Goal: Information Seeking & Learning: Learn about a topic

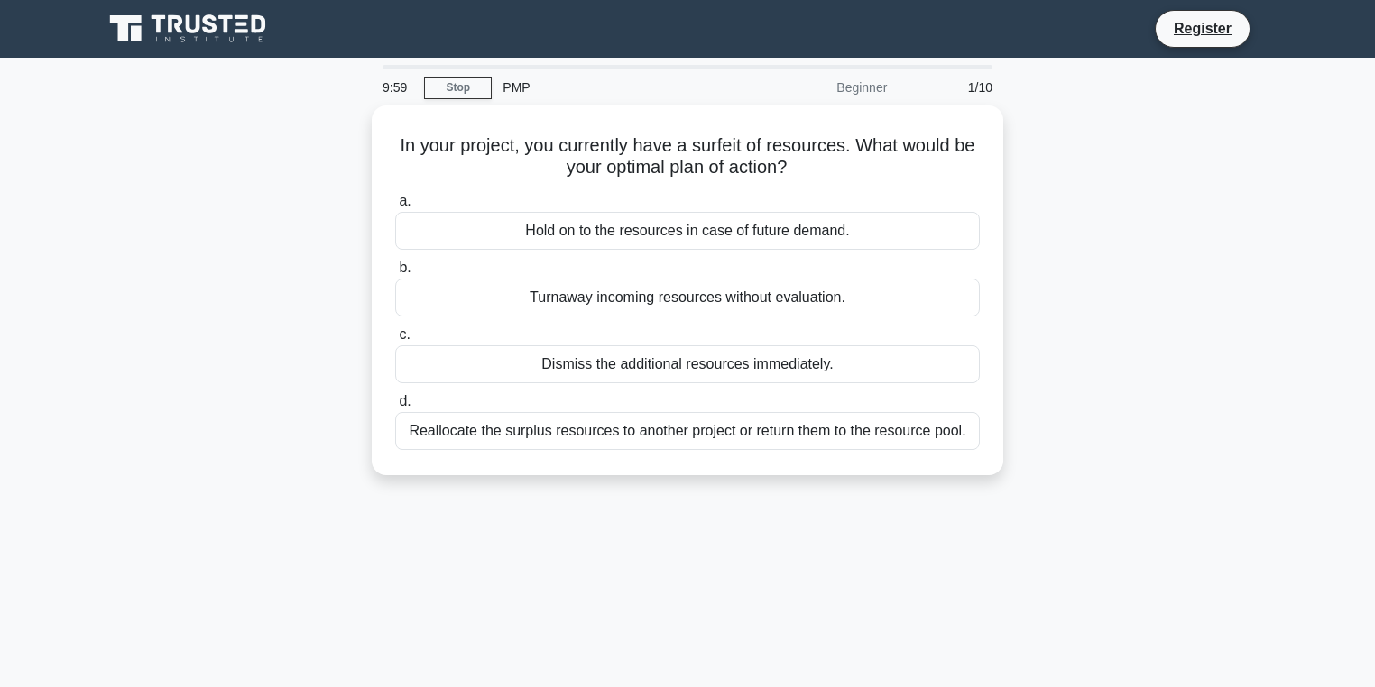
click at [249, 32] on icon at bounding box center [243, 31] width 14 height 4
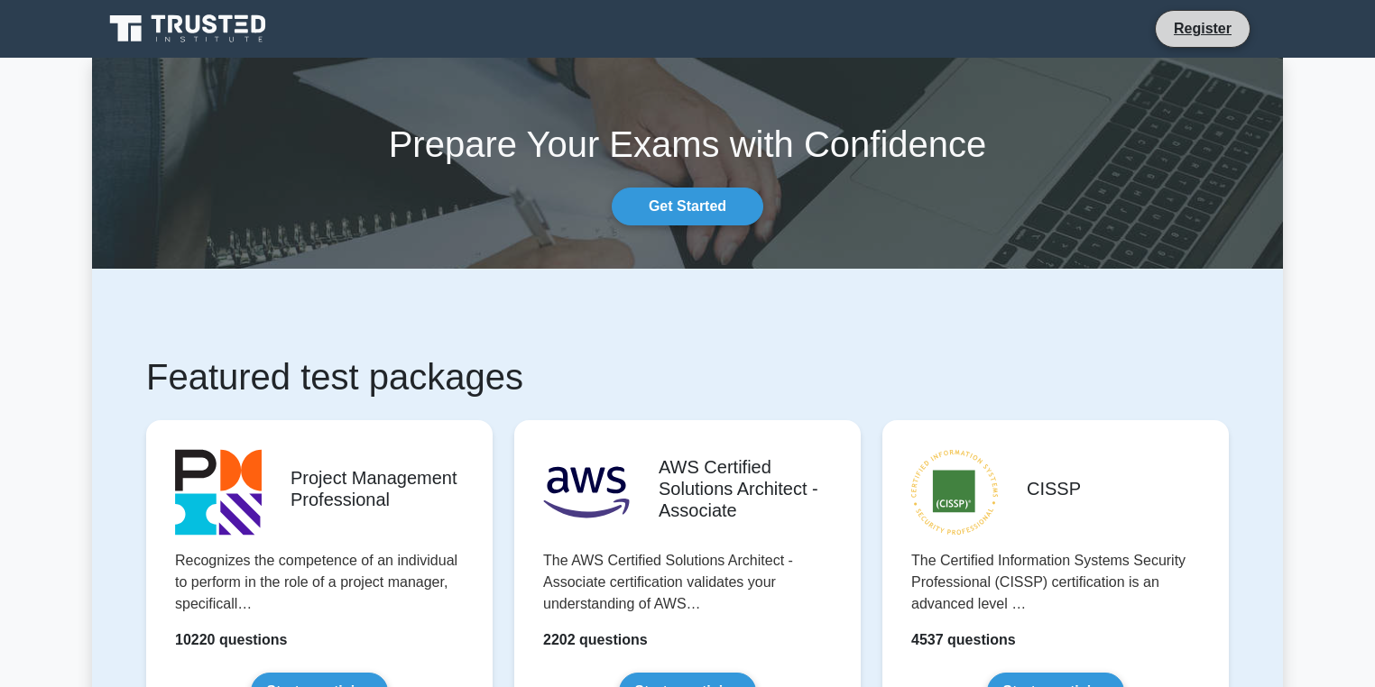
click at [1182, 46] on li "Register" at bounding box center [1202, 29] width 96 height 38
click at [1174, 28] on link "Register" at bounding box center [1202, 28] width 79 height 23
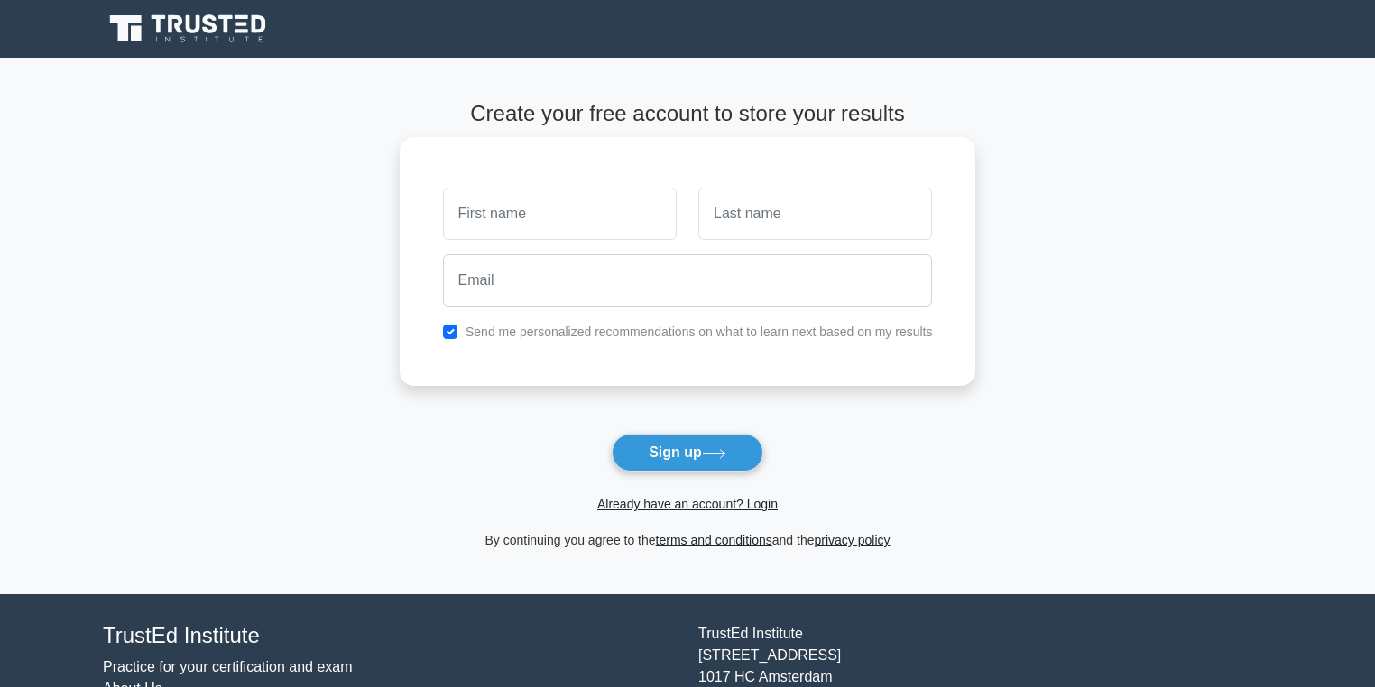
click at [616, 189] on input "text" at bounding box center [560, 214] width 234 height 52
type input "mahmoud"
click at [773, 205] on input "text" at bounding box center [815, 214] width 234 height 52
type input "mahayri"
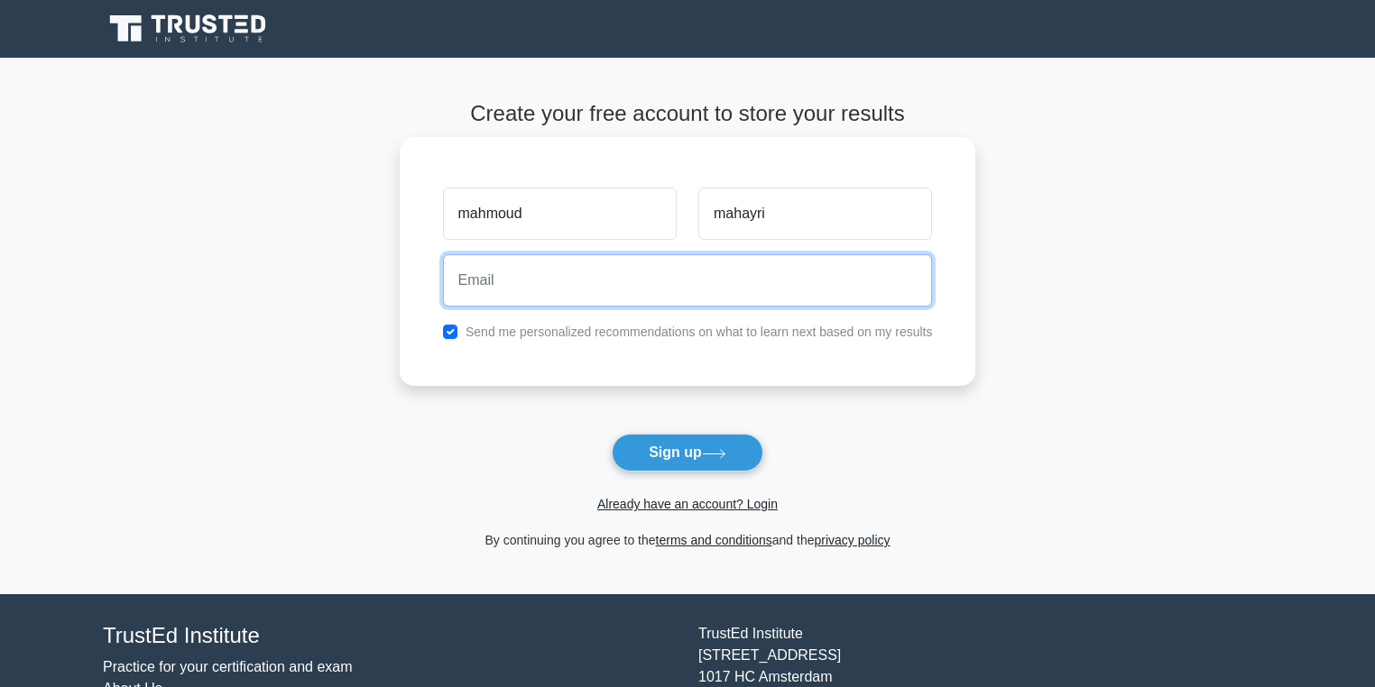
click at [780, 290] on input "email" at bounding box center [688, 280] width 490 height 52
type input "mmahayri@outlook.com"
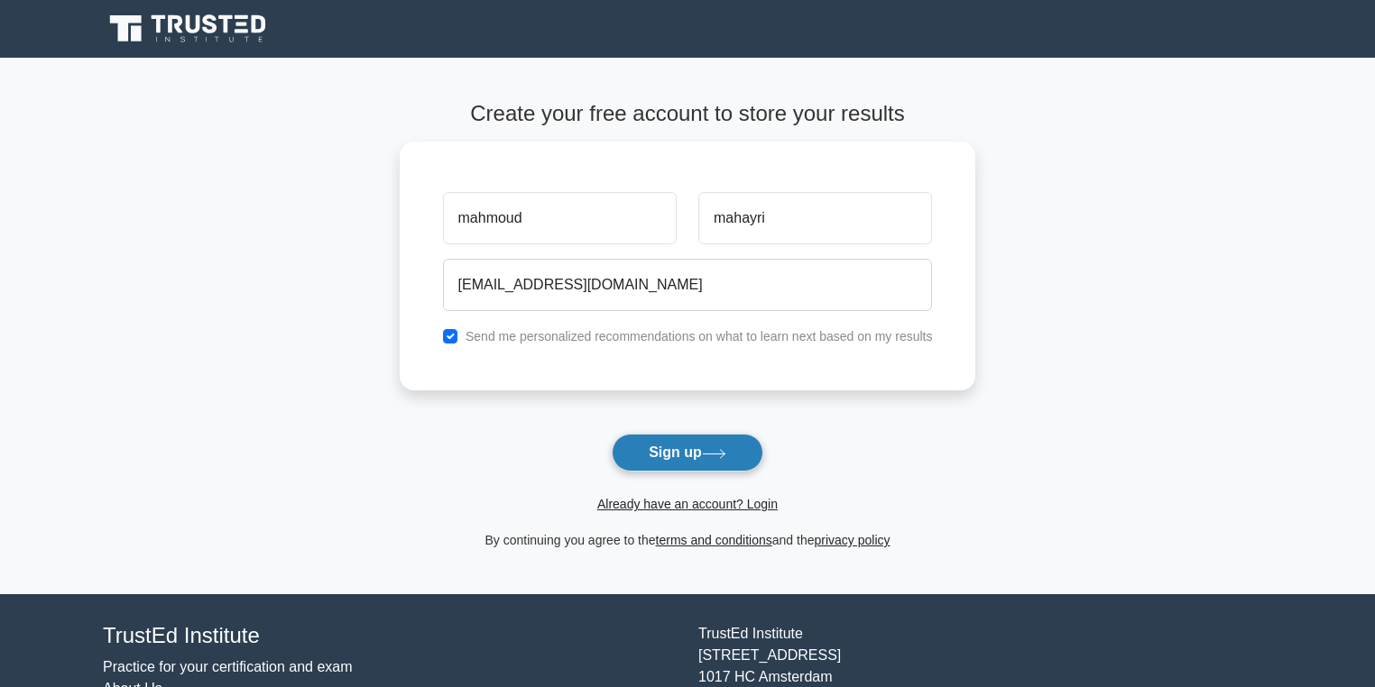
click at [662, 435] on button "Sign up" at bounding box center [688, 453] width 152 height 38
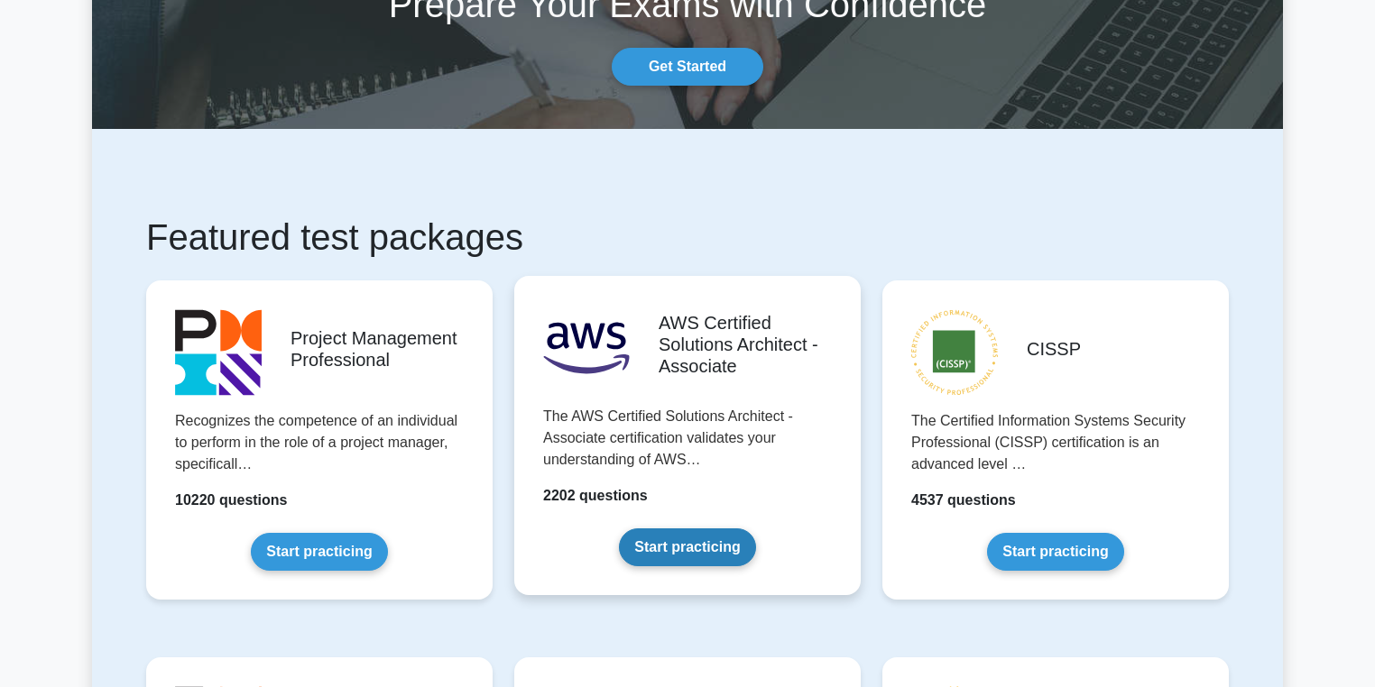
scroll to position [144, 0]
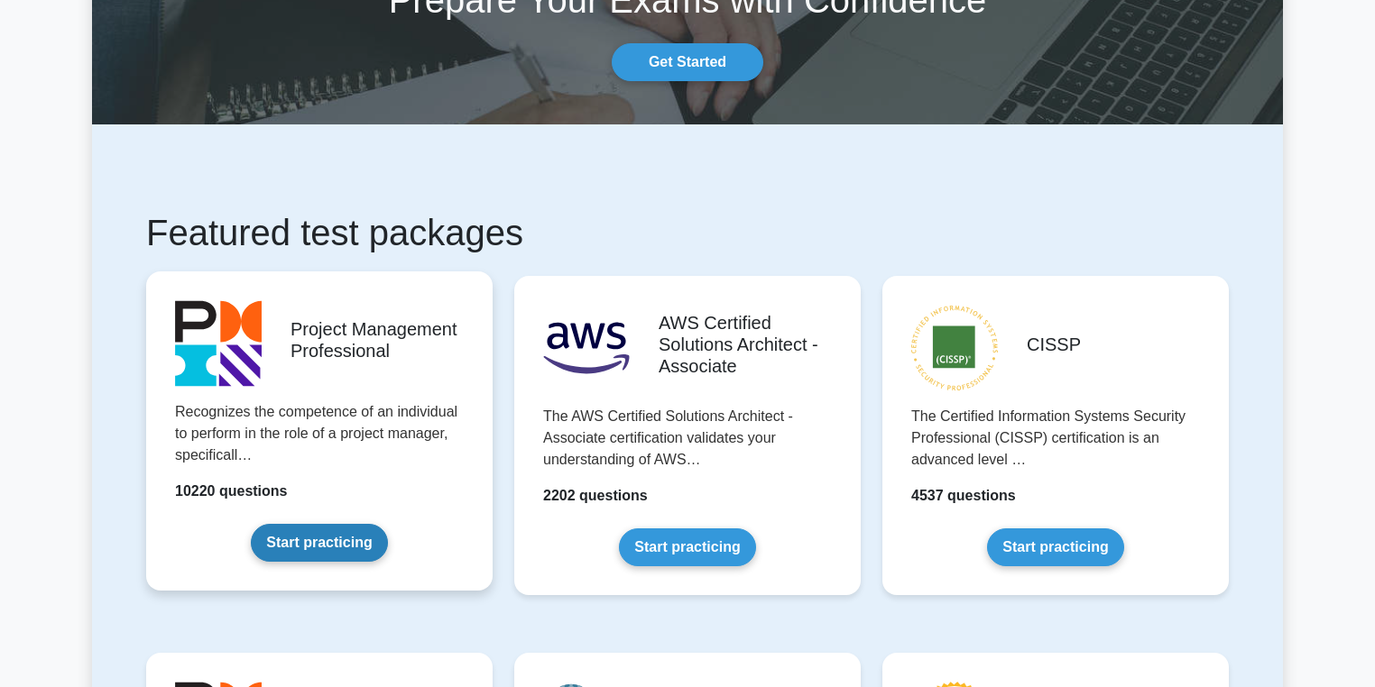
click at [375, 524] on link "Start practicing" at bounding box center [319, 543] width 136 height 38
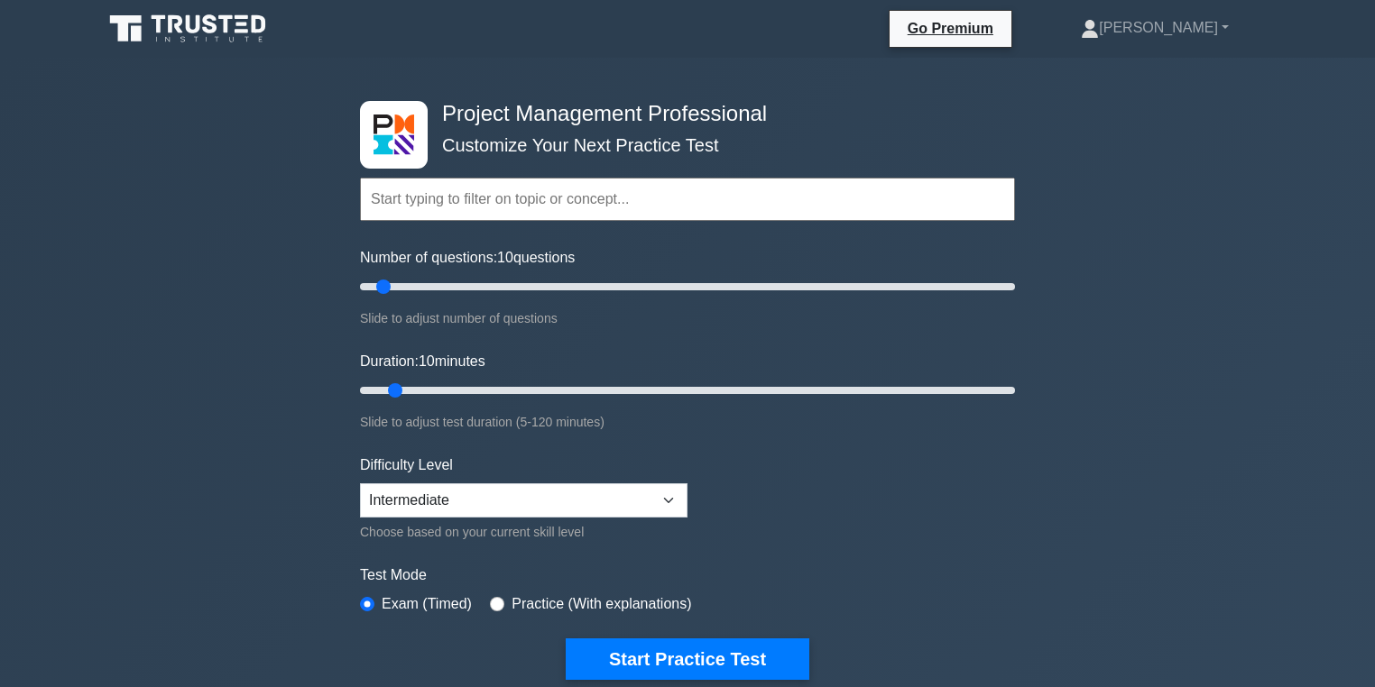
click at [730, 212] on input "text" at bounding box center [687, 199] width 655 height 43
click at [607, 283] on input "Number of questions: 80 questions" at bounding box center [687, 287] width 655 height 22
drag, startPoint x: 558, startPoint y: 291, endPoint x: 548, endPoint y: 335, distance: 44.4
type input "55"
click at [530, 292] on input "Number of questions: 50 questions" at bounding box center [687, 287] width 655 height 22
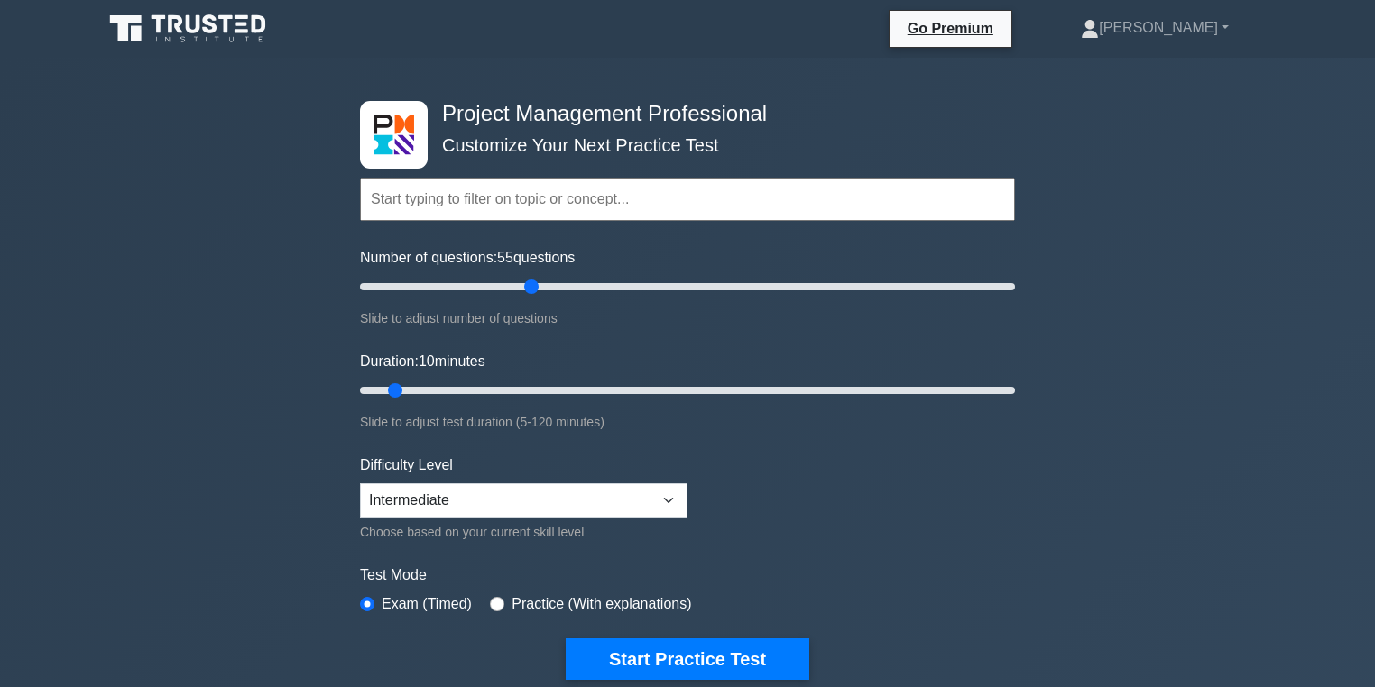
click at [509, 400] on div "Duration: 10 minutes Slide to adjust test duration (5-120 minutes)" at bounding box center [687, 392] width 655 height 82
drag, startPoint x: 512, startPoint y: 392, endPoint x: 544, endPoint y: 386, distance: 32.2
type input "35"
click at [544, 386] on input "Duration: 35 minutes" at bounding box center [687, 391] width 655 height 22
drag, startPoint x: 529, startPoint y: 281, endPoint x: 387, endPoint y: 292, distance: 142.9
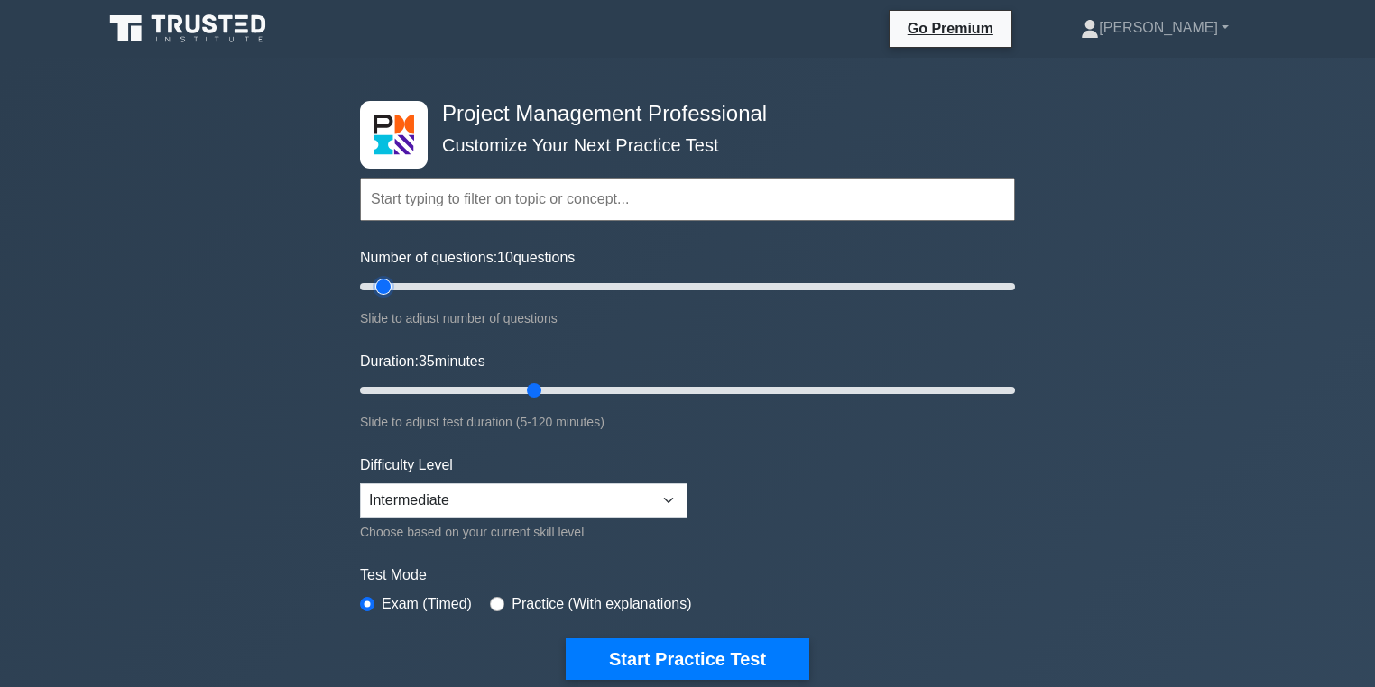
type input "10"
click at [387, 292] on input "Number of questions: 10 questions" at bounding box center [687, 287] width 655 height 22
drag, startPoint x: 495, startPoint y: 499, endPoint x: 498, endPoint y: 509, distance: 10.3
click at [495, 499] on select "Beginner Intermediate Expert" at bounding box center [523, 500] width 327 height 34
select select "expert"
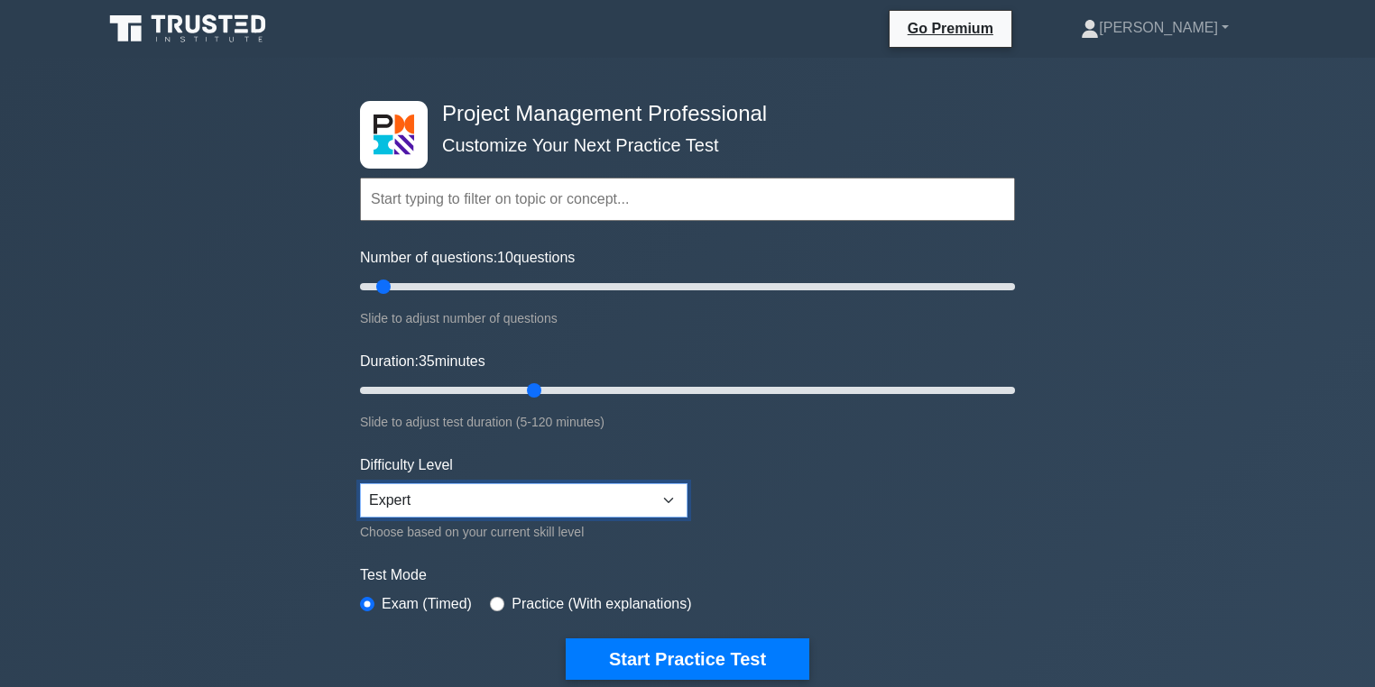
click at [360, 483] on select "Beginner Intermediate Expert" at bounding box center [523, 500] width 327 height 34
drag, startPoint x: 281, startPoint y: 494, endPoint x: 682, endPoint y: 628, distance: 423.0
click at [281, 494] on div "Project Management Professional Customize Your Next Practice Test Topics Scope …" at bounding box center [687, 625] width 1375 height 1135
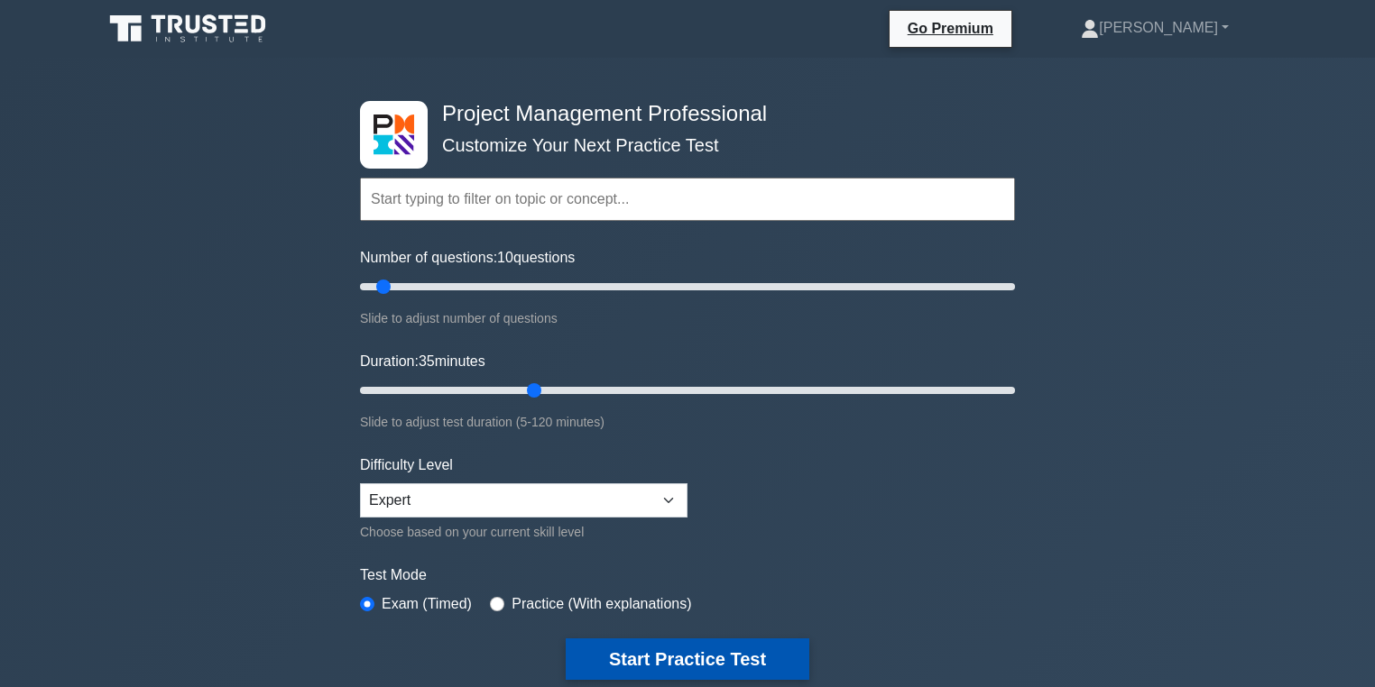
click at [686, 658] on button "Start Practice Test" at bounding box center [688, 659] width 244 height 41
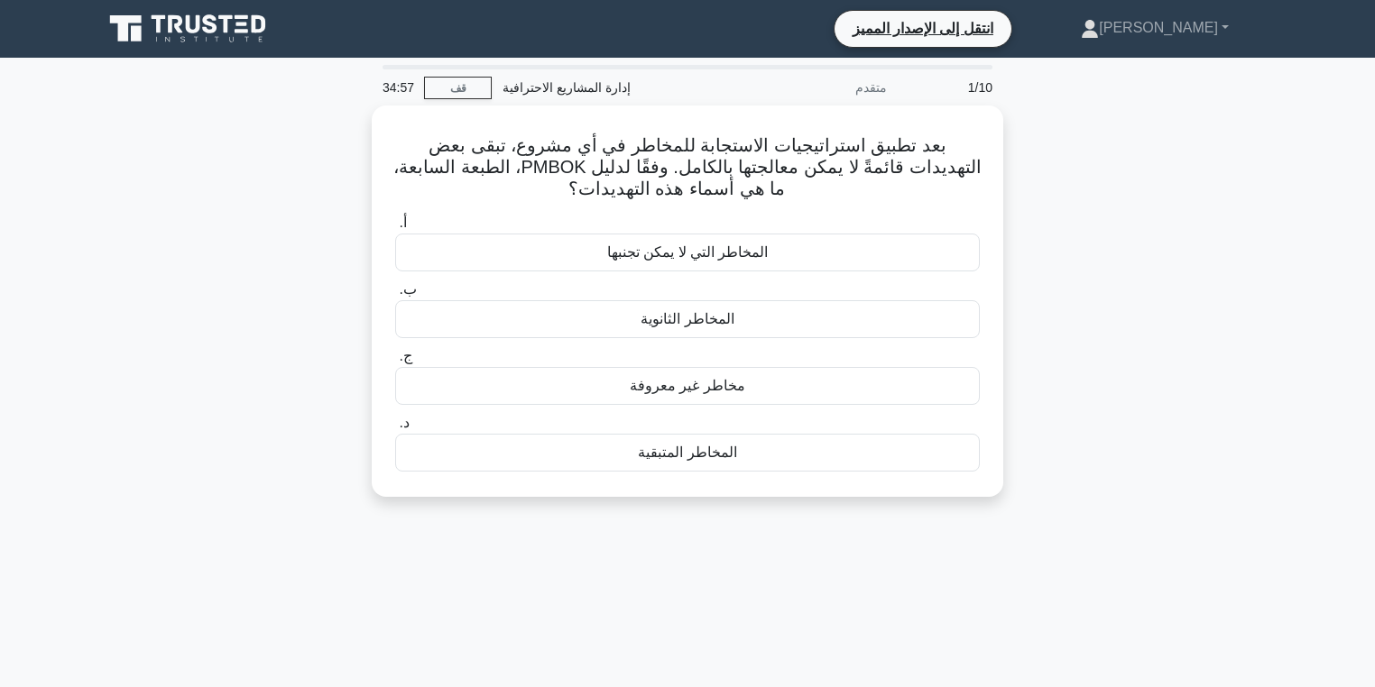
click at [1072, 154] on div "بعد تطبيق استراتيجيات الاستجابة للمخاطر في أي مشروع، تبقى بعض التهديدات قائمةً …" at bounding box center [687, 312] width 1191 height 413
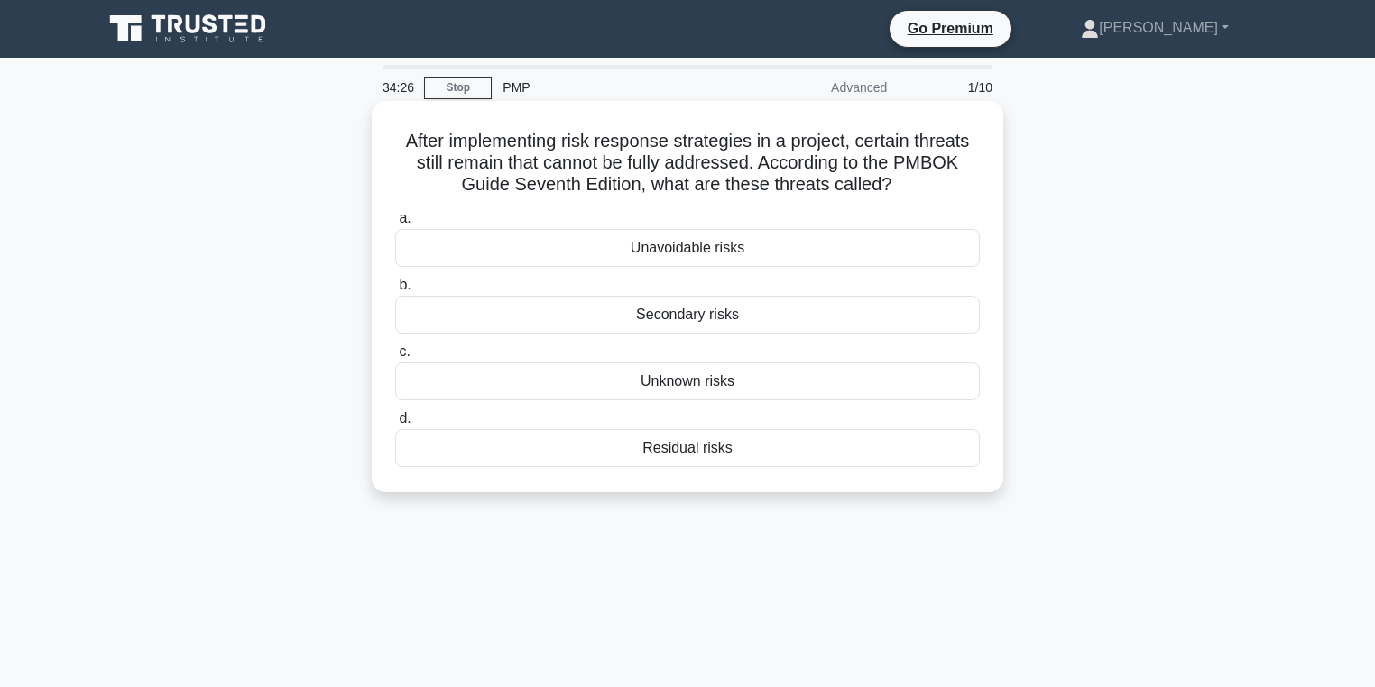
click at [729, 439] on div "Residual risks" at bounding box center [687, 448] width 584 height 38
click at [395, 425] on input "d. Residual risks" at bounding box center [395, 419] width 0 height 12
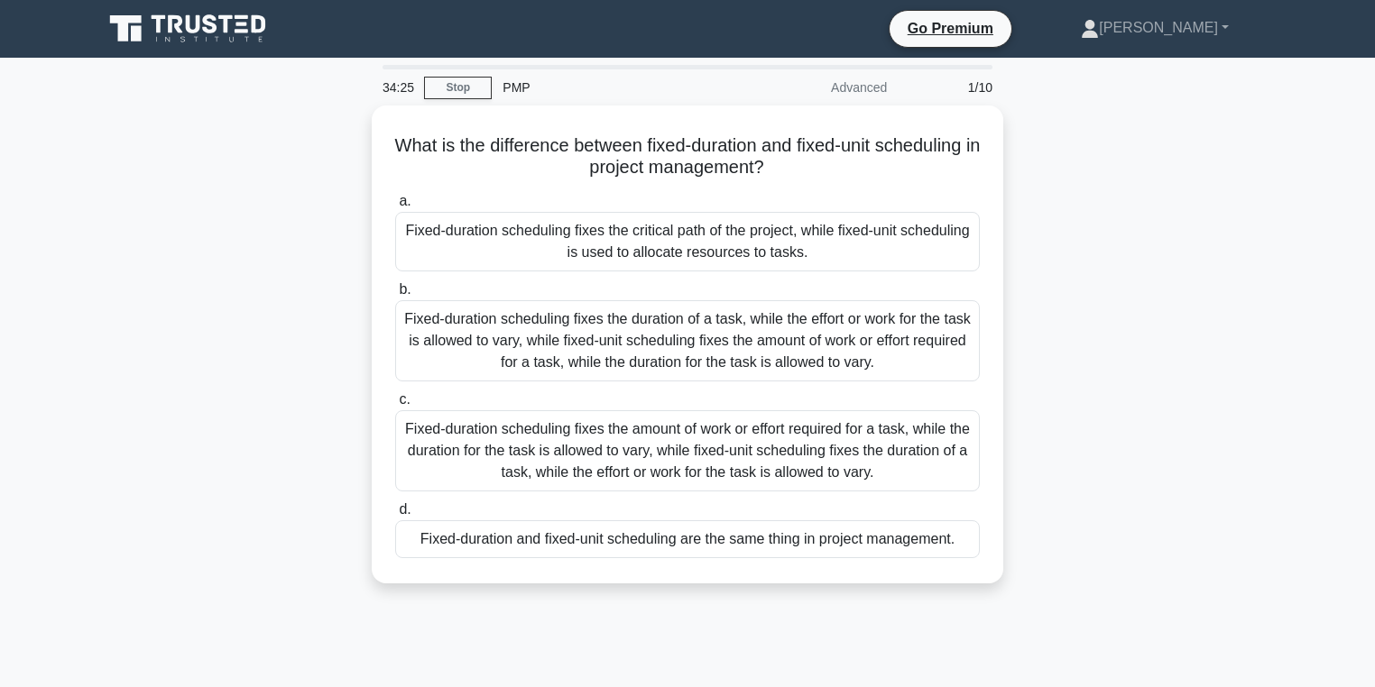
click at [1064, 207] on div "What is the difference between fixed-duration and fixed-unit scheduling in proj…" at bounding box center [687, 356] width 1191 height 500
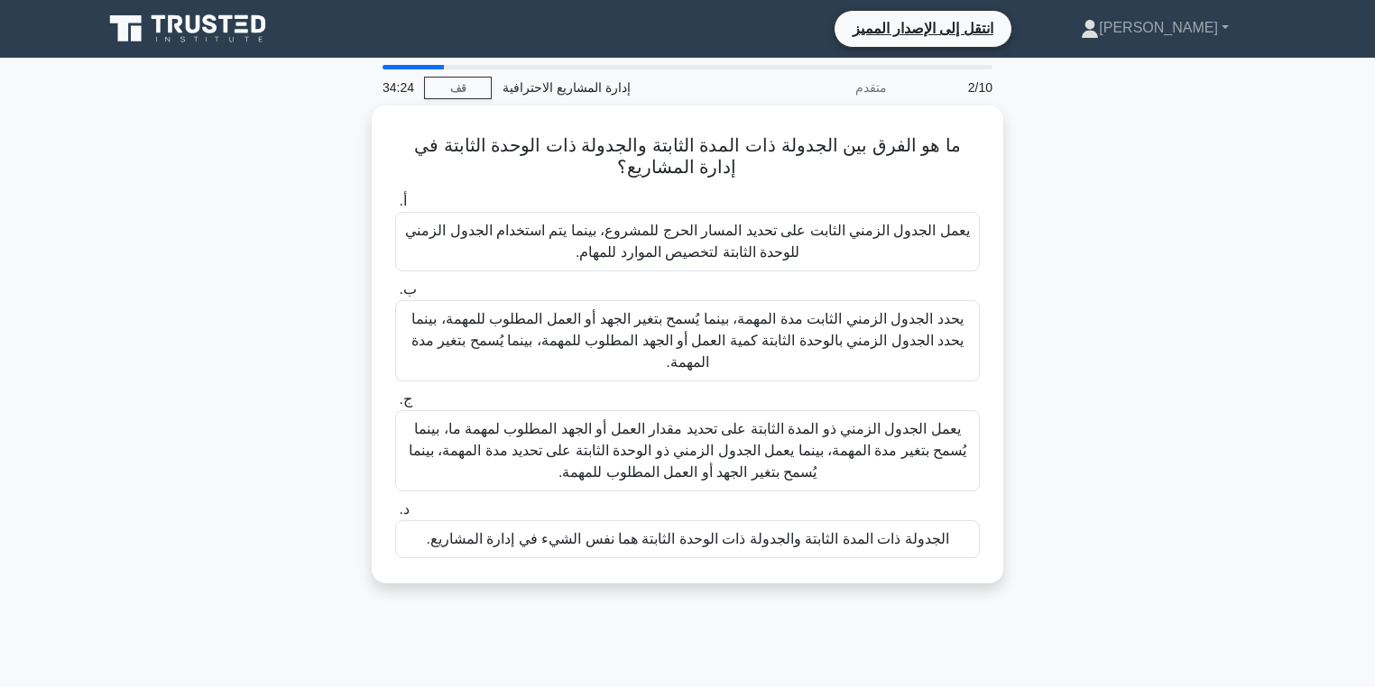
click at [1068, 304] on div "ما هو الفرق بين الجدولة ذات المدة الثابتة والجدولة ذات الوحدة الثابتة في إدارة …" at bounding box center [687, 356] width 1191 height 500
click at [1095, 391] on div "ما هو الفرق بين الجدولة ذات المدة الثابتة والجدولة ذات الوحدة الثابتة في إدارة …" at bounding box center [687, 356] width 1191 height 500
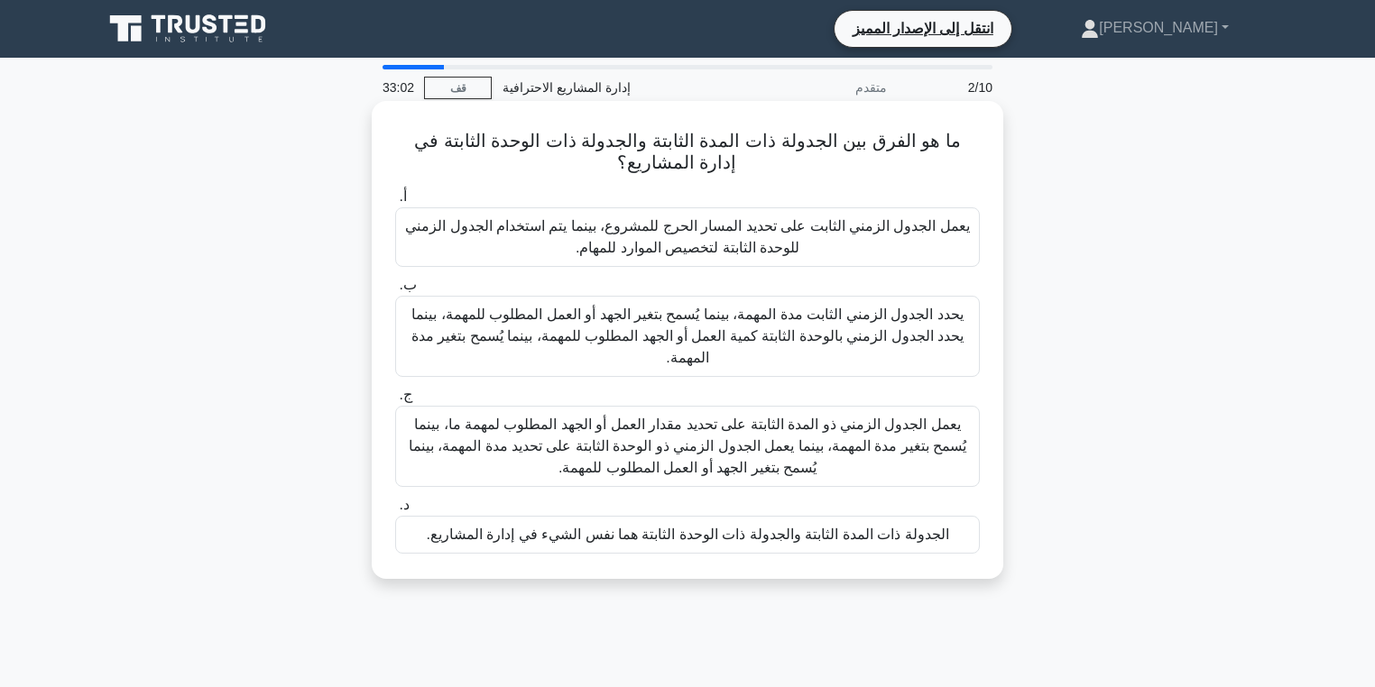
click at [786, 339] on font "يحدد الجدول الزمني الثابت مدة المهمة، بينما يُسمح بتغير الجهد أو العمل المطلوب …" at bounding box center [687, 336] width 552 height 59
click at [395, 291] on input "ب. يحدد الجدول الزمني الثابت مدة المهمة، بينما يُسمح بتغير الجهد أو العمل المطل…" at bounding box center [395, 286] width 0 height 12
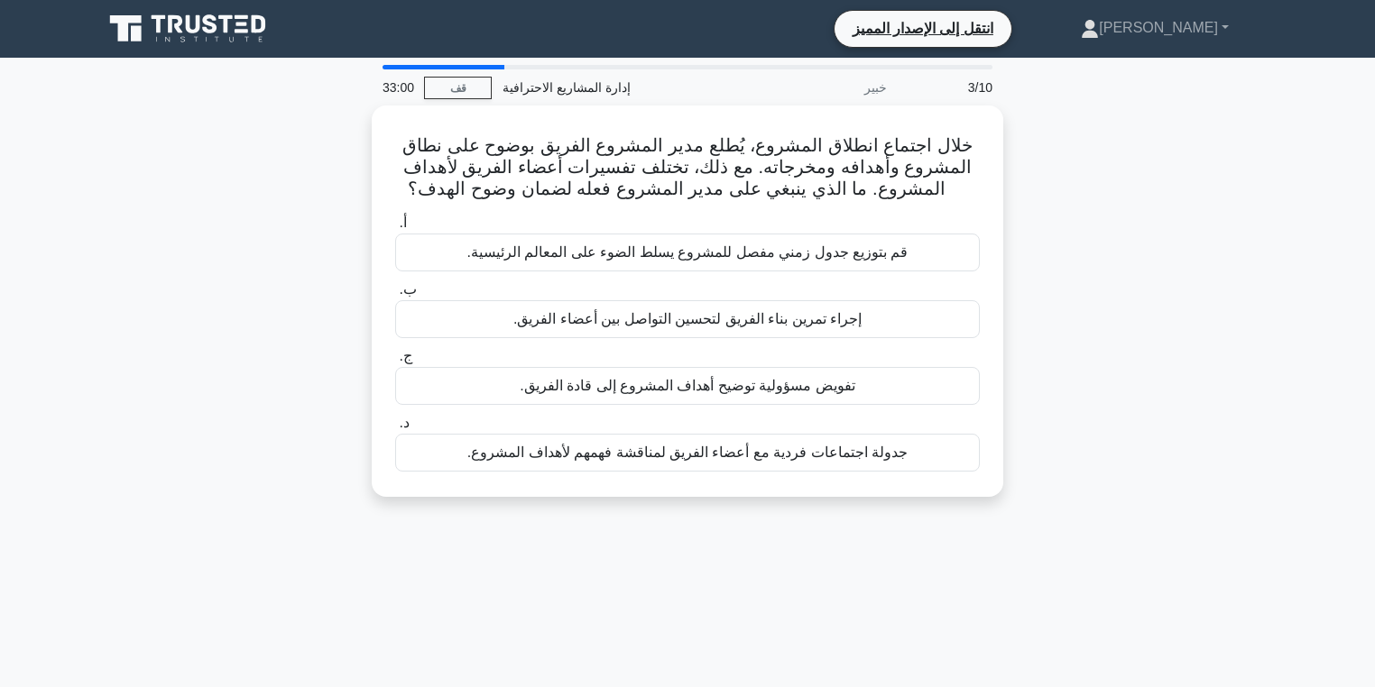
drag, startPoint x: 1067, startPoint y: 228, endPoint x: 1075, endPoint y: 168, distance: 61.0
click at [1075, 168] on div "خلال اجتماع انطلاق المشروع، يُطلع مدير المشروع الفريق بوضوح على نطاق المشروع وأ…" at bounding box center [687, 312] width 1191 height 413
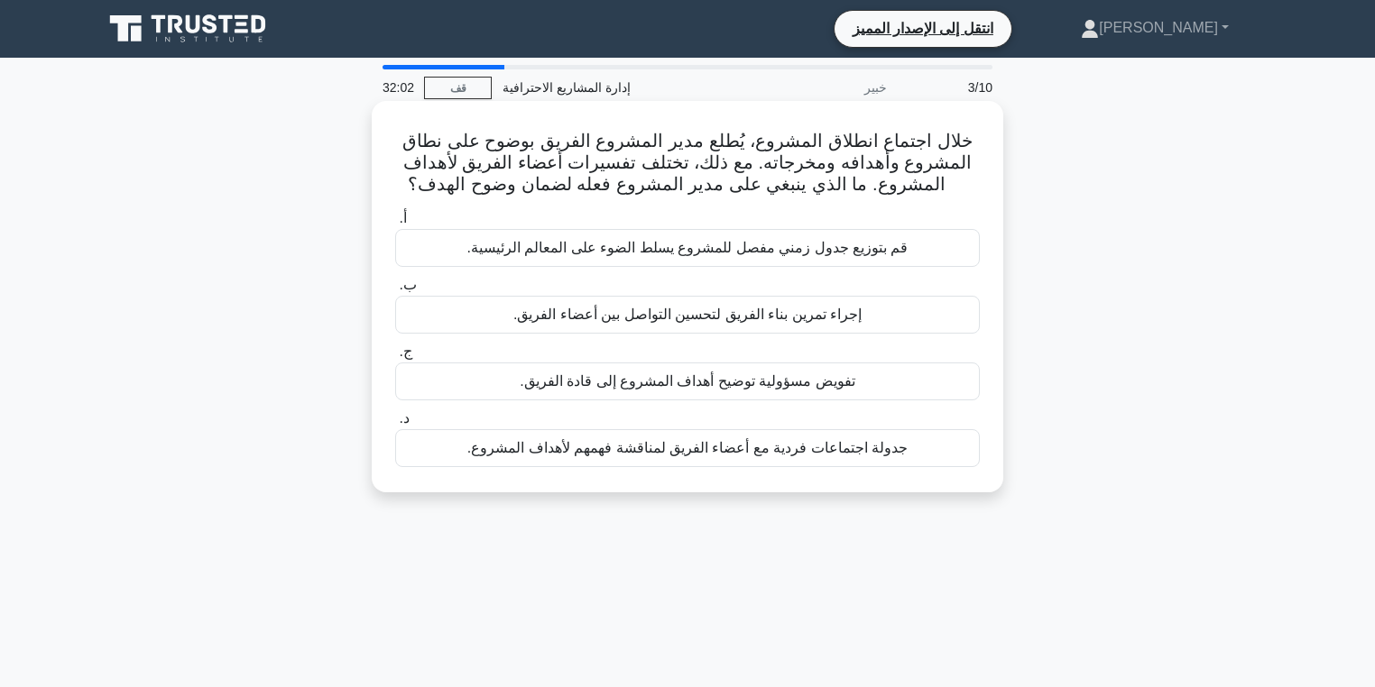
click at [732, 455] on font "جدولة اجتماعات فردية مع أعضاء الفريق لمناقشة فهمهم لأهداف المشروع." at bounding box center [687, 447] width 440 height 15
click at [395, 425] on input "د. جدولة اجتماعات فردية مع أعضاء الفريق لمناقشة فهمهم لأهداف المشروع." at bounding box center [395, 419] width 0 height 12
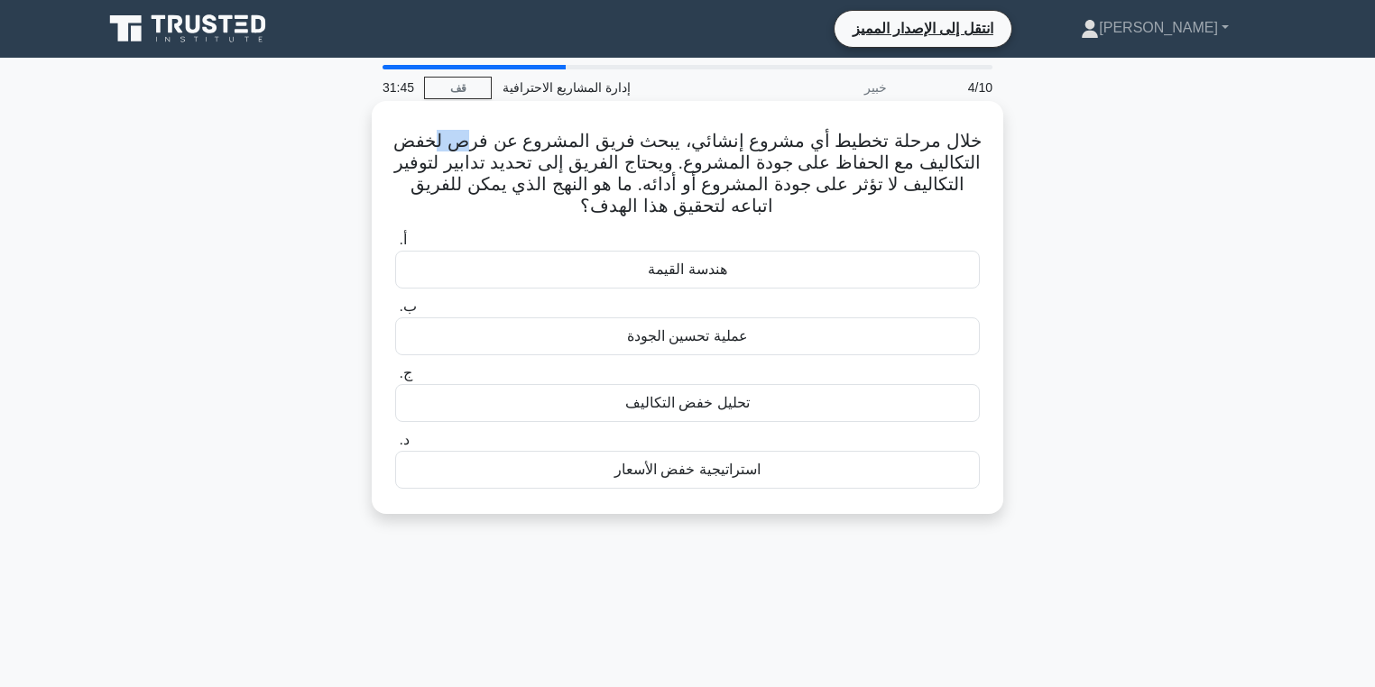
drag, startPoint x: 475, startPoint y: 120, endPoint x: 451, endPoint y: 130, distance: 26.3
click at [451, 130] on div "خلال مرحلة تخطيط أي مشروع إنشائي، يبحث فريق المشروع عن فرص لخفض التكاليف مع الح…" at bounding box center [687, 307] width 617 height 399
click at [422, 158] on font "خلال مرحلة تخطيط أي مشروع إنشائي، يبحث فريق المشروع عن فرص لخفض التكاليف مع الح…" at bounding box center [686, 173] width 587 height 85
drag, startPoint x: 781, startPoint y: 184, endPoint x: 707, endPoint y: 189, distance: 74.2
click at [729, 186] on font "خلال مرحلة تخطيط أي مشروع إنشائي، يبحث فريق المشروع عن فرص لخفض التكاليف مع الح…" at bounding box center [686, 173] width 587 height 85
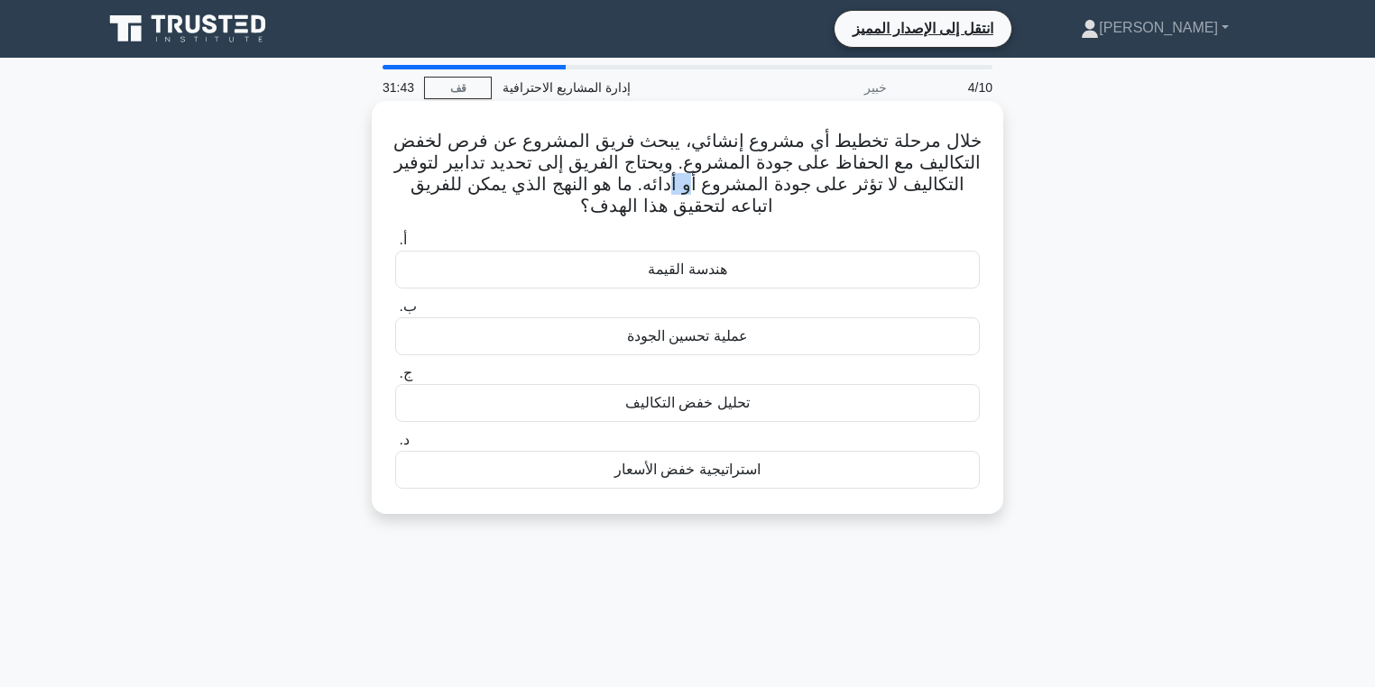
drag, startPoint x: 707, startPoint y: 189, endPoint x: 621, endPoint y: 191, distance: 85.7
click at [689, 192] on font "خلال مرحلة تخطيط أي مشروع إنشائي، يبحث فريق المشروع عن فرص لخفض التكاليف مع الح…" at bounding box center [686, 173] width 587 height 85
drag, startPoint x: 483, startPoint y: 170, endPoint x: 429, endPoint y: 169, distance: 54.1
click at [429, 169] on font "خلال مرحلة تخطيط أي مشروع إنشائي، يبحث فريق المشروع عن فرص لخفض التكاليف مع الح…" at bounding box center [686, 173] width 587 height 85
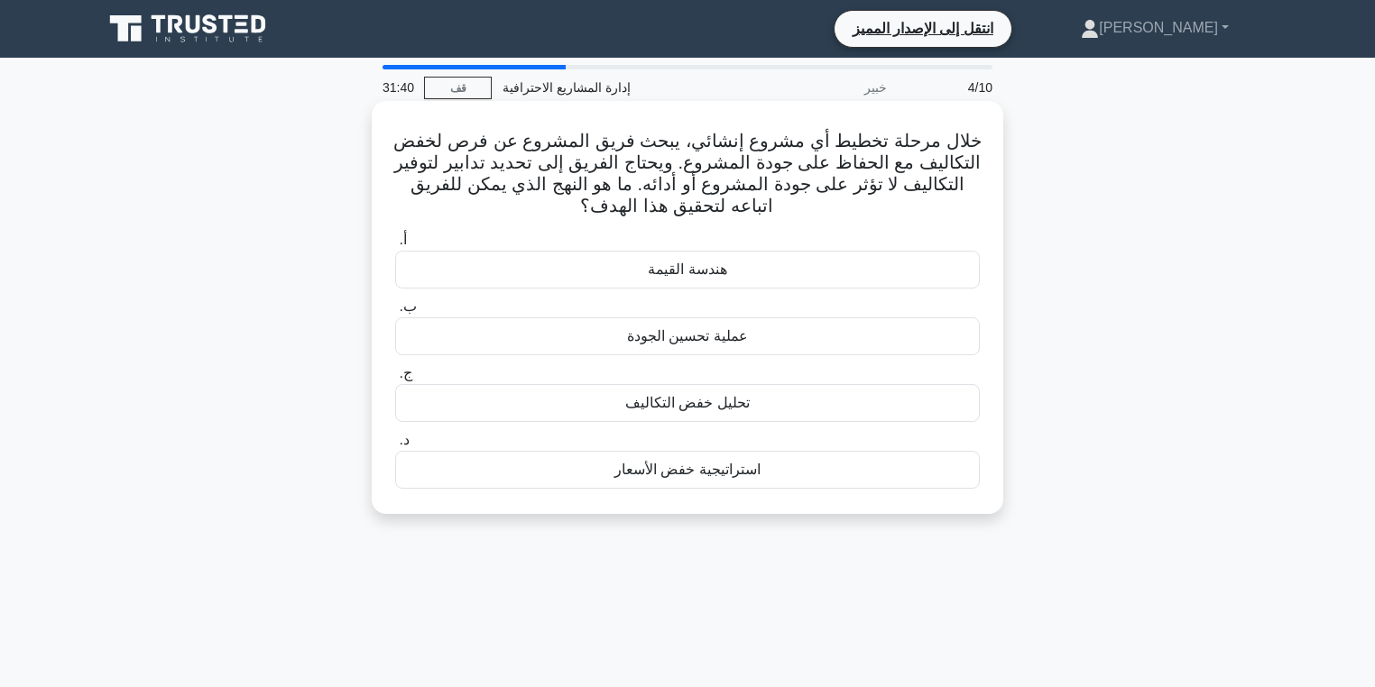
click at [967, 198] on h5 "خلال مرحلة تخطيط أي مشروع إنشائي، يبحث فريق المشروع عن فرص لخفض التكاليف مع الح…" at bounding box center [687, 174] width 588 height 88
click at [959, 182] on font "خلال مرحلة تخطيط أي مشروع إنشائي، يبحث فريق المشروع عن فرص لخفض التكاليف مع الح…" at bounding box center [686, 173] width 587 height 85
click at [728, 275] on div "هندسة القيمة" at bounding box center [687, 270] width 584 height 38
click at [395, 246] on input "أ. هندسة القيمة" at bounding box center [395, 241] width 0 height 12
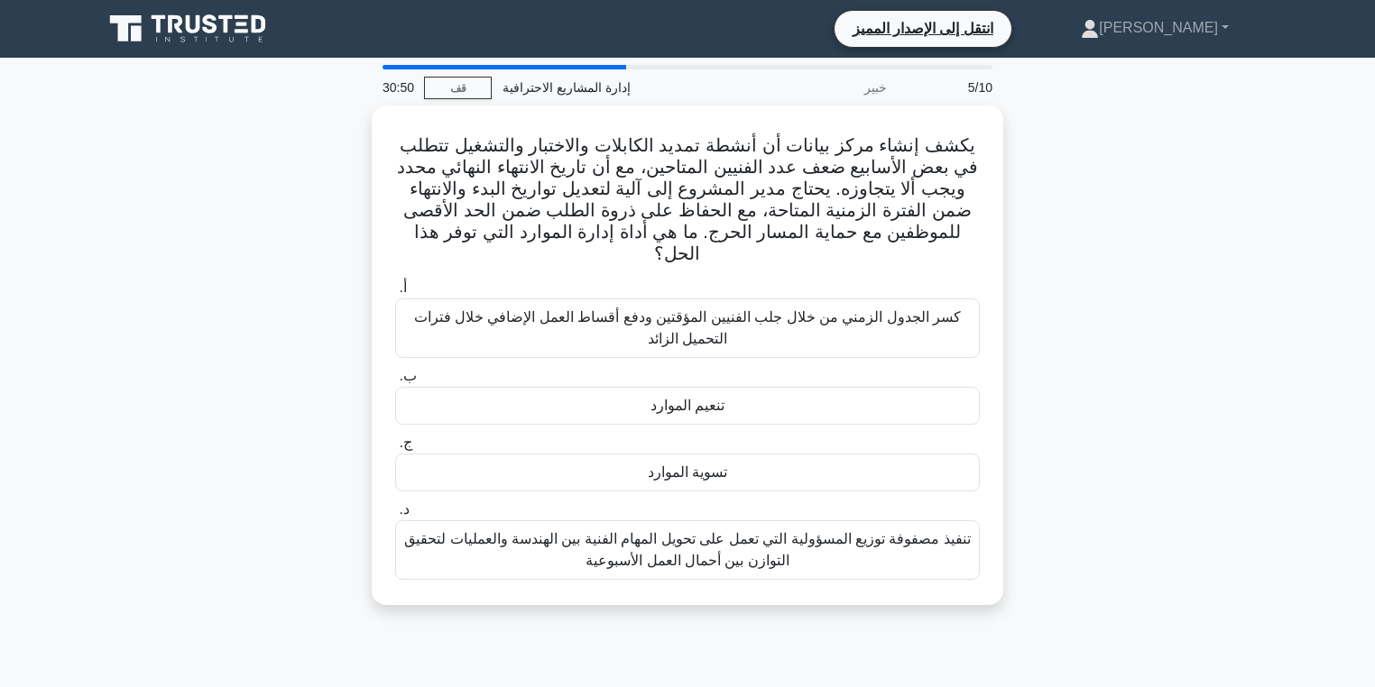
drag, startPoint x: 1108, startPoint y: 179, endPoint x: 1072, endPoint y: 126, distance: 63.0
click at [1072, 126] on div "يكشف إنشاء مركز بيانات أن أنشطة تمديد الكابلات والاختبار والتشغيل تتطلب في بعض …" at bounding box center [687, 366] width 1191 height 521
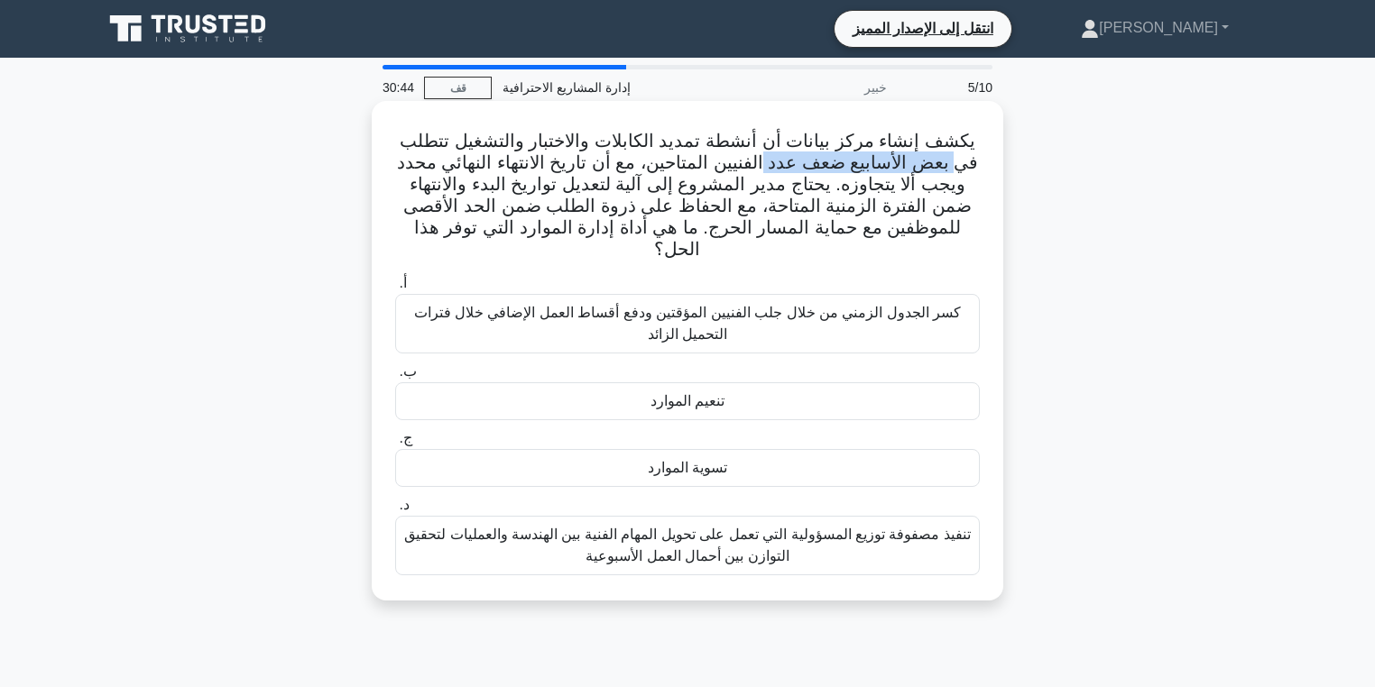
drag, startPoint x: 980, startPoint y: 143, endPoint x: 769, endPoint y: 164, distance: 212.2
click at [769, 164] on h5 "يكشف إنشاء مركز بيانات أن أنشطة تمديد الكابلات والاختبار والتشغيل تتطلب في بعض …" at bounding box center [687, 196] width 588 height 132
click at [862, 144] on font "يكشف إنشاء مركز بيانات أن أنشطة تمديد الكابلات والاختبار والتشغيل تتطلب في بعض …" at bounding box center [688, 195] width 582 height 128
drag, startPoint x: 984, startPoint y: 138, endPoint x: 694, endPoint y: 146, distance: 289.6
click at [696, 146] on div "يكشف إنشاء مركز بيانات أن أنشطة تمديد الكابلات والاختبار والتشغيل تتطلب في بعض …" at bounding box center [687, 350] width 617 height 485
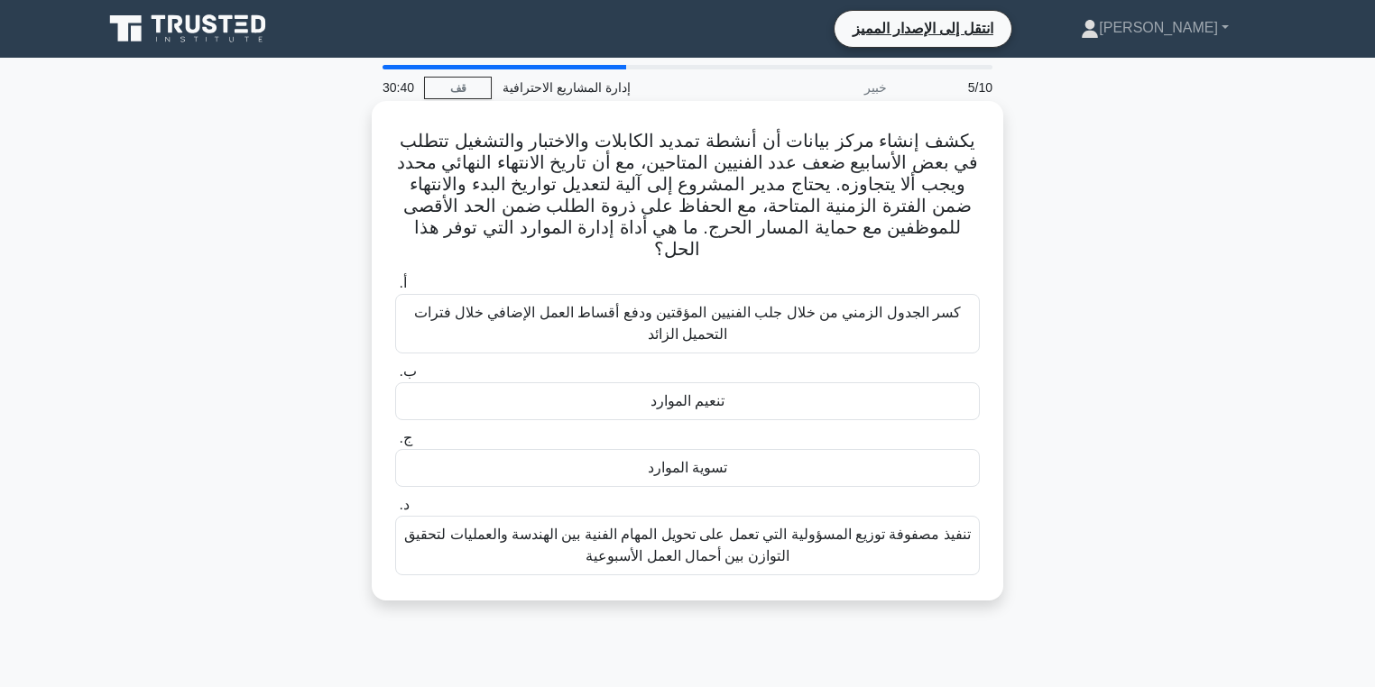
click at [675, 138] on font "يكشف إنشاء مركز بيانات أن أنشطة تمديد الكابلات والاختبار والتشغيل تتطلب في بعض …" at bounding box center [688, 195] width 582 height 128
drag, startPoint x: 556, startPoint y: 131, endPoint x: 418, endPoint y: 145, distance: 137.9
click at [418, 145] on font "يكشف إنشاء مركز بيانات أن أنشطة تمديد الكابلات والاختبار والتشغيل تتطلب في بعض …" at bounding box center [688, 195] width 582 height 128
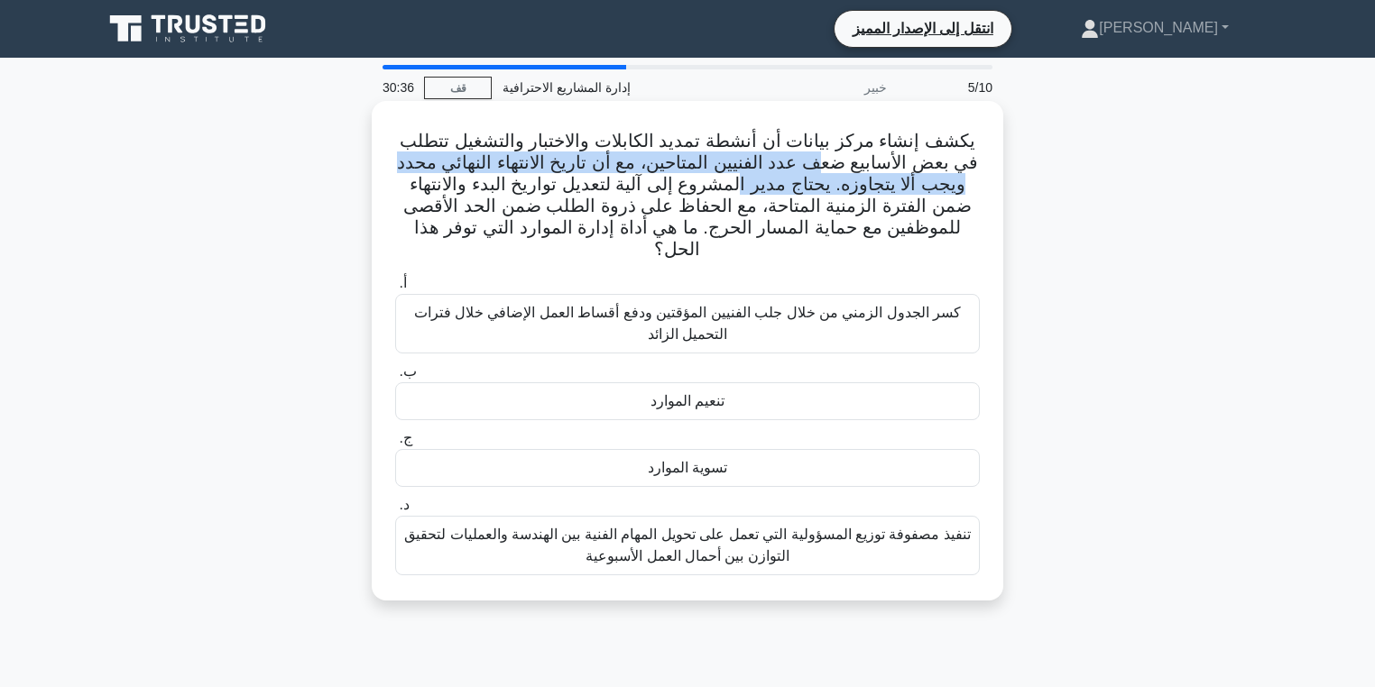
drag, startPoint x: 831, startPoint y: 163, endPoint x: 619, endPoint y: 285, distance: 244.4
click at [729, 187] on font "يكشف إنشاء مركز بيانات أن أنشطة تمديد الكابلات والاختبار والتشغيل تتطلب في بعض …" at bounding box center [688, 195] width 582 height 128
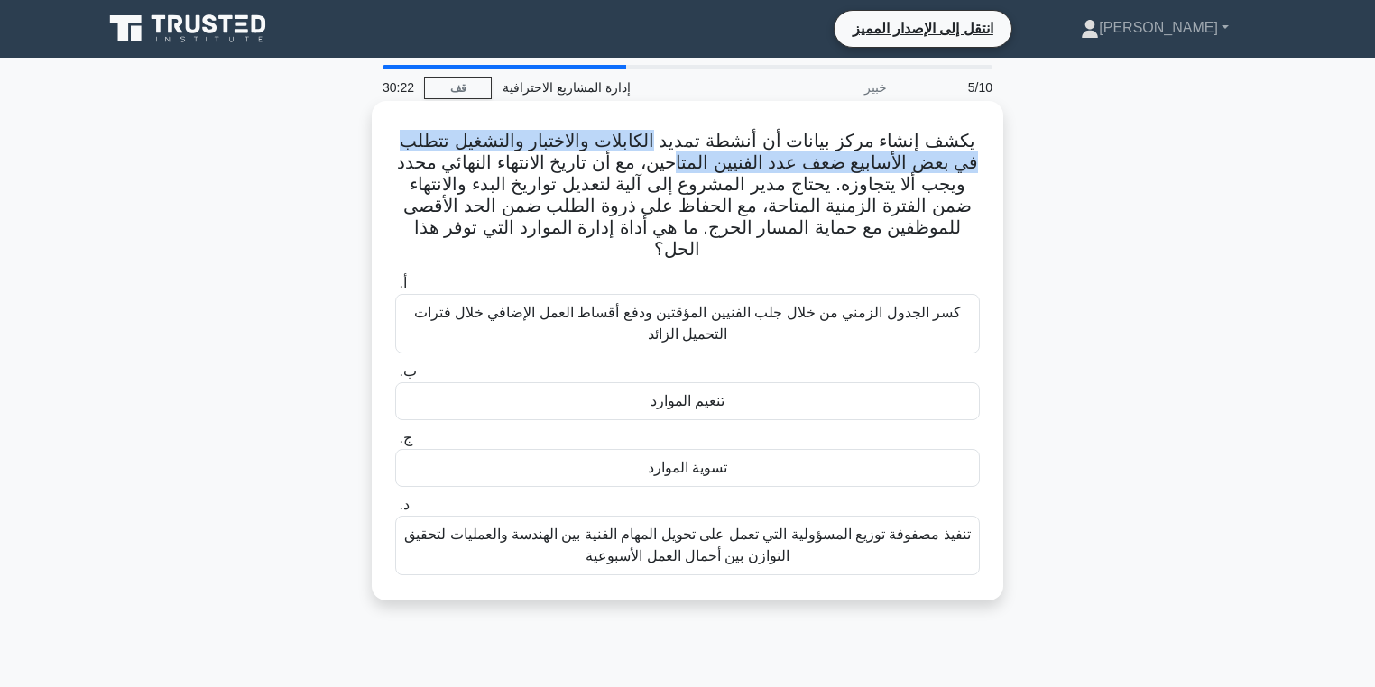
drag, startPoint x: 670, startPoint y: 141, endPoint x: 684, endPoint y: 167, distance: 29.4
click at [684, 167] on font "يكشف إنشاء مركز بيانات أن أنشطة تمديد الكابلات والاختبار والتشغيل تتطلب في بعض …" at bounding box center [688, 195] width 582 height 128
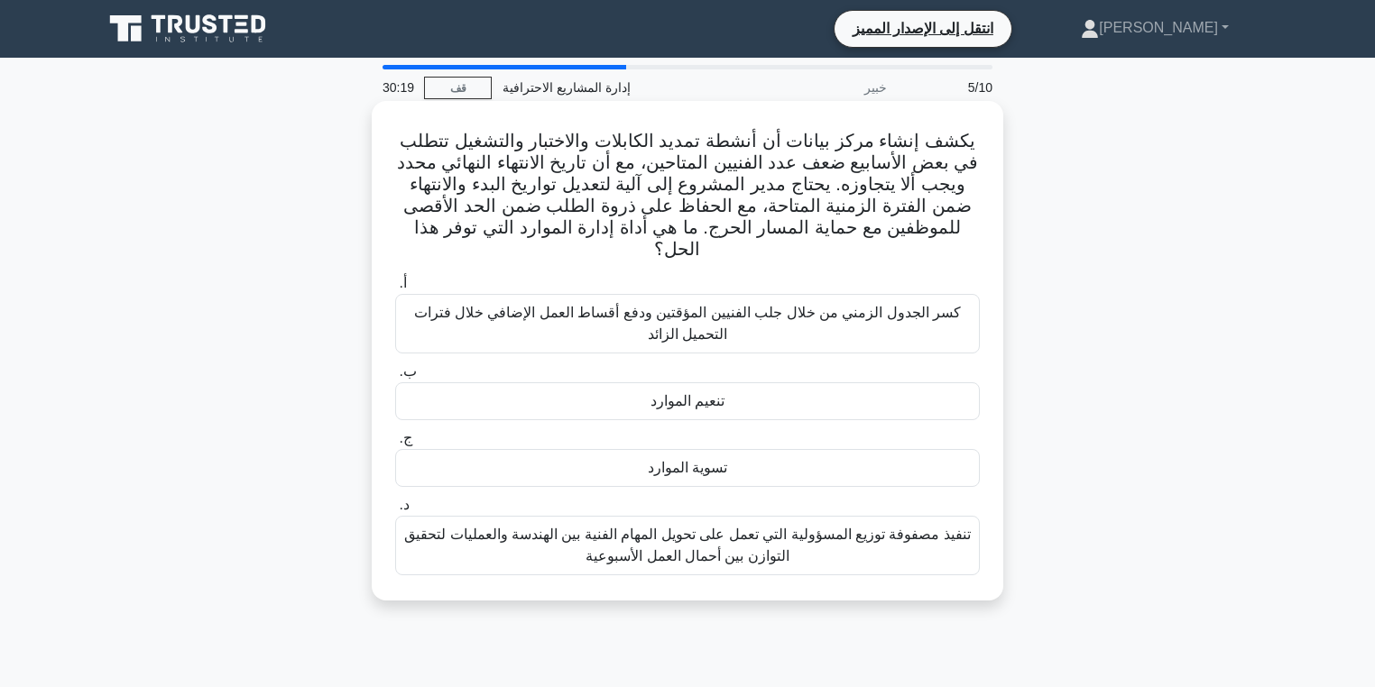
click at [596, 173] on font "يكشف إنشاء مركز بيانات أن أنشطة تمديد الكابلات والاختبار والتشغيل تتطلب في بعض …" at bounding box center [688, 195] width 582 height 128
click at [556, 175] on font "يكشف إنشاء مركز بيانات أن أنشطة تمديد الكابلات والاختبار والتشغيل تتطلب في بعض …" at bounding box center [688, 195] width 582 height 128
drag, startPoint x: 509, startPoint y: 168, endPoint x: 701, endPoint y: 172, distance: 192.2
click at [699, 172] on font "يكشف إنشاء مركز بيانات أن أنشطة تمديد الكابلات والاختبار والتشغيل تتطلب في بعض …" at bounding box center [688, 195] width 582 height 128
click at [707, 173] on font "يكشف إنشاء مركز بيانات أن أنشطة تمديد الكابلات والاختبار والتشغيل تتطلب في بعض …" at bounding box center [688, 195] width 582 height 128
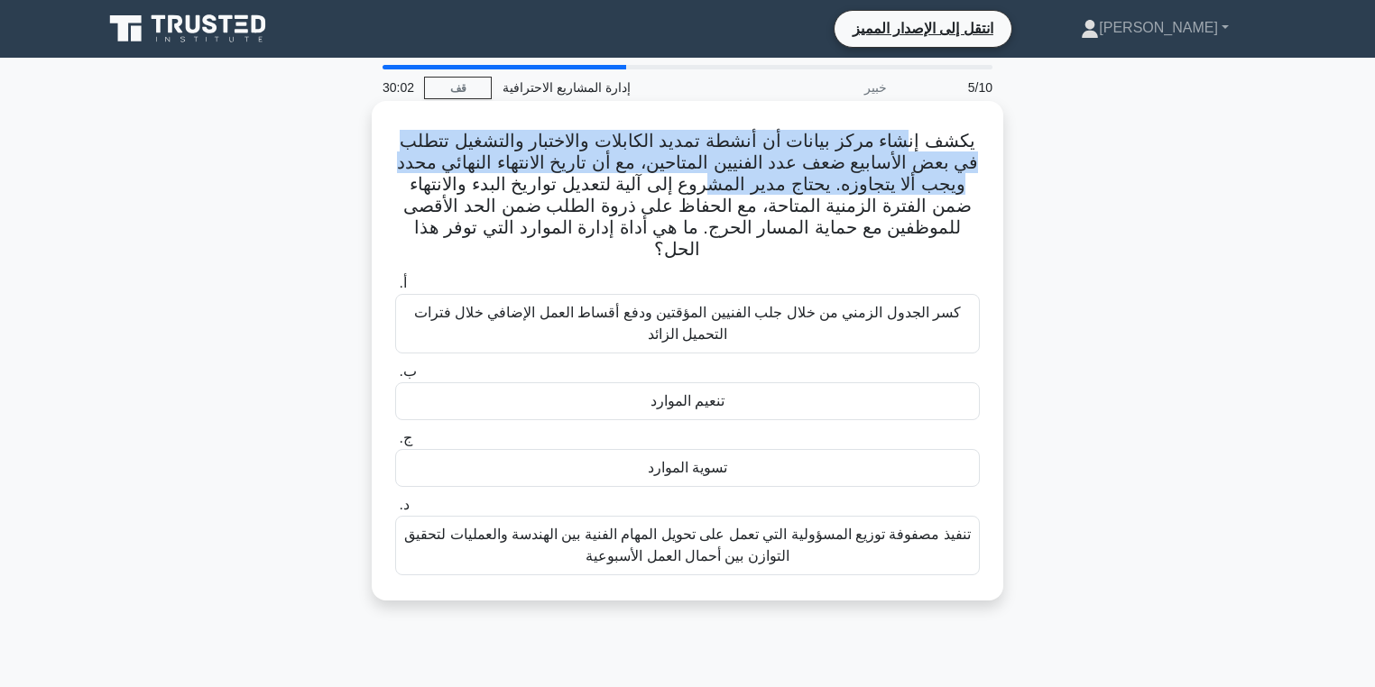
drag, startPoint x: 913, startPoint y: 148, endPoint x: 734, endPoint y: 177, distance: 180.9
click at [734, 177] on font "يكشف إنشاء مركز بيانات أن أنشطة تمديد الكابلات والاختبار والتشغيل تتطلب في بعض …" at bounding box center [688, 195] width 582 height 128
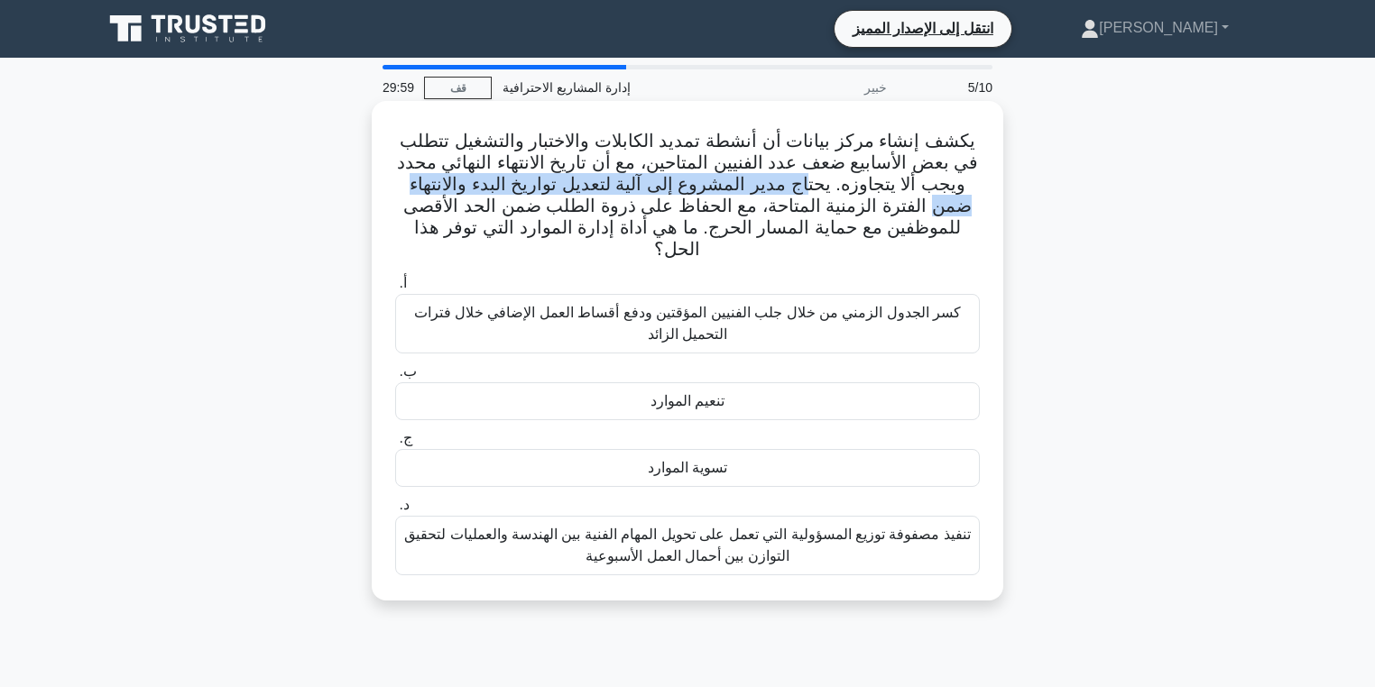
drag, startPoint x: 824, startPoint y: 182, endPoint x: 400, endPoint y: 186, distance: 423.9
click at [400, 186] on font "يكشف إنشاء مركز بيانات أن أنشطة تمديد الكابلات والاختبار والتشغيل تتطلب في بعض …" at bounding box center [688, 195] width 582 height 128
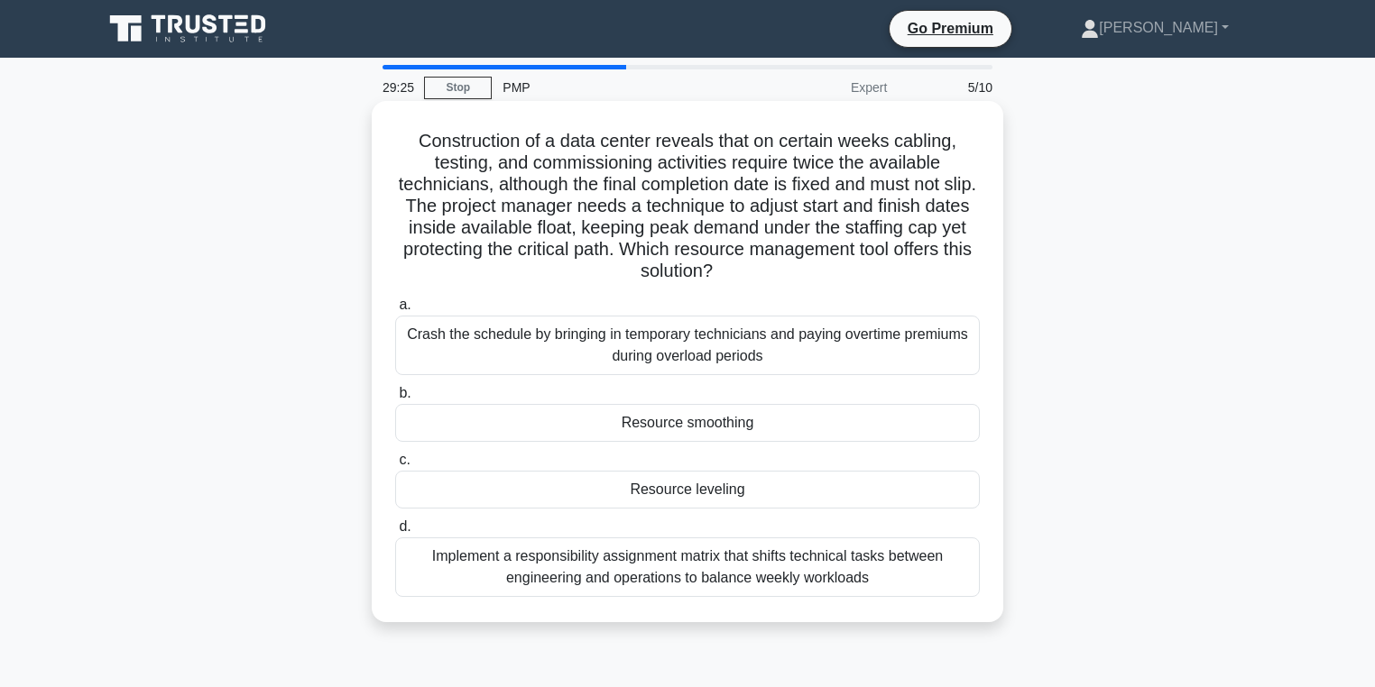
click at [769, 428] on div "Resource smoothing" at bounding box center [687, 423] width 584 height 38
click at [395, 400] on input "b. Resource smoothing" at bounding box center [395, 394] width 0 height 12
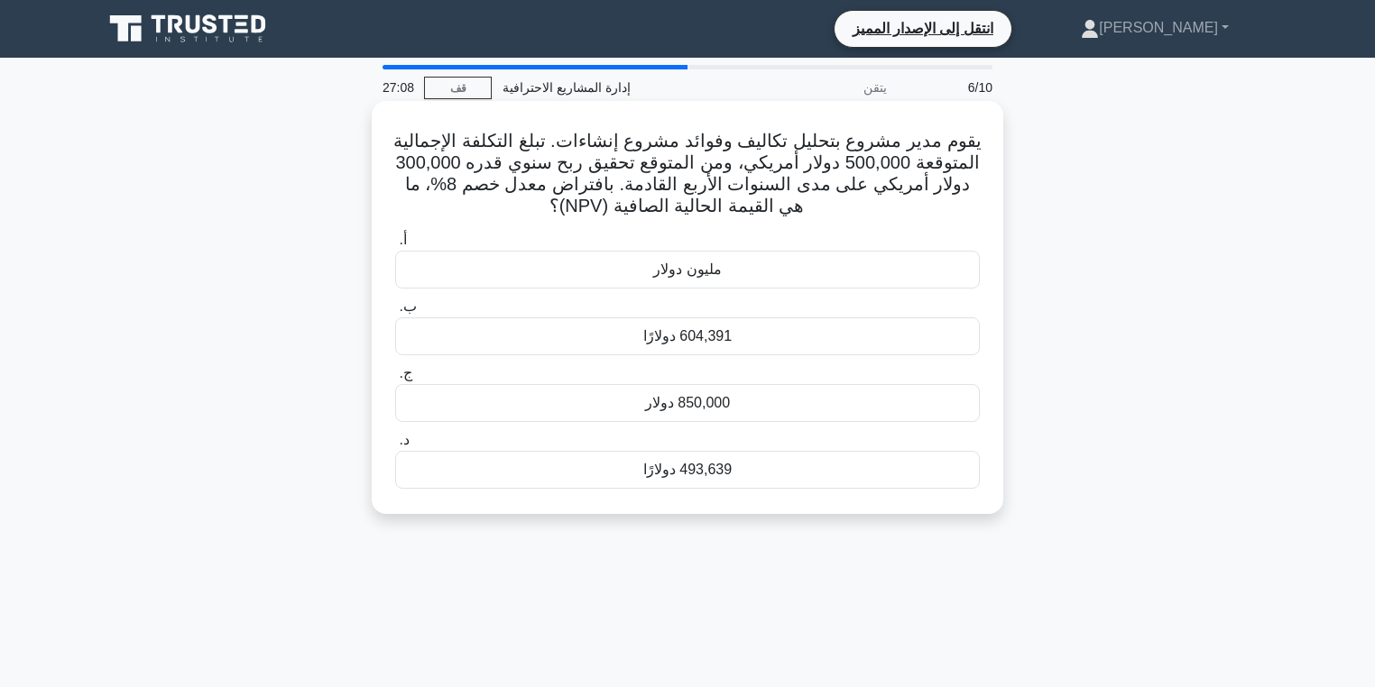
click at [831, 475] on div "493,639 دولارًا" at bounding box center [687, 470] width 584 height 38
click at [395, 446] on input "د. 493,639 دولارًا" at bounding box center [395, 441] width 0 height 12
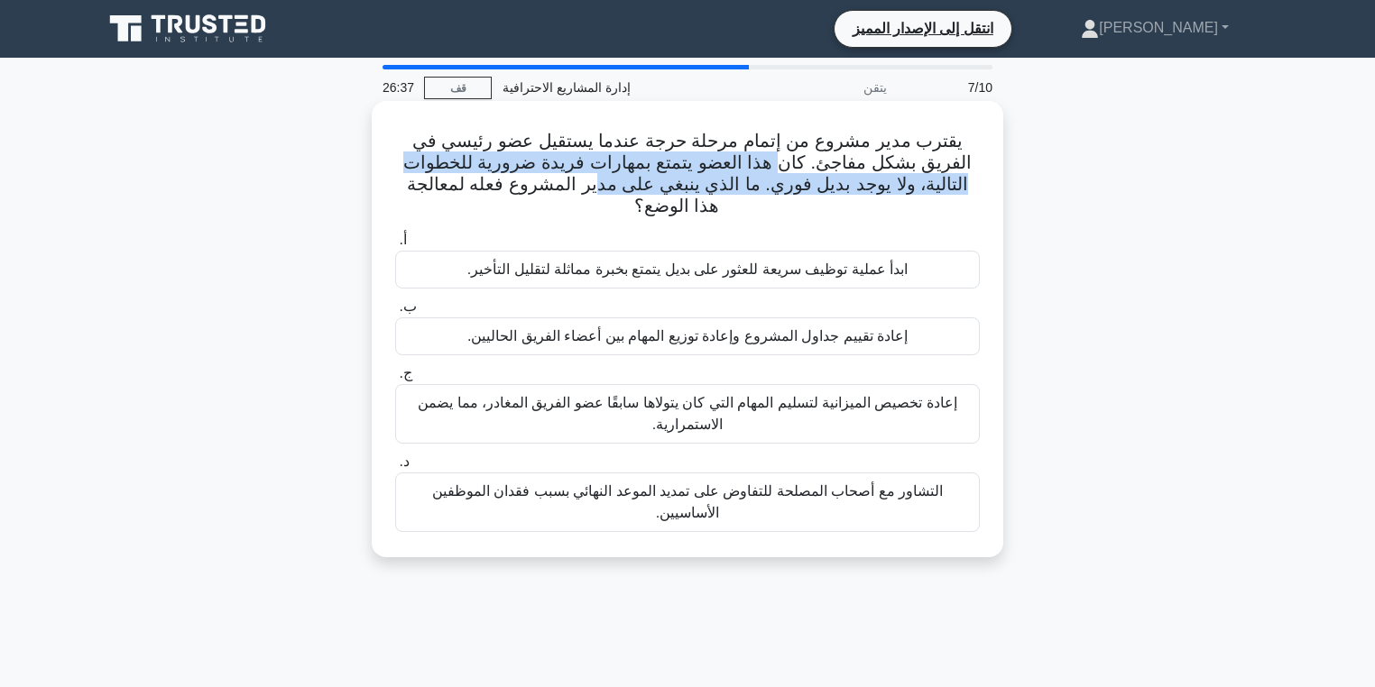
drag, startPoint x: 850, startPoint y: 170, endPoint x: 676, endPoint y: 177, distance: 174.2
click at [676, 177] on font "يقترب مدير مشروع من إتمام مرحلة حرجة عندما يستقيل عضو رئيسي في الفريق بشكل مفاج…" at bounding box center [687, 173] width 568 height 85
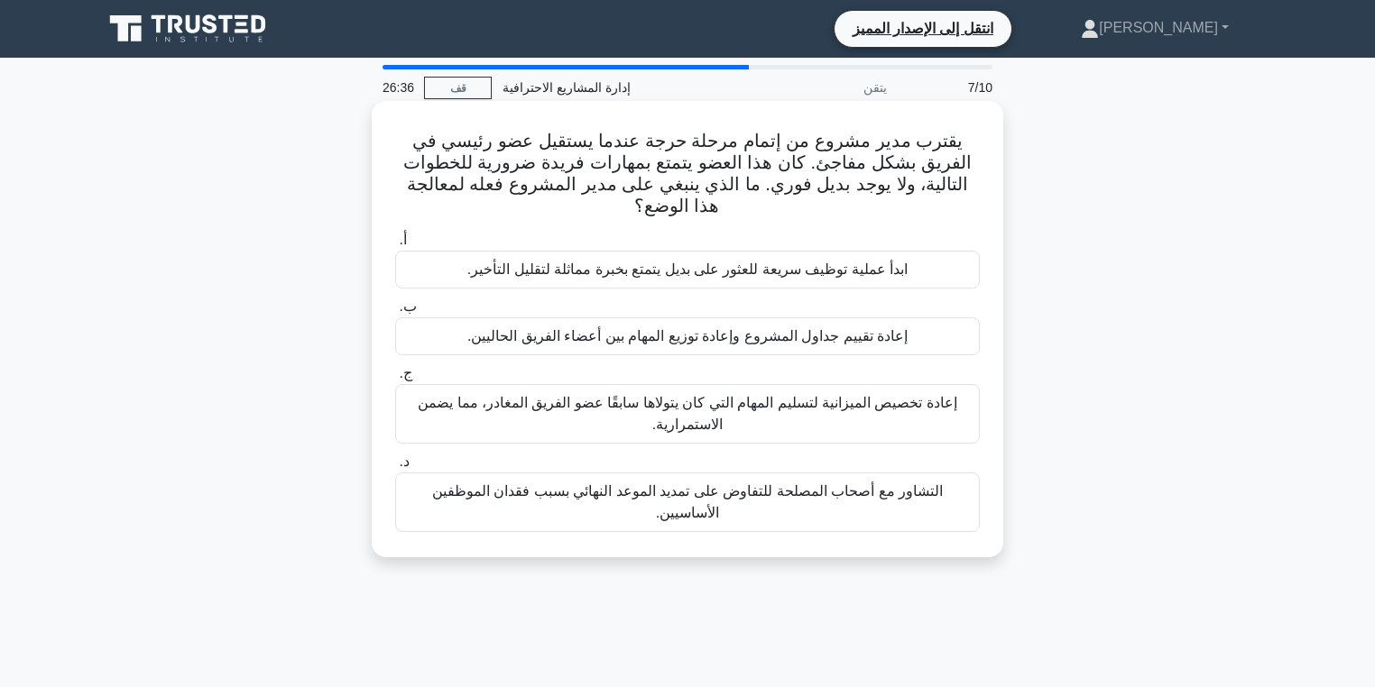
click at [593, 174] on font "يقترب مدير مشروع من إتمام مرحلة حرجة عندما يستقيل عضو رئيسي في الفريق بشكل مفاج…" at bounding box center [687, 173] width 568 height 85
click at [851, 328] on font "إعادة تقييم جداول المشروع وإعادة توزيع المهام بين أعضاء الفريق الحاليين." at bounding box center [687, 335] width 440 height 15
click at [395, 313] on input "ب. إعادة تقييم جداول المشروع وإعادة توزيع المهام بين أعضاء الفريق الحاليين." at bounding box center [395, 307] width 0 height 12
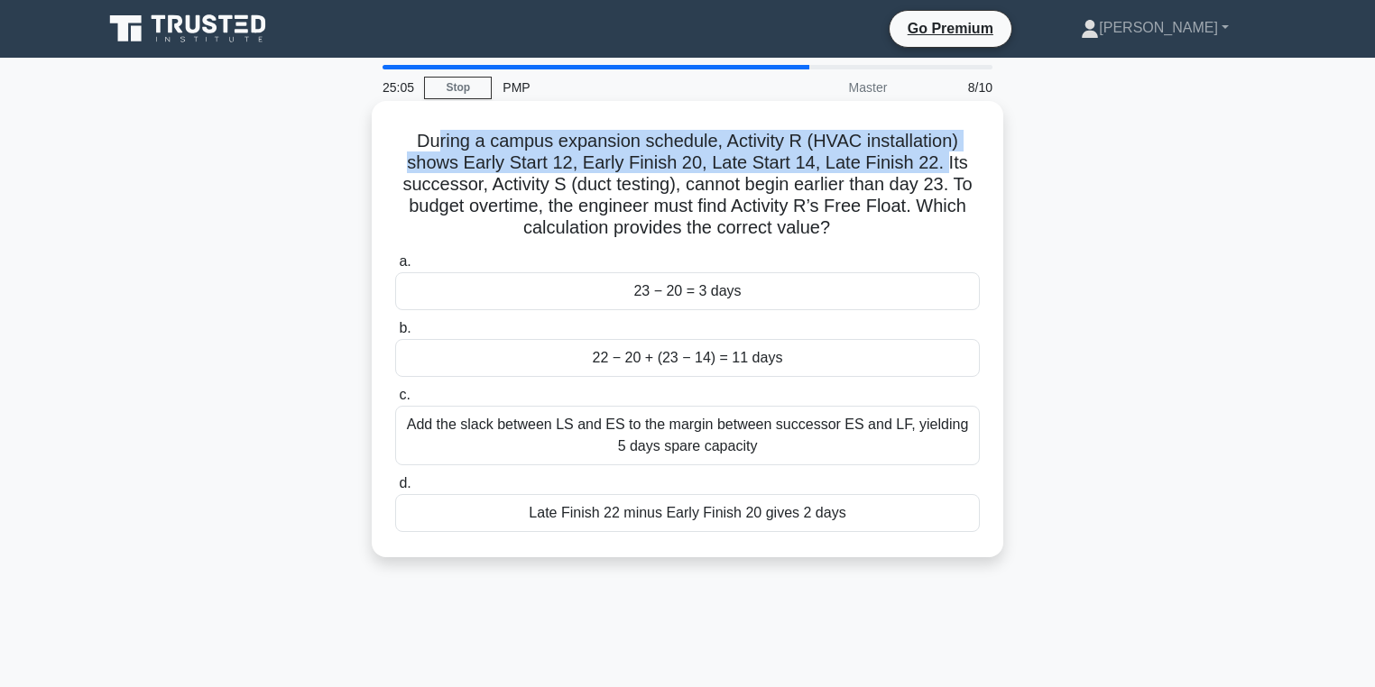
drag, startPoint x: 431, startPoint y: 143, endPoint x: 941, endPoint y: 170, distance: 510.3
click at [941, 170] on h5 "During a campus expansion schedule, Activity R (HVAC installation) shows Early …" at bounding box center [687, 185] width 588 height 110
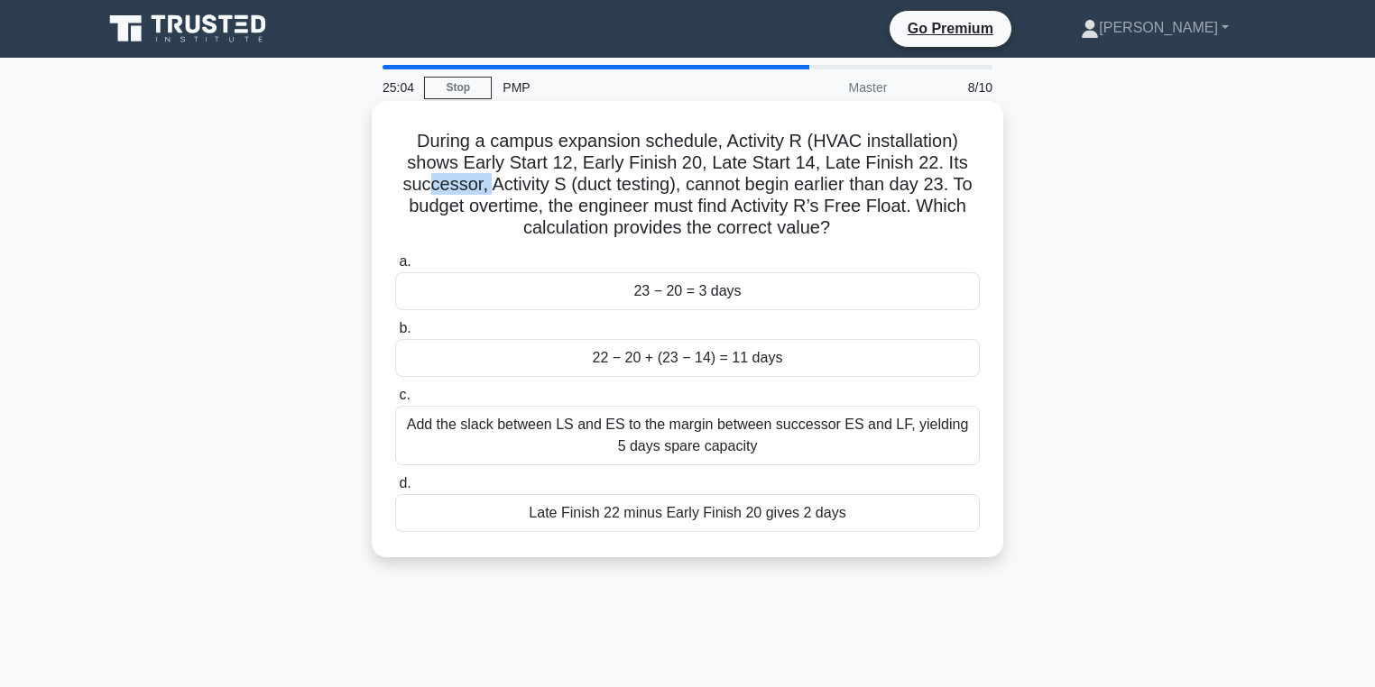
drag, startPoint x: 445, startPoint y: 187, endPoint x: 494, endPoint y: 184, distance: 49.7
click at [492, 184] on h5 "During a campus expansion schedule, Activity R (HVAC installation) shows Early …" at bounding box center [687, 185] width 588 height 110
click at [508, 185] on h5 "During a campus expansion schedule, Activity R (HVAC installation) shows Early …" at bounding box center [687, 185] width 588 height 110
drag, startPoint x: 590, startPoint y: 185, endPoint x: 667, endPoint y: 186, distance: 77.6
click at [664, 186] on h5 "During a campus expansion schedule, Activity R (HVAC installation) shows Early …" at bounding box center [687, 185] width 588 height 110
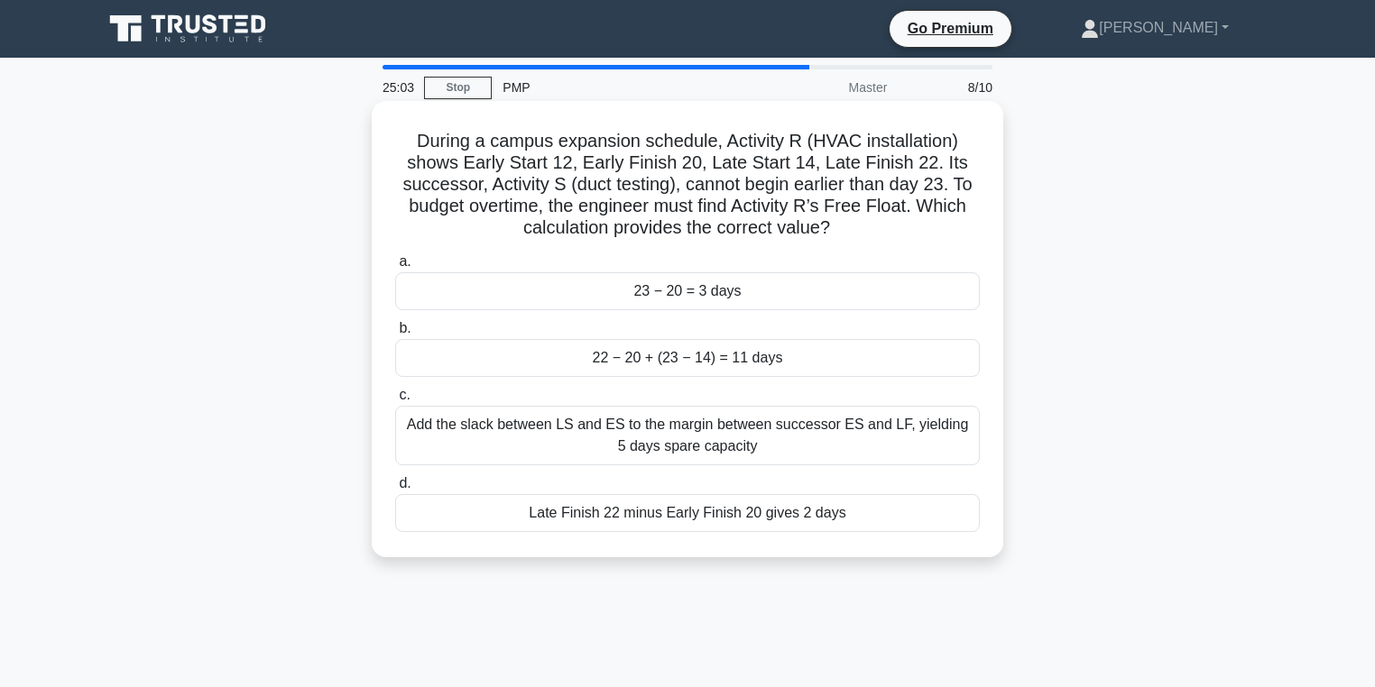
click at [704, 190] on h5 "During a campus expansion schedule, Activity R (HVAC installation) shows Early …" at bounding box center [687, 185] width 588 height 110
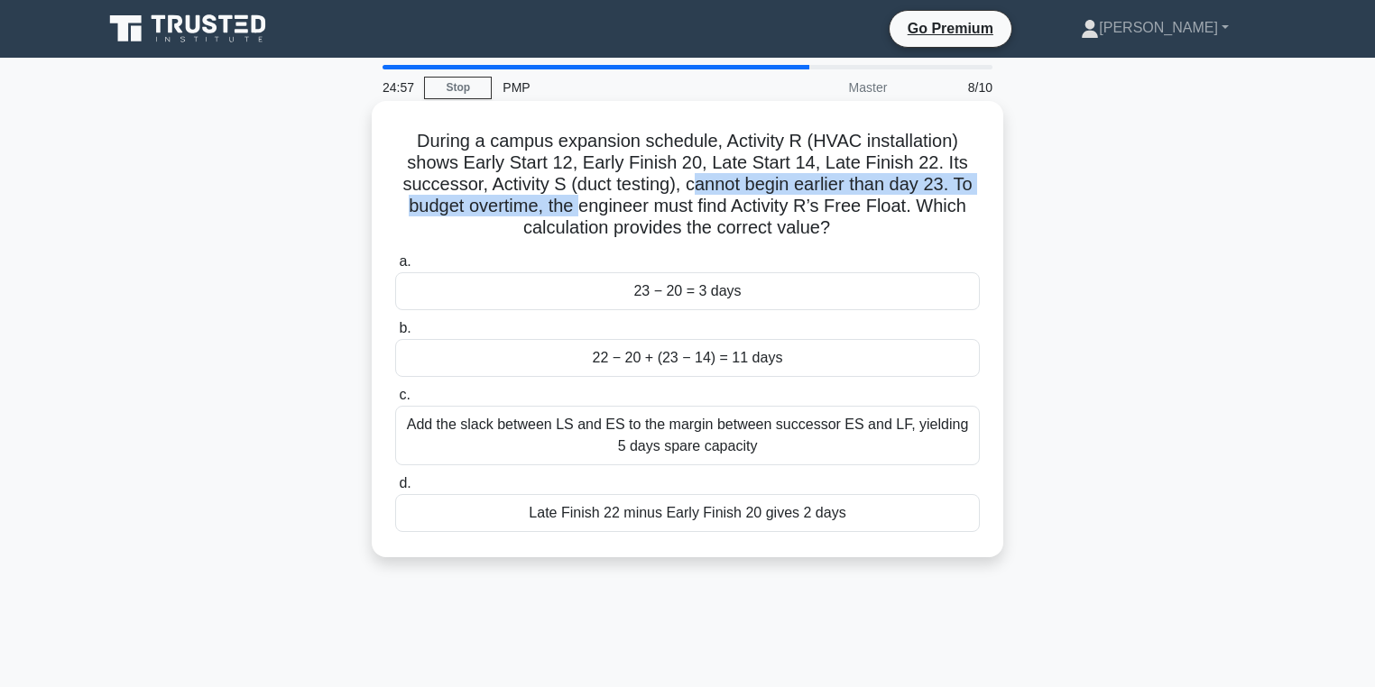
drag, startPoint x: 693, startPoint y: 177, endPoint x: 581, endPoint y: 210, distance: 116.7
click at [581, 210] on h5 "During a campus expansion schedule, Activity R (HVAC installation) shows Early …" at bounding box center [687, 185] width 588 height 110
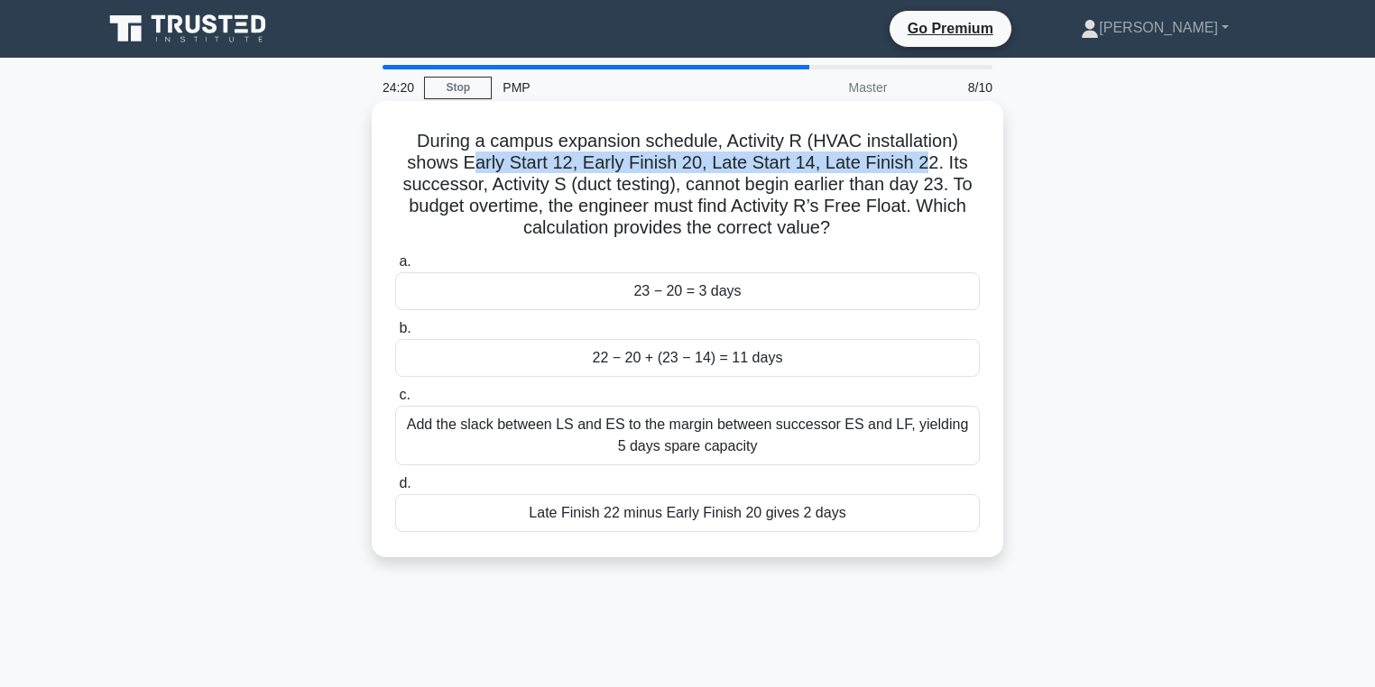
drag, startPoint x: 479, startPoint y: 152, endPoint x: 924, endPoint y: 168, distance: 444.9
click at [924, 168] on h5 "During a campus expansion schedule, Activity R (HVAC installation) shows Early …" at bounding box center [687, 185] width 588 height 110
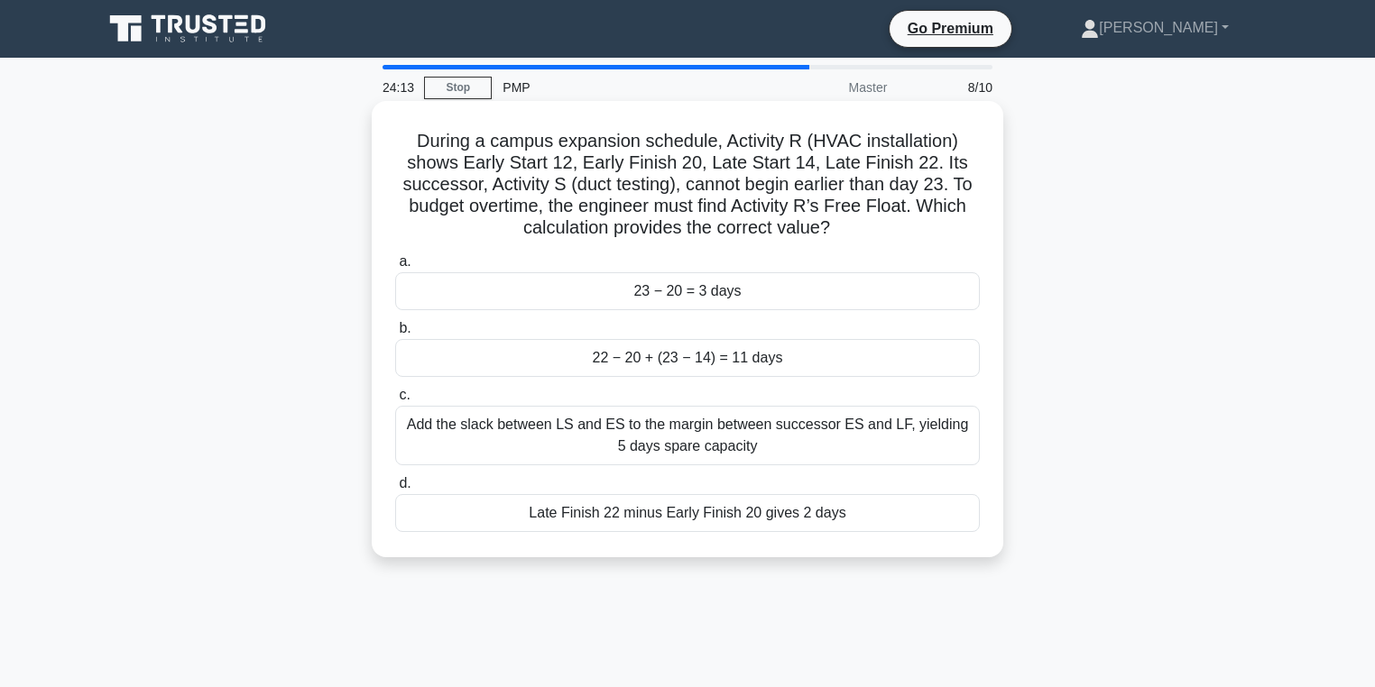
click at [1002, 194] on div "During a campus expansion schedule, Activity R (HVAC installation) shows Early …" at bounding box center [687, 329] width 631 height 456
drag, startPoint x: 438, startPoint y: 162, endPoint x: 541, endPoint y: 172, distance: 103.3
click at [541, 172] on h5 "During a campus expansion schedule, Activity R (HVAC installation) shows Early …" at bounding box center [687, 185] width 588 height 110
drag, startPoint x: 466, startPoint y: 161, endPoint x: 487, endPoint y: 166, distance: 21.4
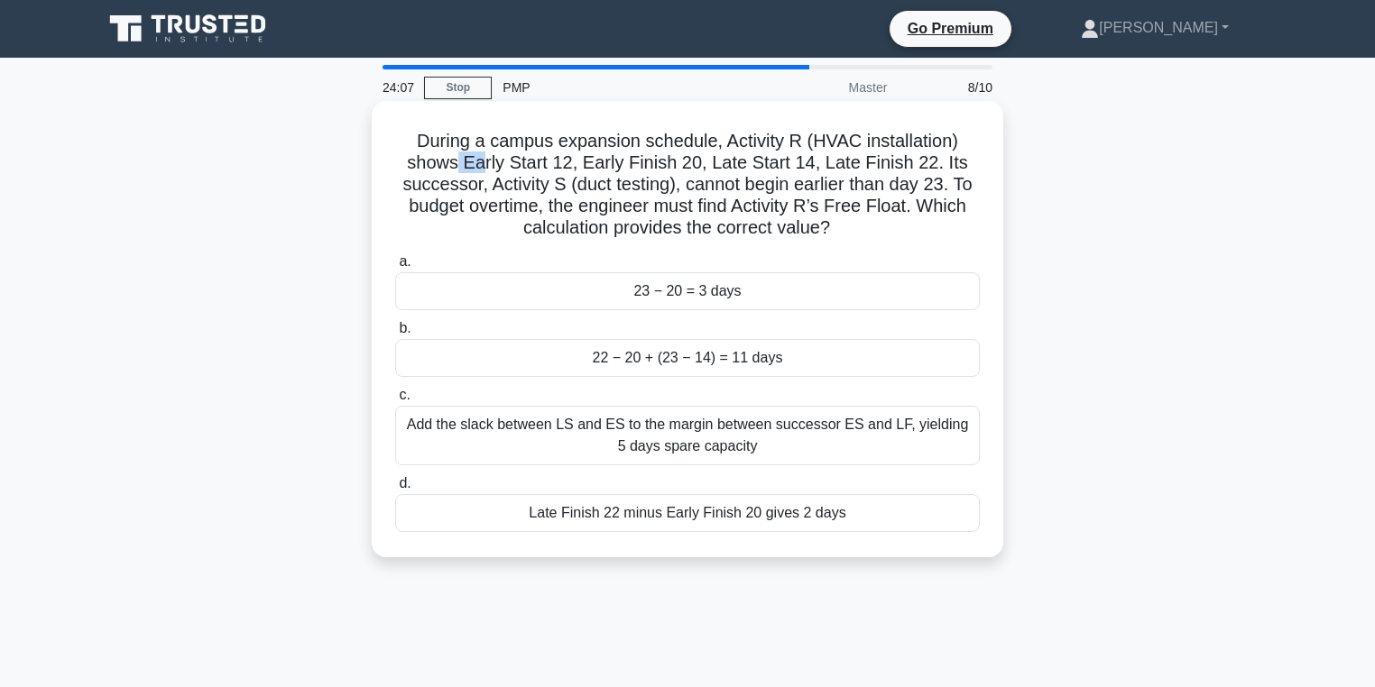
click at [487, 166] on h5 "During a campus expansion schedule, Activity R (HVAC installation) shows Early …" at bounding box center [687, 185] width 588 height 110
drag, startPoint x: 477, startPoint y: 165, endPoint x: 490, endPoint y: 166, distance: 12.7
click at [490, 166] on h5 "During a campus expansion schedule, Activity R (HVAC installation) shows Early …" at bounding box center [687, 185] width 588 height 110
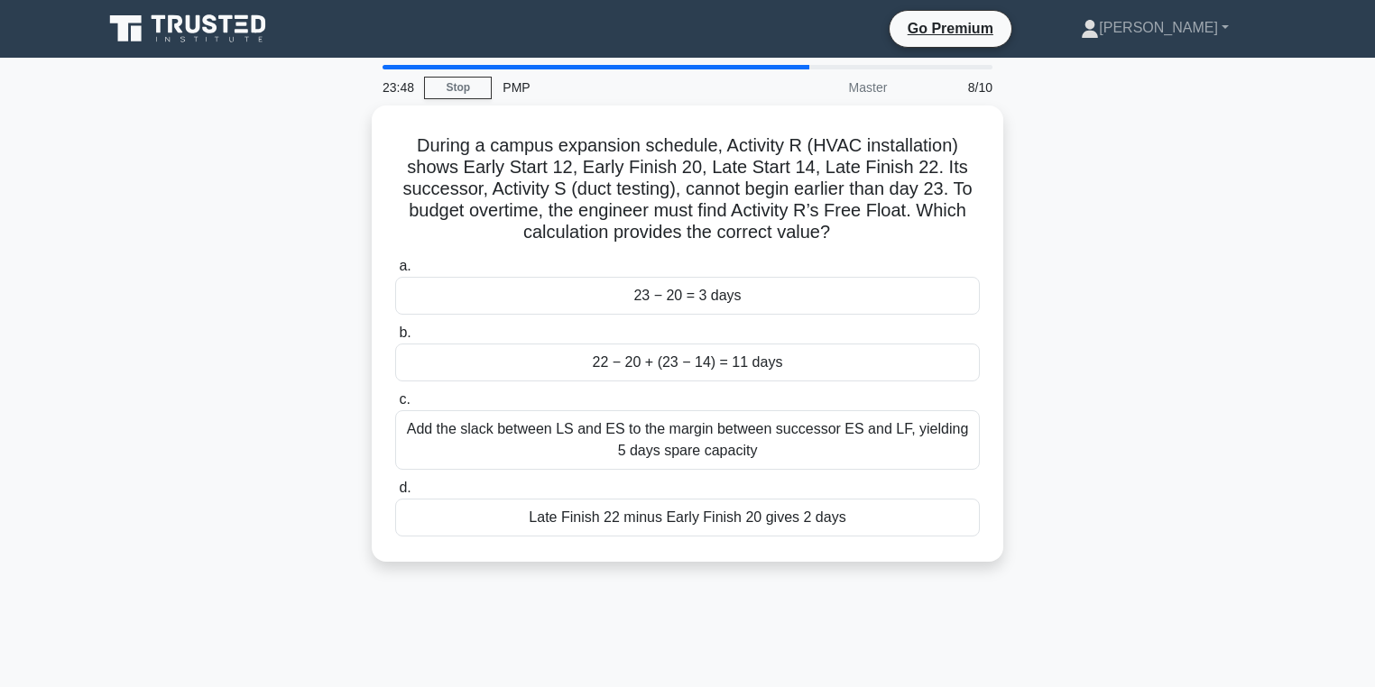
click at [355, 184] on div "During a campus expansion schedule, Activity R (HVAC installation) shows Early …" at bounding box center [687, 345] width 1191 height 478
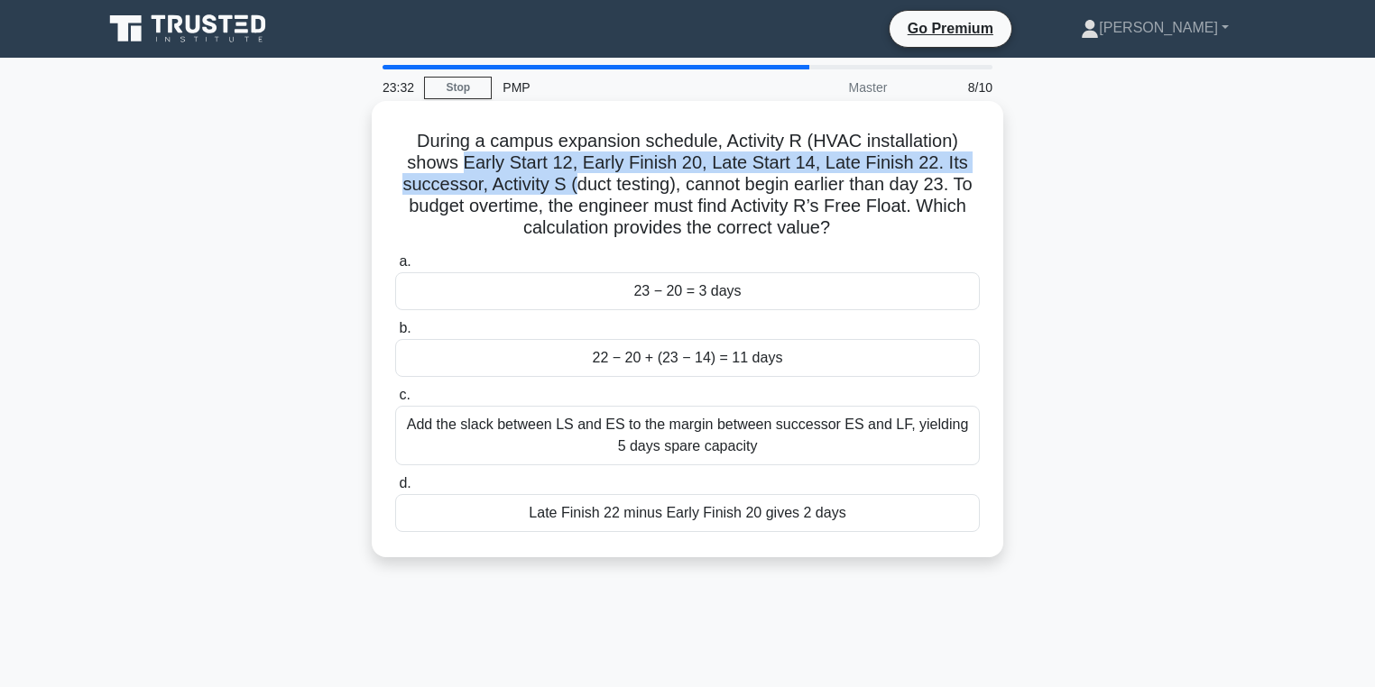
drag, startPoint x: 474, startPoint y: 161, endPoint x: 571, endPoint y: 174, distance: 98.2
click at [571, 174] on h5 "During a campus expansion schedule, Activity R (HVAC installation) shows Early …" at bounding box center [687, 185] width 588 height 110
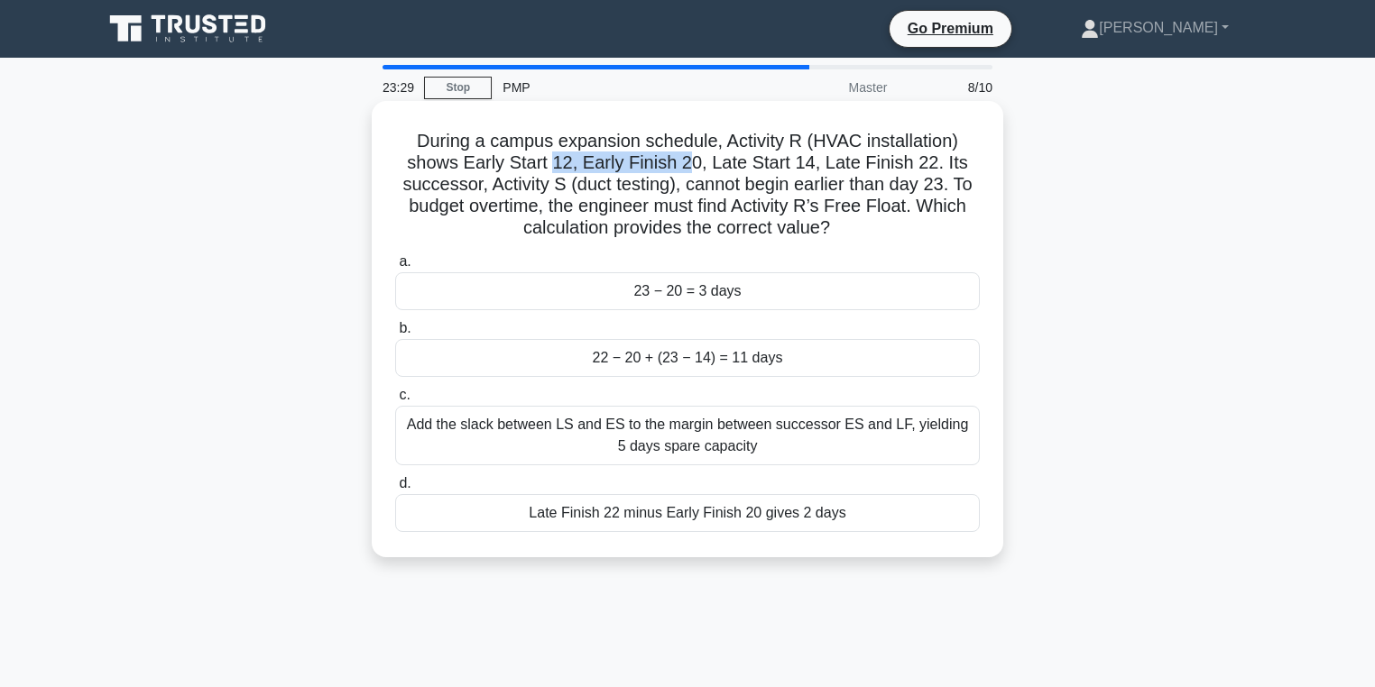
drag, startPoint x: 687, startPoint y: 168, endPoint x: 557, endPoint y: 162, distance: 130.0
click at [557, 162] on h5 "During a campus expansion schedule, Activity R (HVAC installation) shows Early …" at bounding box center [687, 185] width 588 height 110
drag, startPoint x: 925, startPoint y: 162, endPoint x: 916, endPoint y: 159, distance: 9.7
click at [915, 159] on h5 "During a campus expansion schedule, Activity R (HVAC installation) shows Early …" at bounding box center [687, 185] width 588 height 110
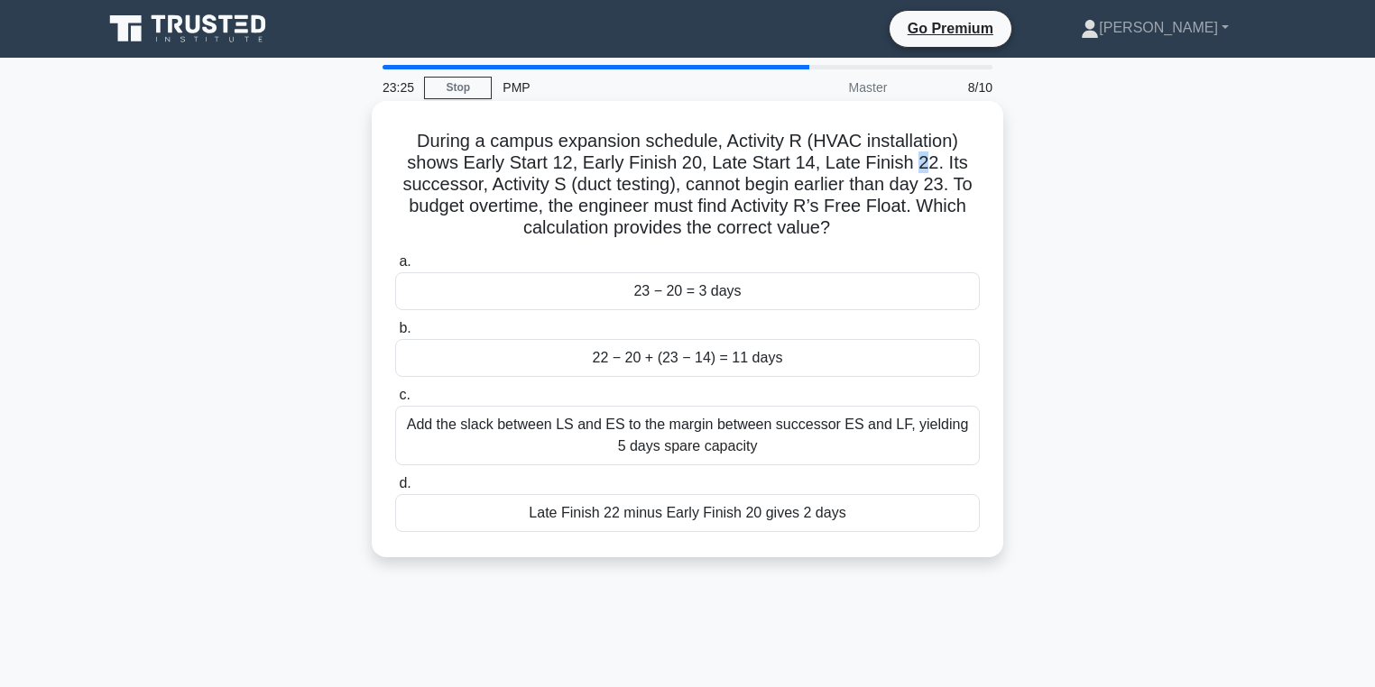
click at [921, 168] on h5 "During a campus expansion schedule, Activity R (HVAC installation) shows Early …" at bounding box center [687, 185] width 588 height 110
click at [902, 520] on div "Late Finish 22 minus Early Finish 20 gives 2 days" at bounding box center [687, 513] width 584 height 38
click at [395, 490] on input "d. Late Finish 22 minus Early Finish 20 gives 2 days" at bounding box center [395, 484] width 0 height 12
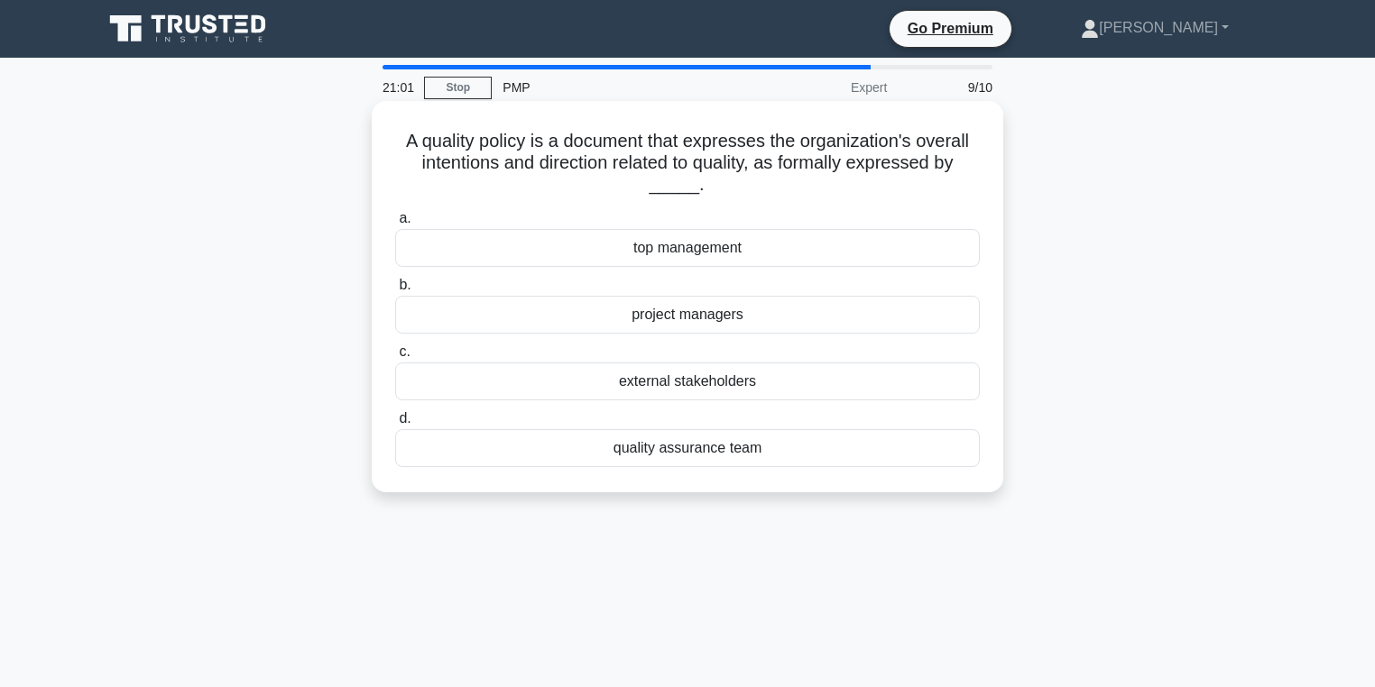
click at [708, 321] on div "project managers" at bounding box center [687, 315] width 584 height 38
click at [395, 291] on input "b. project managers" at bounding box center [395, 286] width 0 height 12
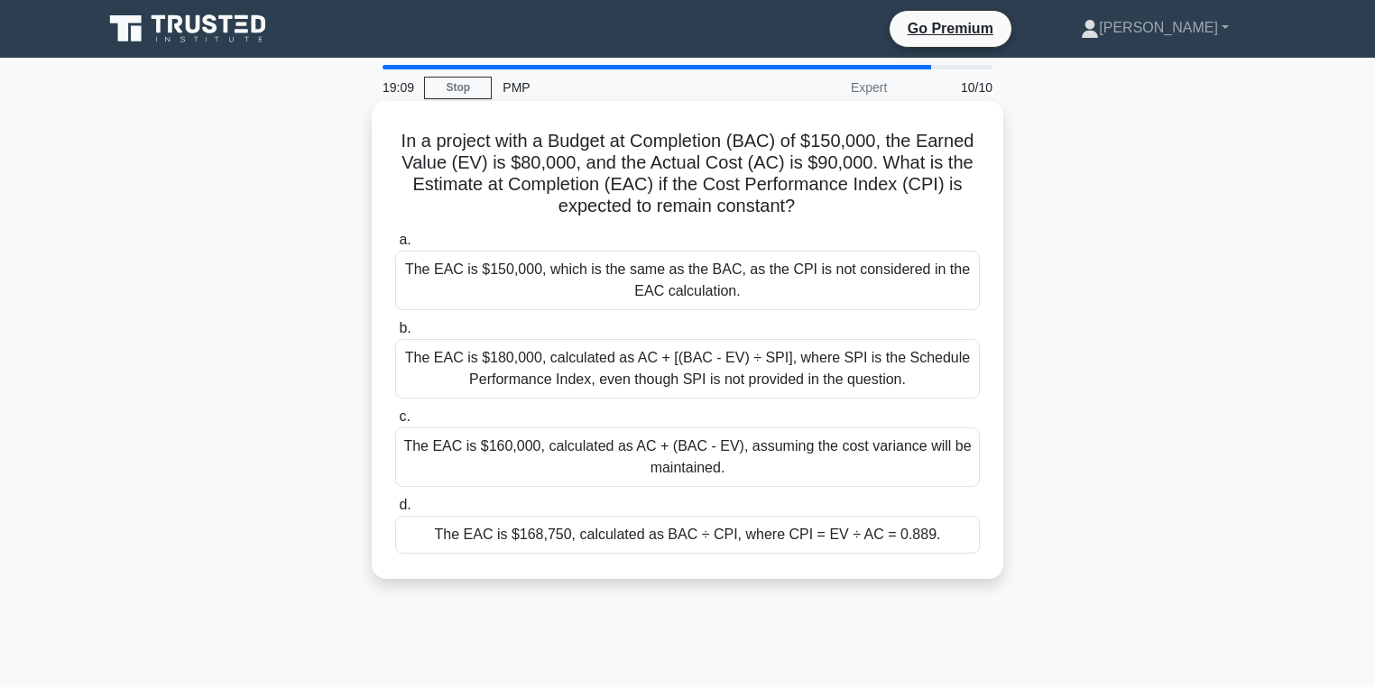
click at [719, 544] on div "The EAC is $168,750, calculated as BAC ÷ CPI, where CPI = EV ÷ AC = 0.889." at bounding box center [687, 535] width 584 height 38
click at [395, 511] on input "d. The EAC is $168,750, calculated as BAC ÷ CPI, where CPI = EV ÷ AC = 0.889." at bounding box center [395, 506] width 0 height 12
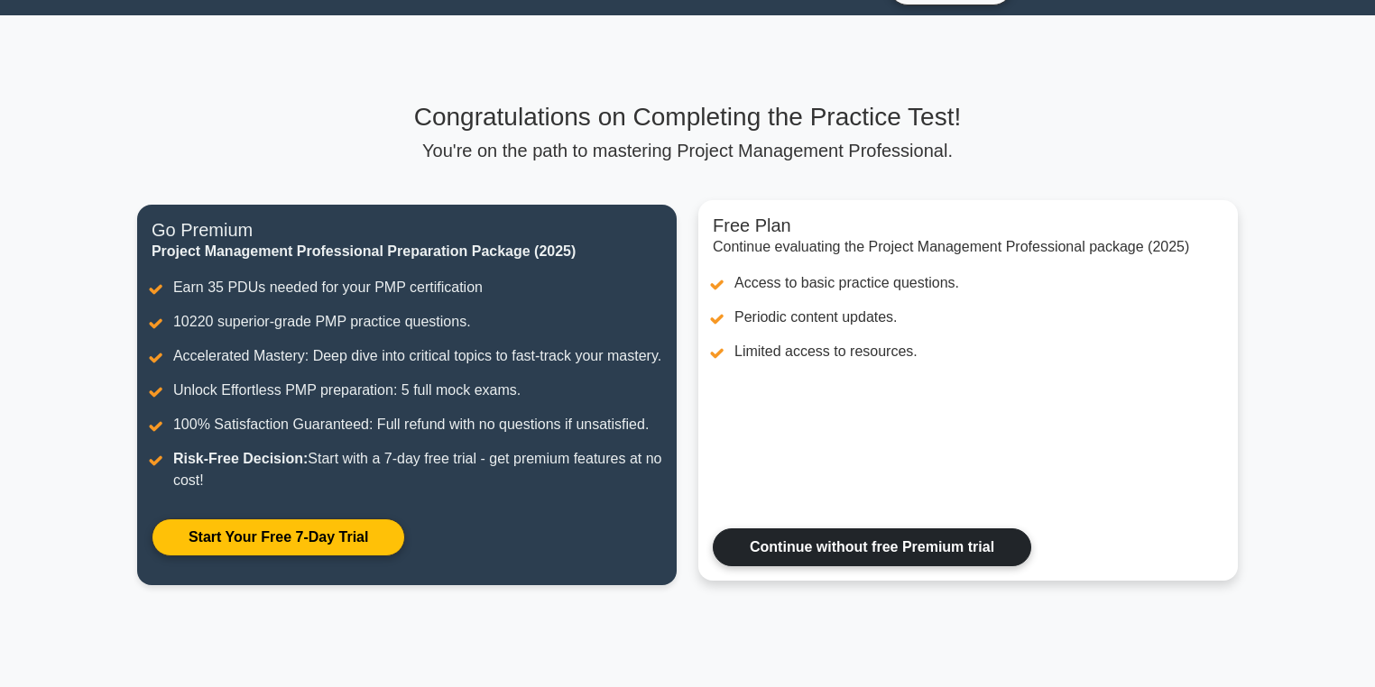
scroll to position [216, 0]
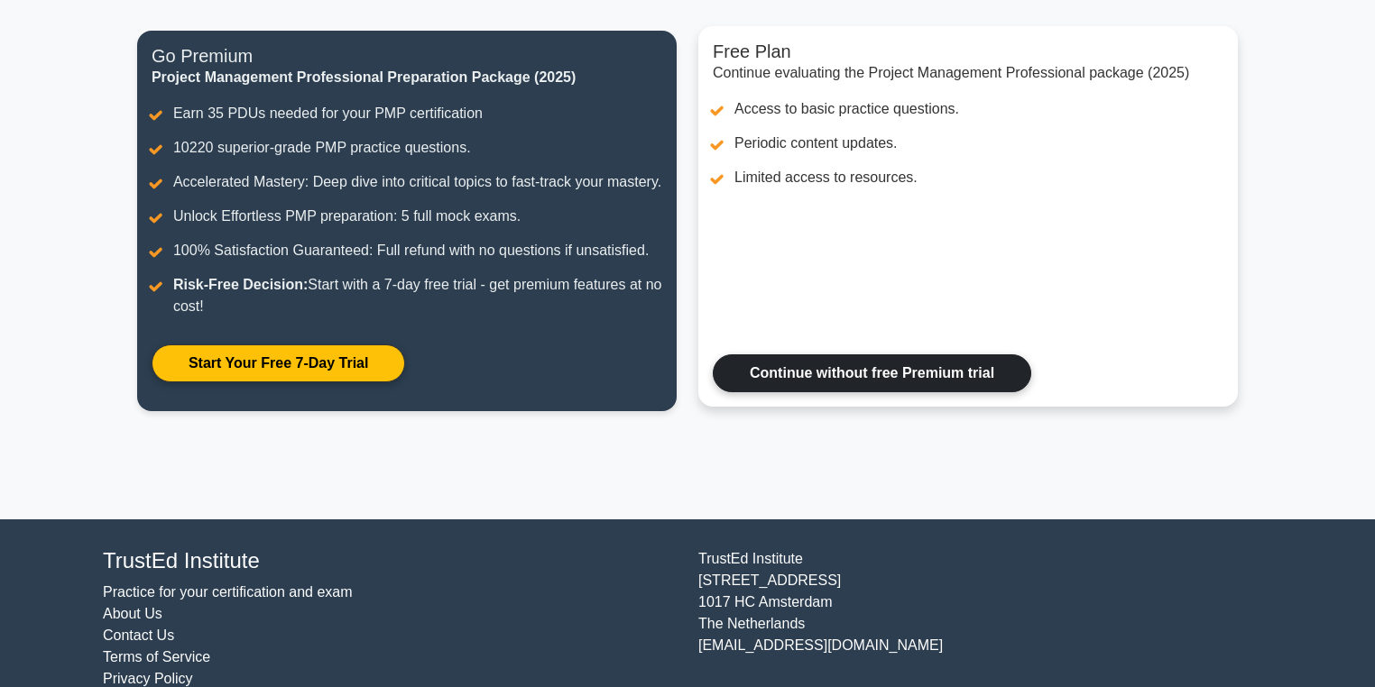
click at [935, 390] on link "Continue without free Premium trial" at bounding box center [872, 373] width 318 height 38
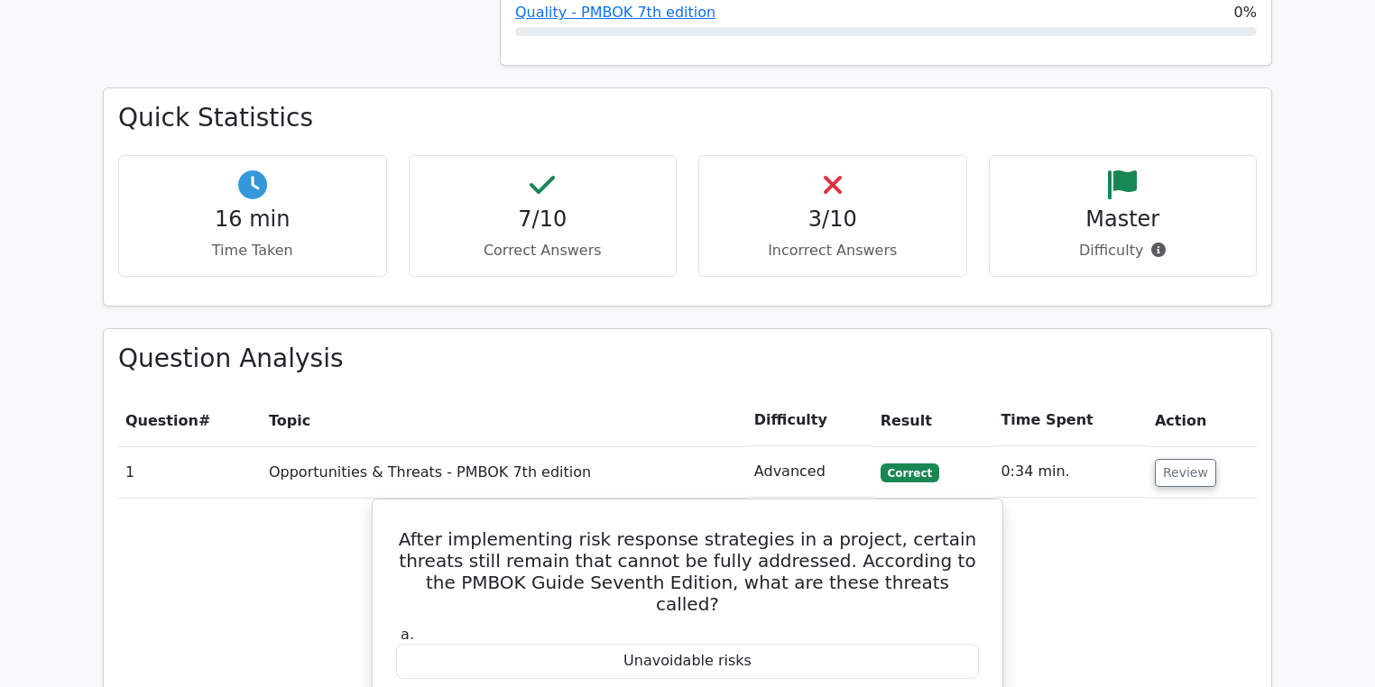
scroll to position [1248, 0]
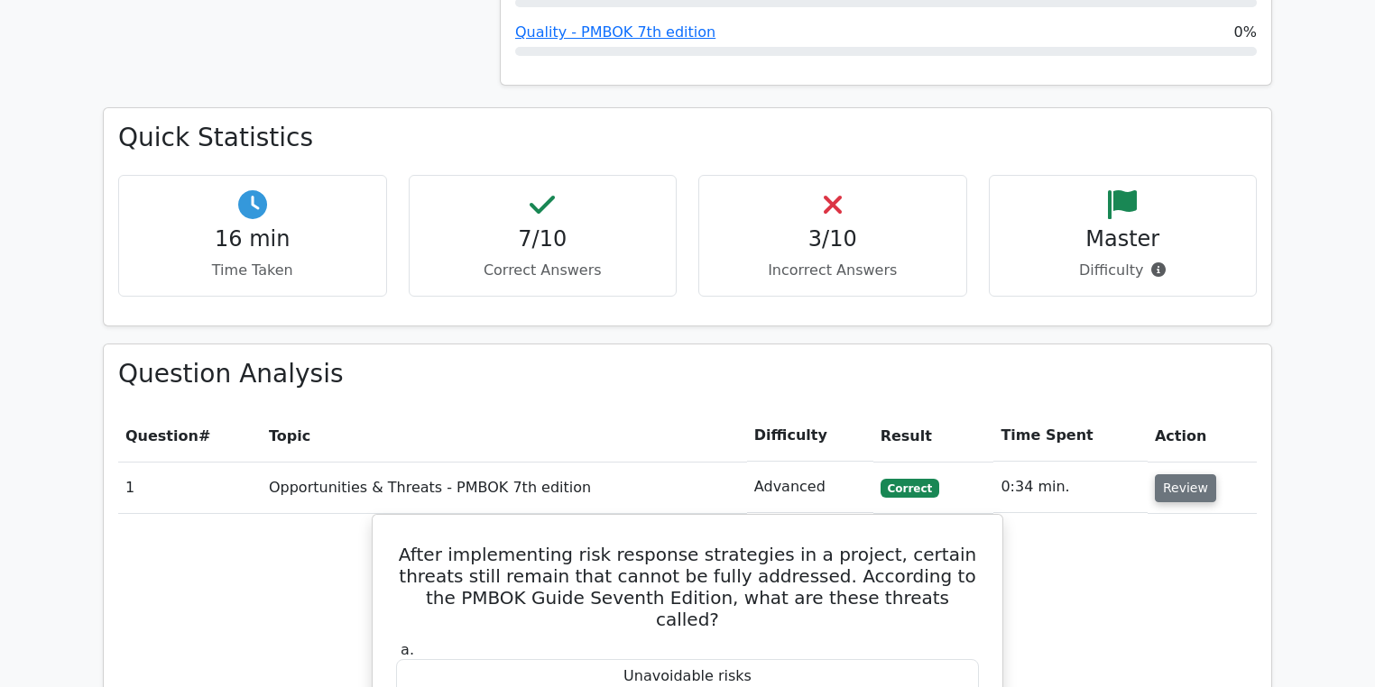
click at [1176, 474] on button "Review" at bounding box center [1184, 488] width 61 height 28
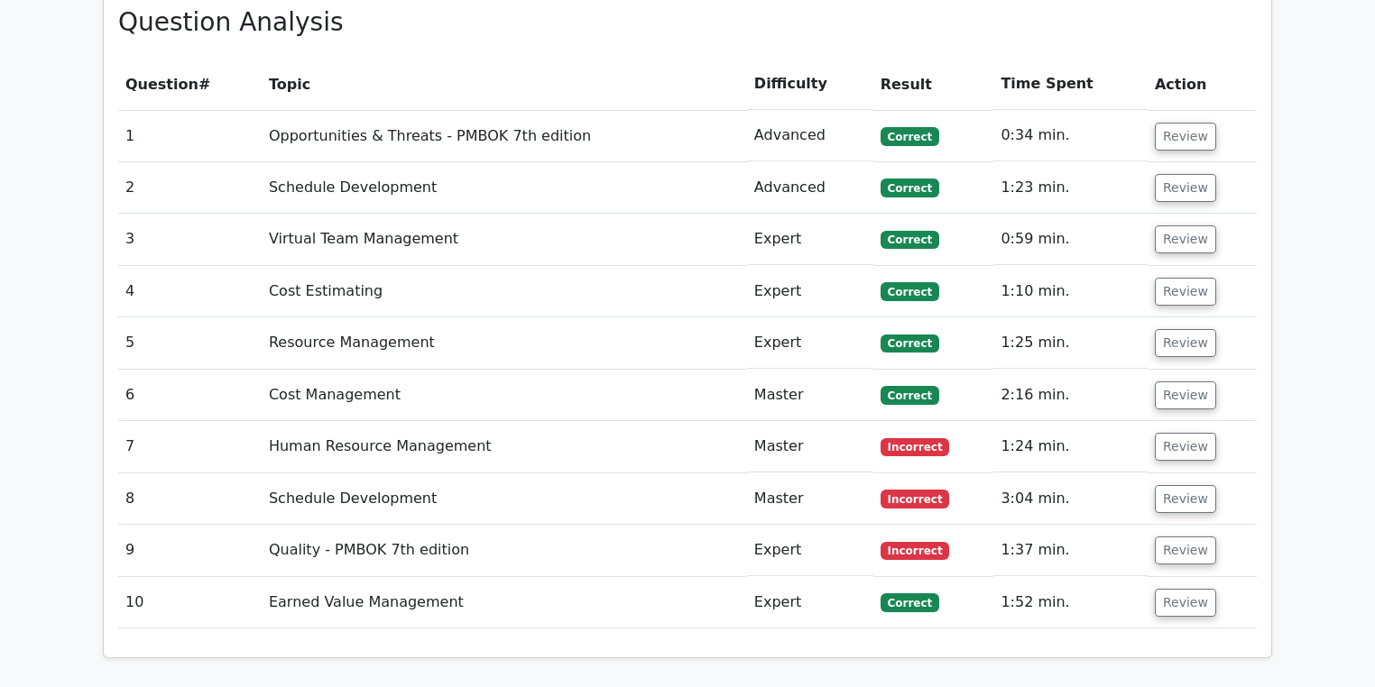
scroll to position [1623, 0]
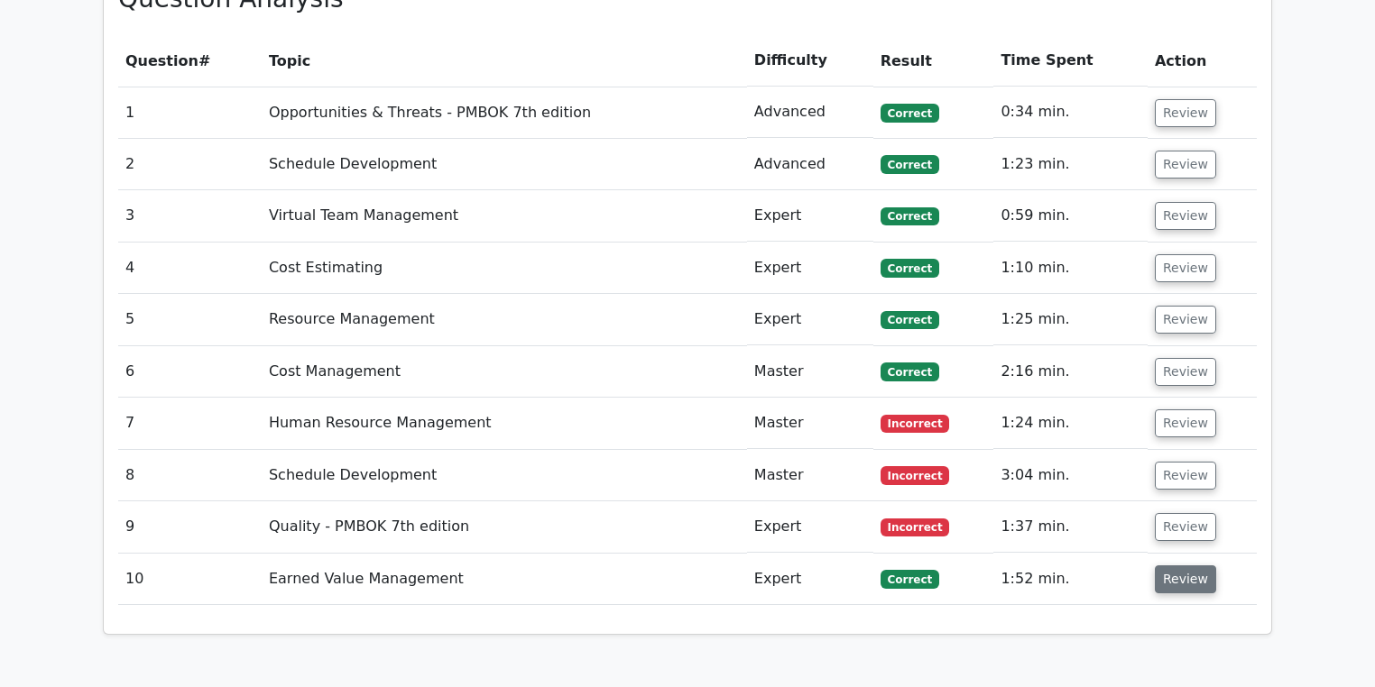
click at [1183, 566] on button "Review" at bounding box center [1184, 580] width 61 height 28
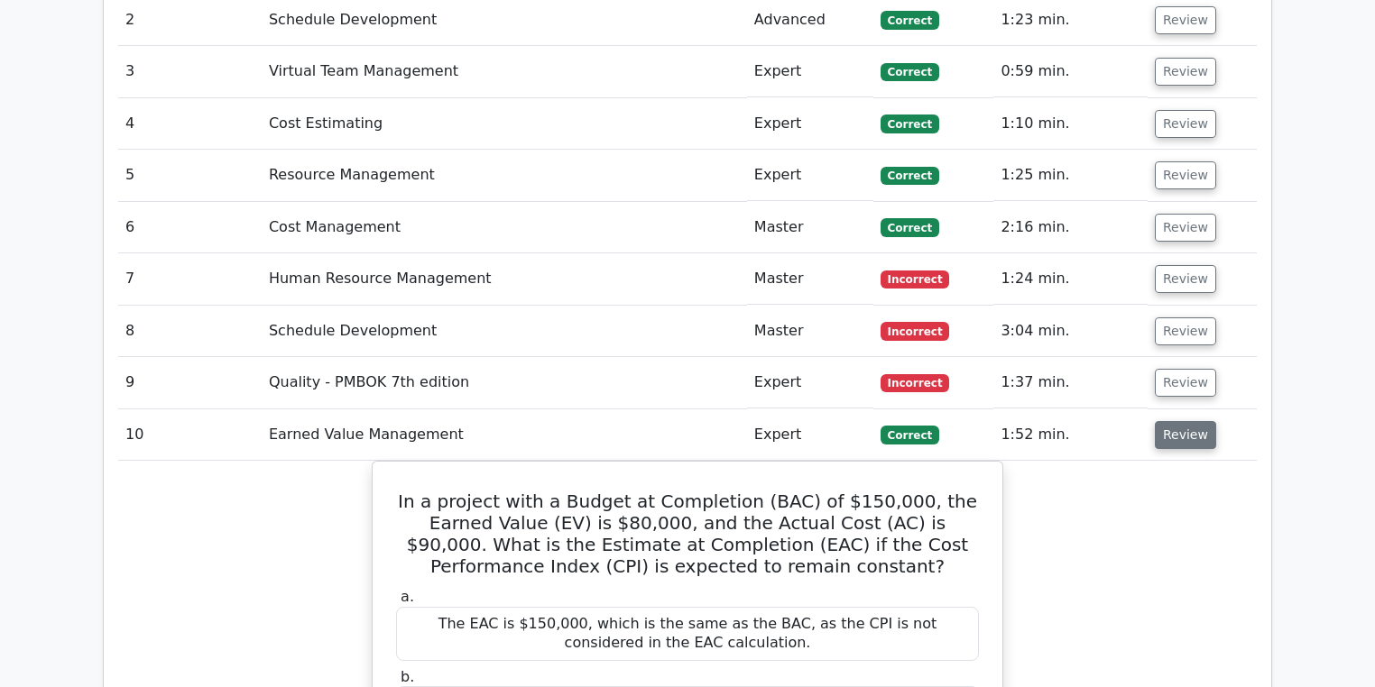
click at [1191, 421] on button "Review" at bounding box center [1184, 435] width 61 height 28
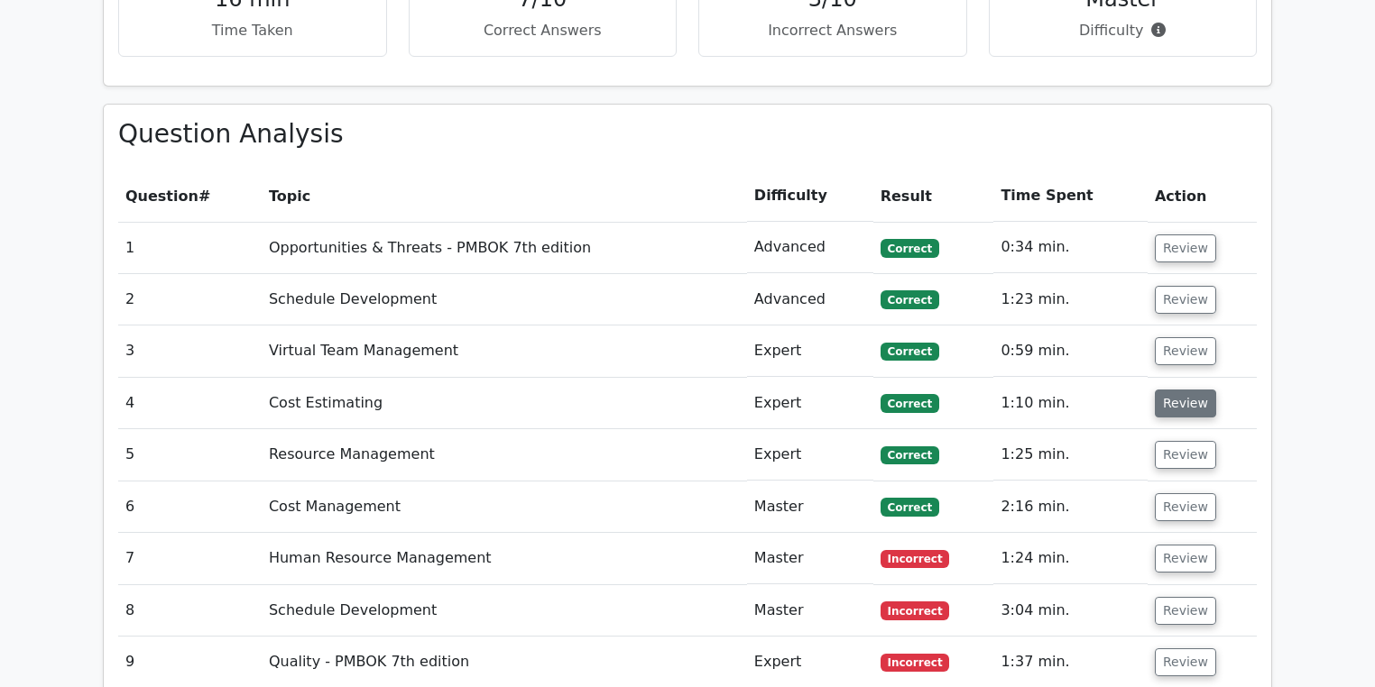
scroll to position [1479, 0]
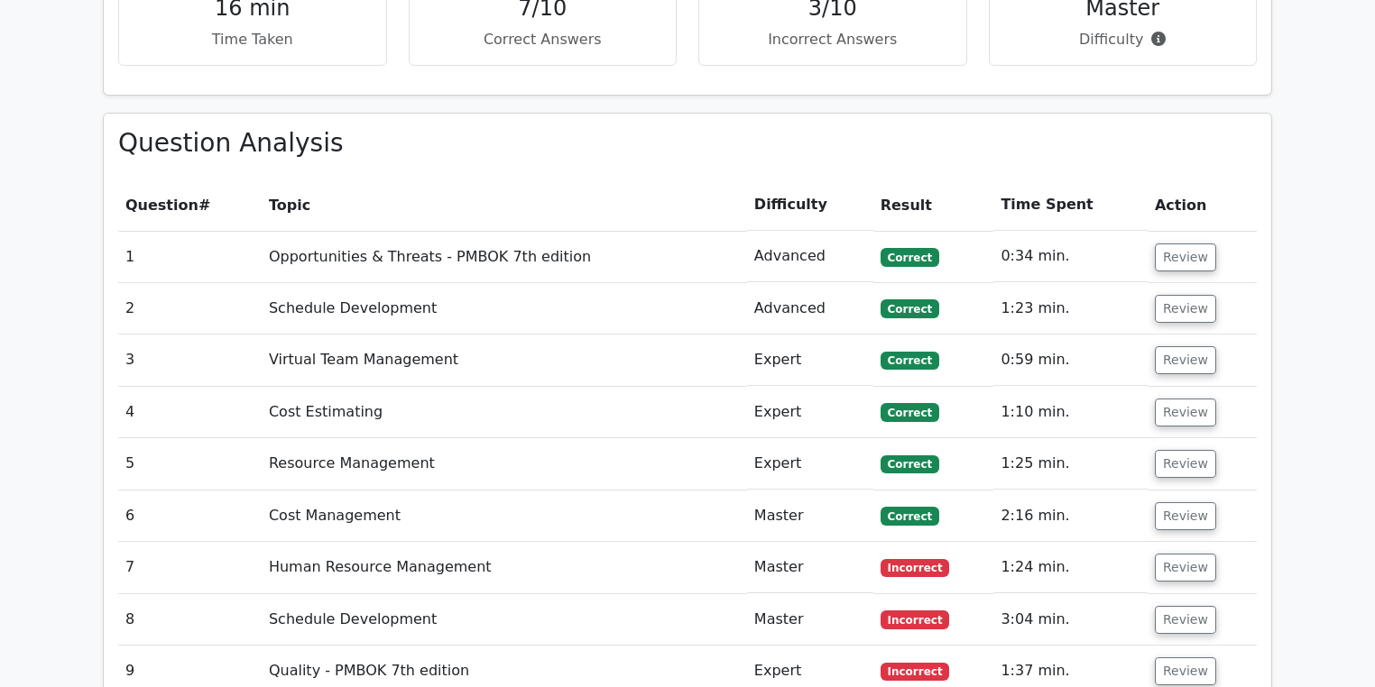
click at [1180, 179] on th "Action" at bounding box center [1201, 204] width 109 height 51
click at [1188, 231] on td "Review" at bounding box center [1201, 256] width 109 height 51
click at [1192, 244] on button "Review" at bounding box center [1184, 258] width 61 height 28
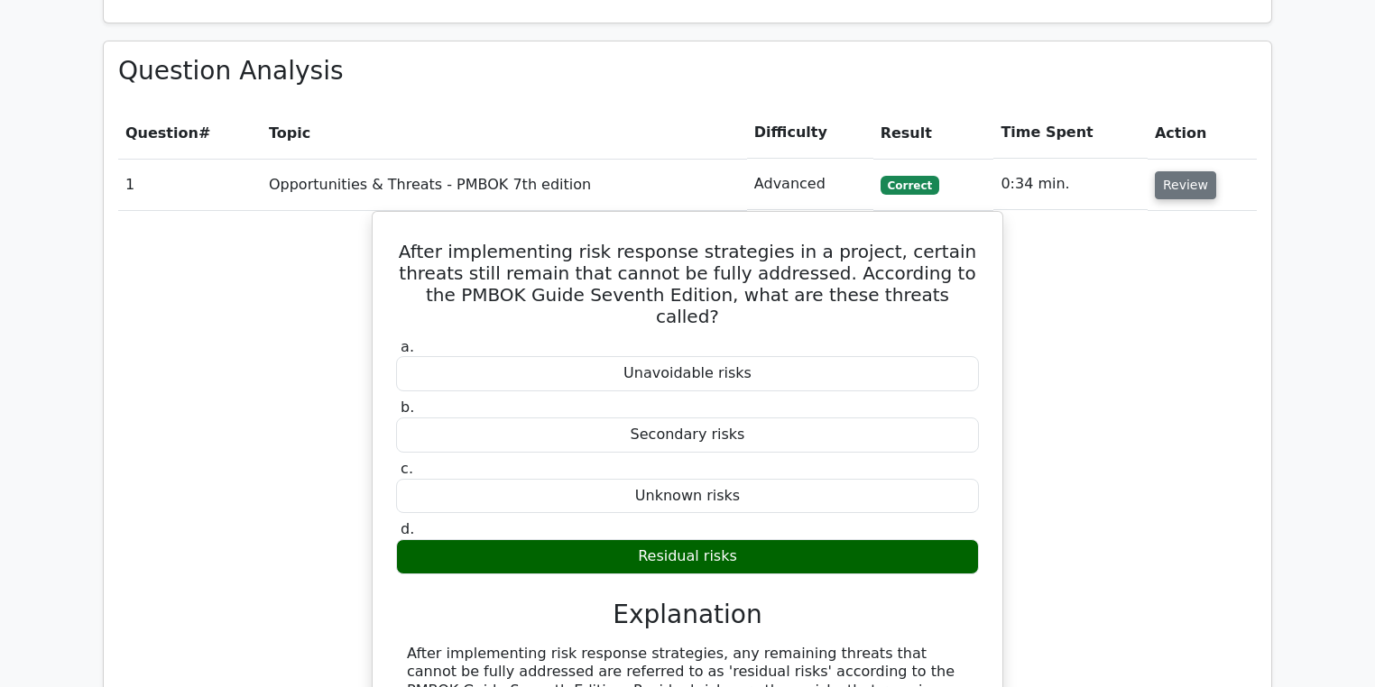
click at [1167, 171] on button "Review" at bounding box center [1184, 185] width 61 height 28
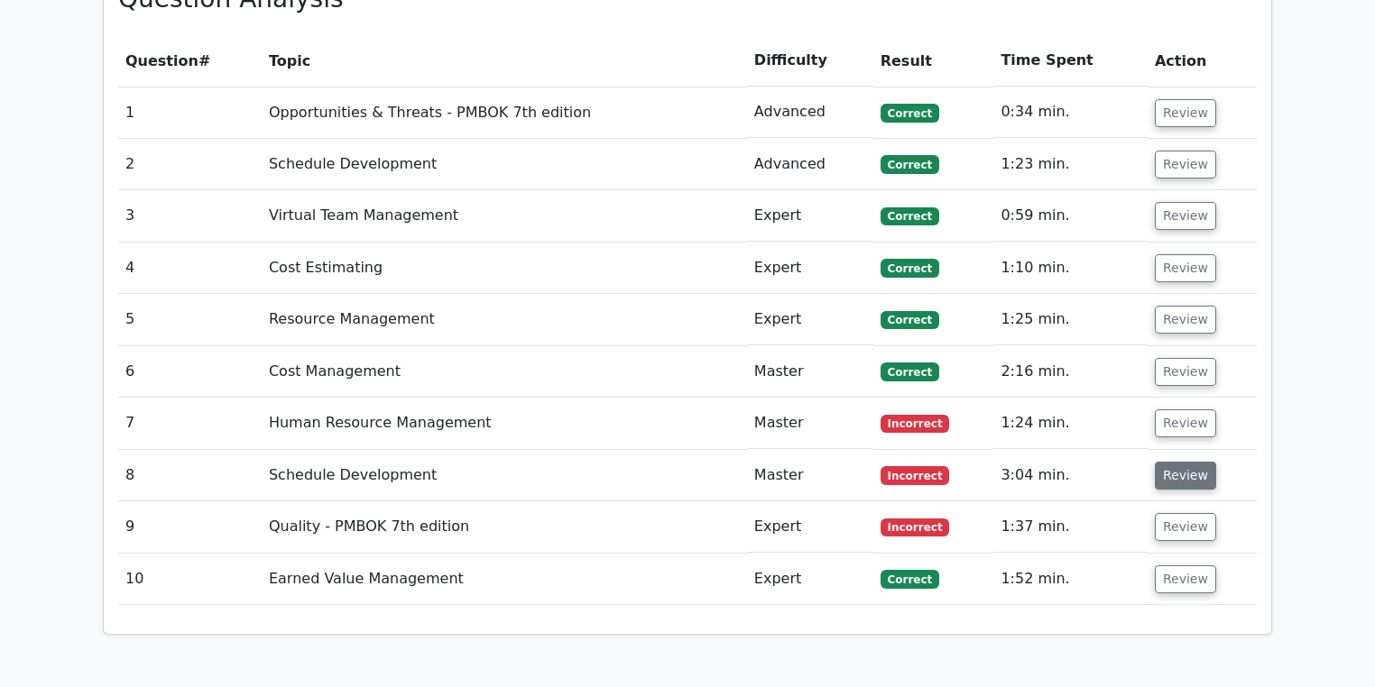
click at [1184, 462] on button "Review" at bounding box center [1184, 476] width 61 height 28
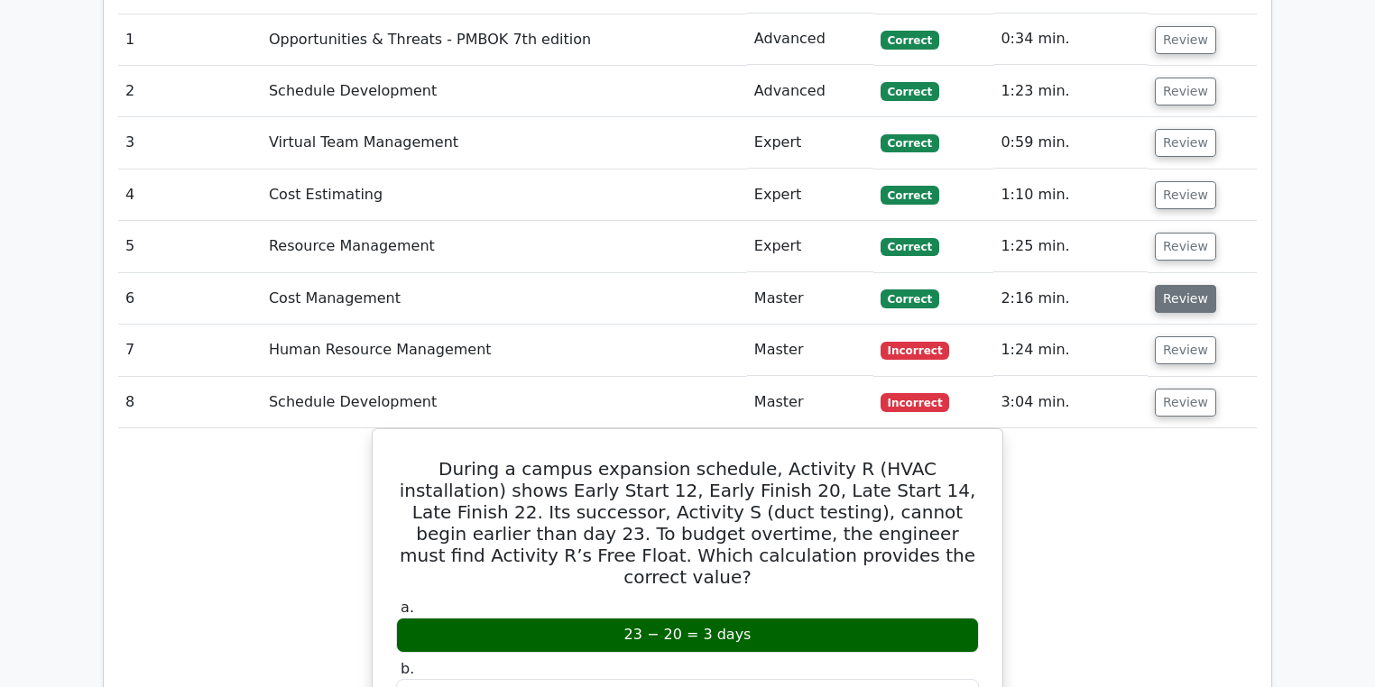
scroll to position [1696, 0]
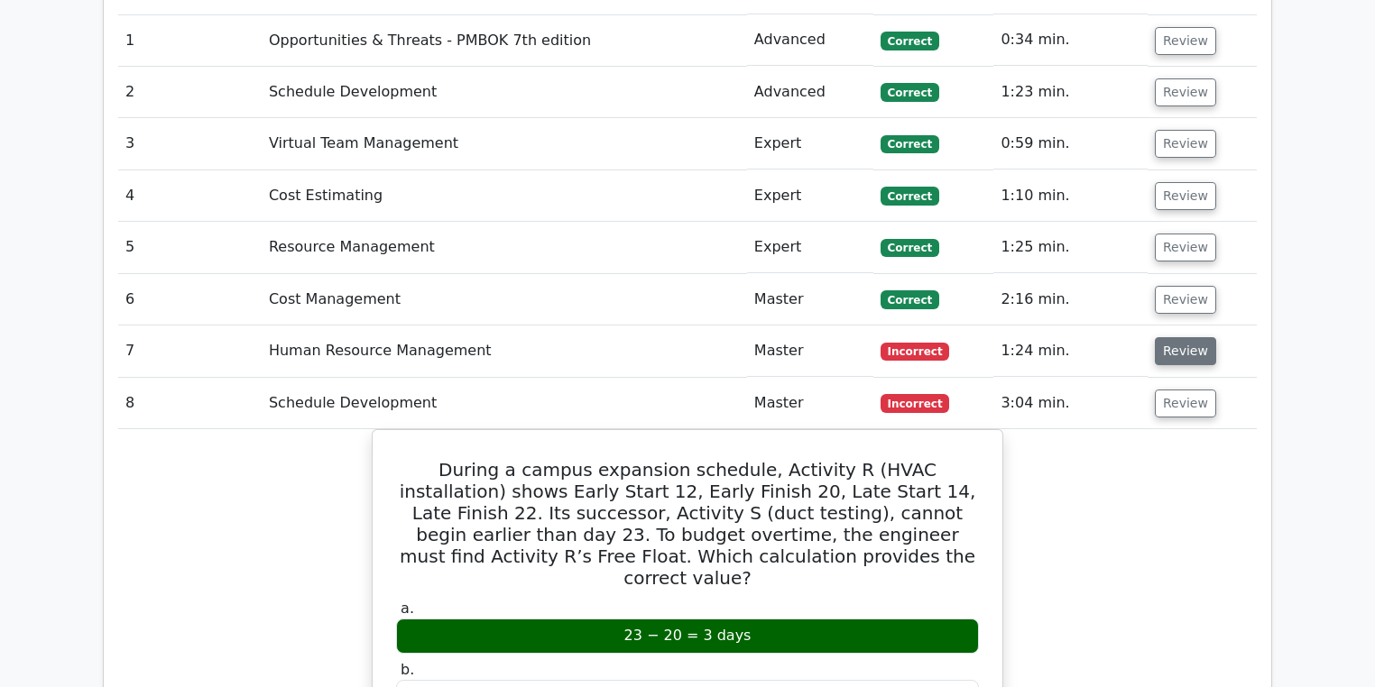
click at [1191, 337] on button "Review" at bounding box center [1184, 351] width 61 height 28
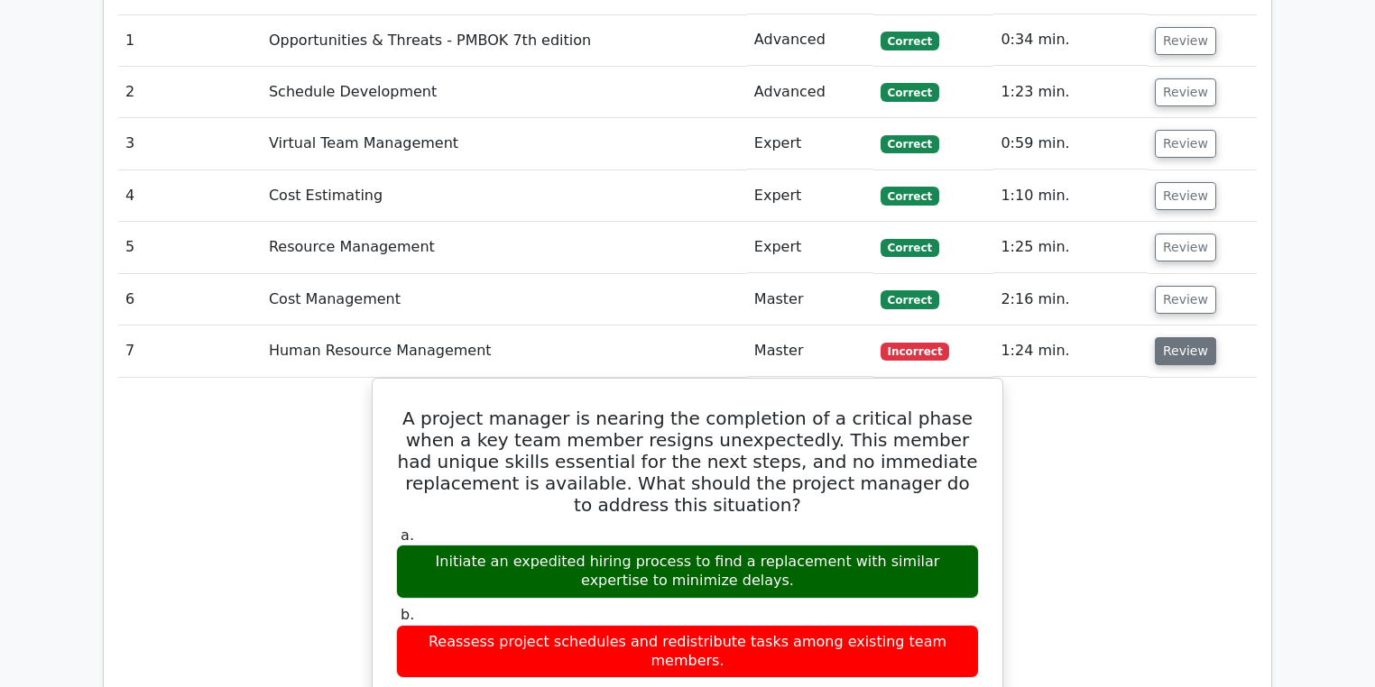
click at [1165, 337] on button "Review" at bounding box center [1184, 351] width 61 height 28
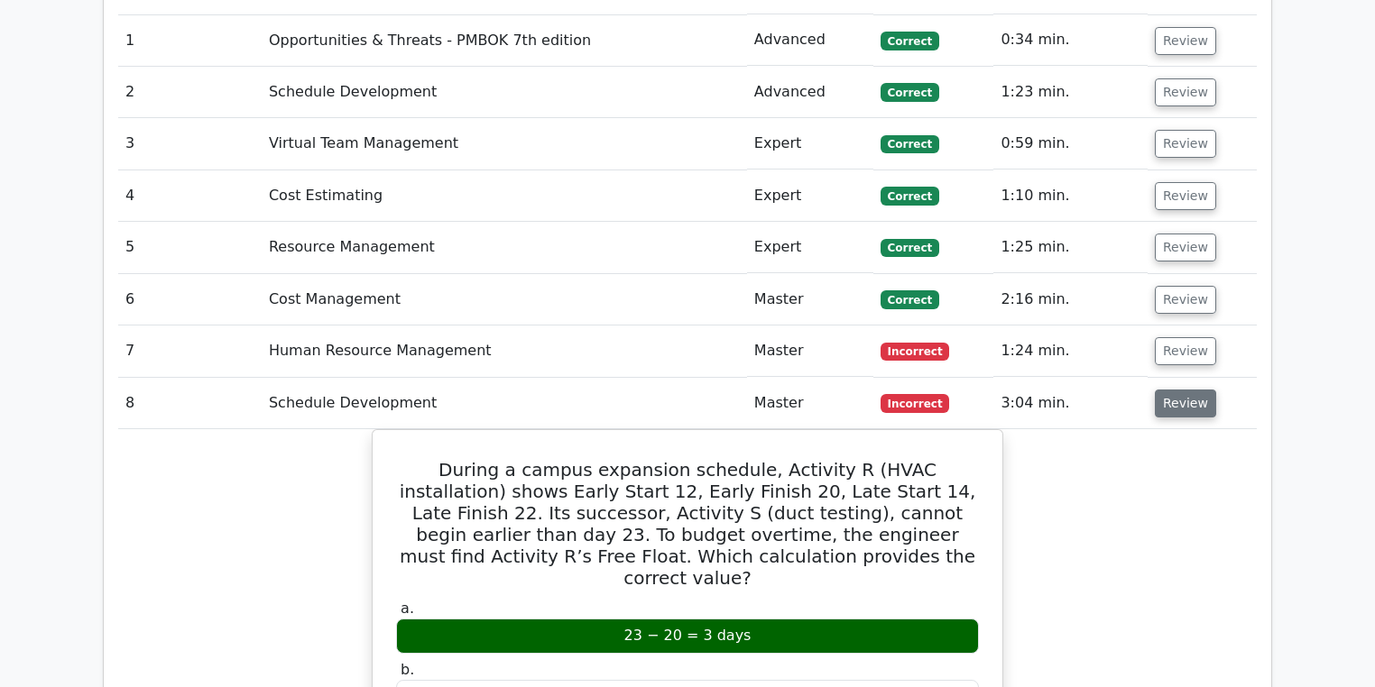
click at [1170, 390] on button "Review" at bounding box center [1184, 404] width 61 height 28
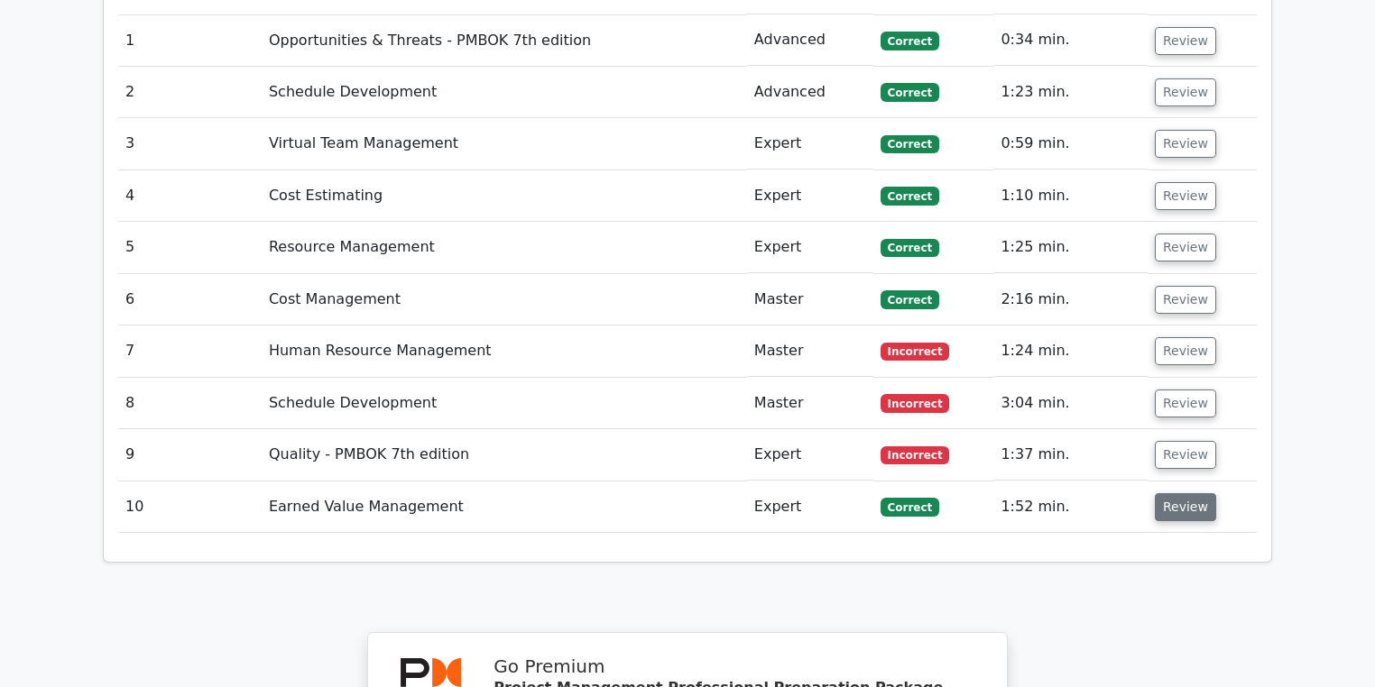
click at [1178, 493] on button "Review" at bounding box center [1184, 507] width 61 height 28
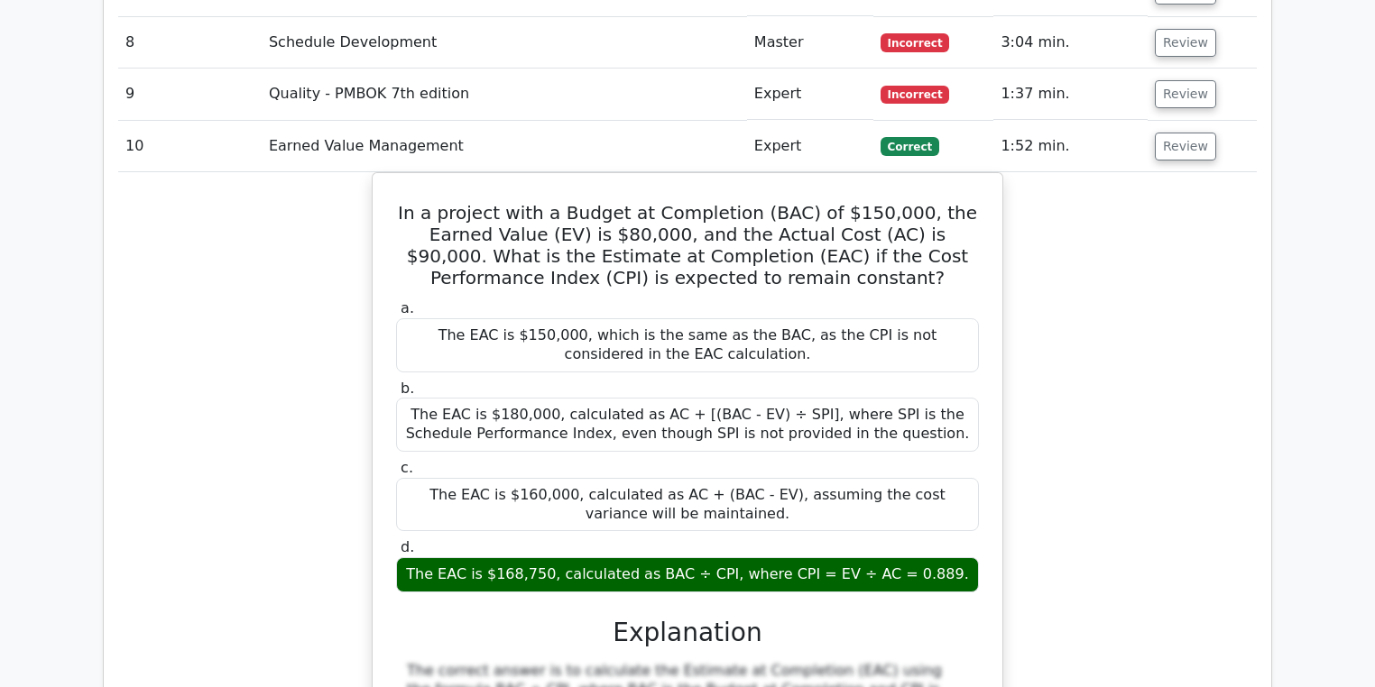
scroll to position [2273, 0]
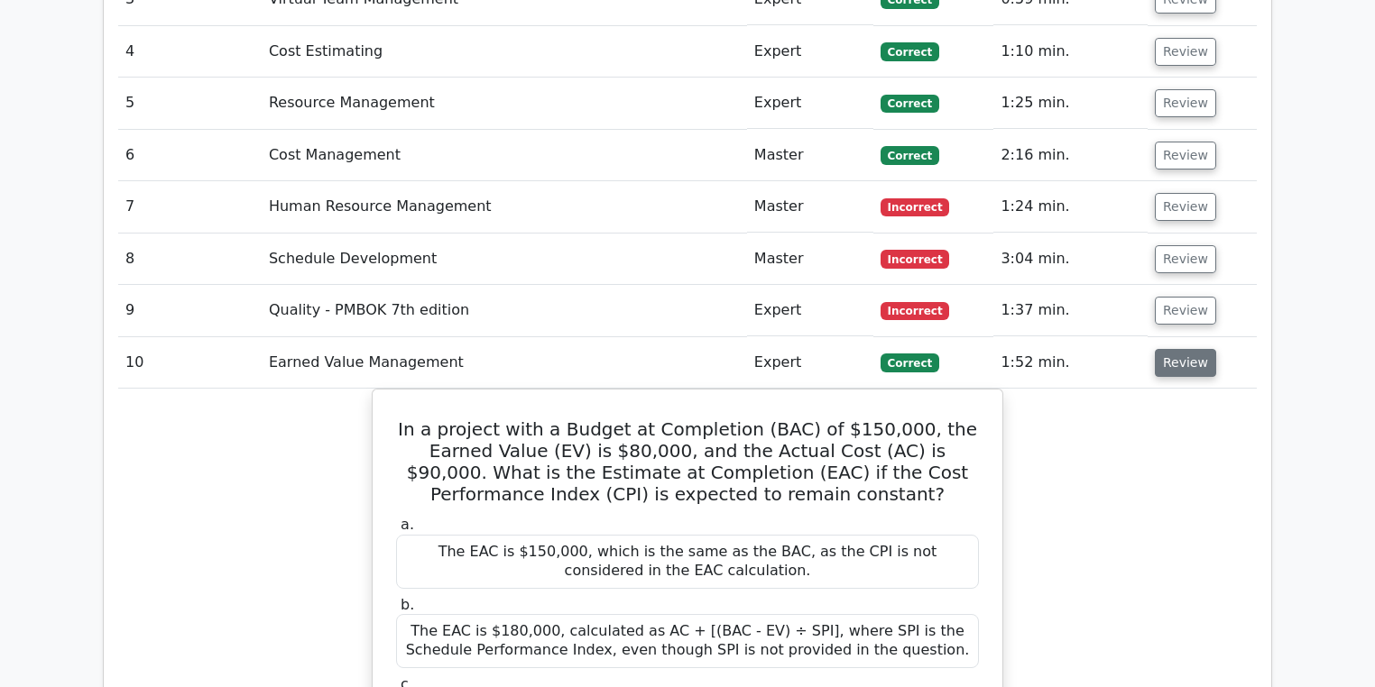
click at [1187, 349] on button "Review" at bounding box center [1184, 363] width 61 height 28
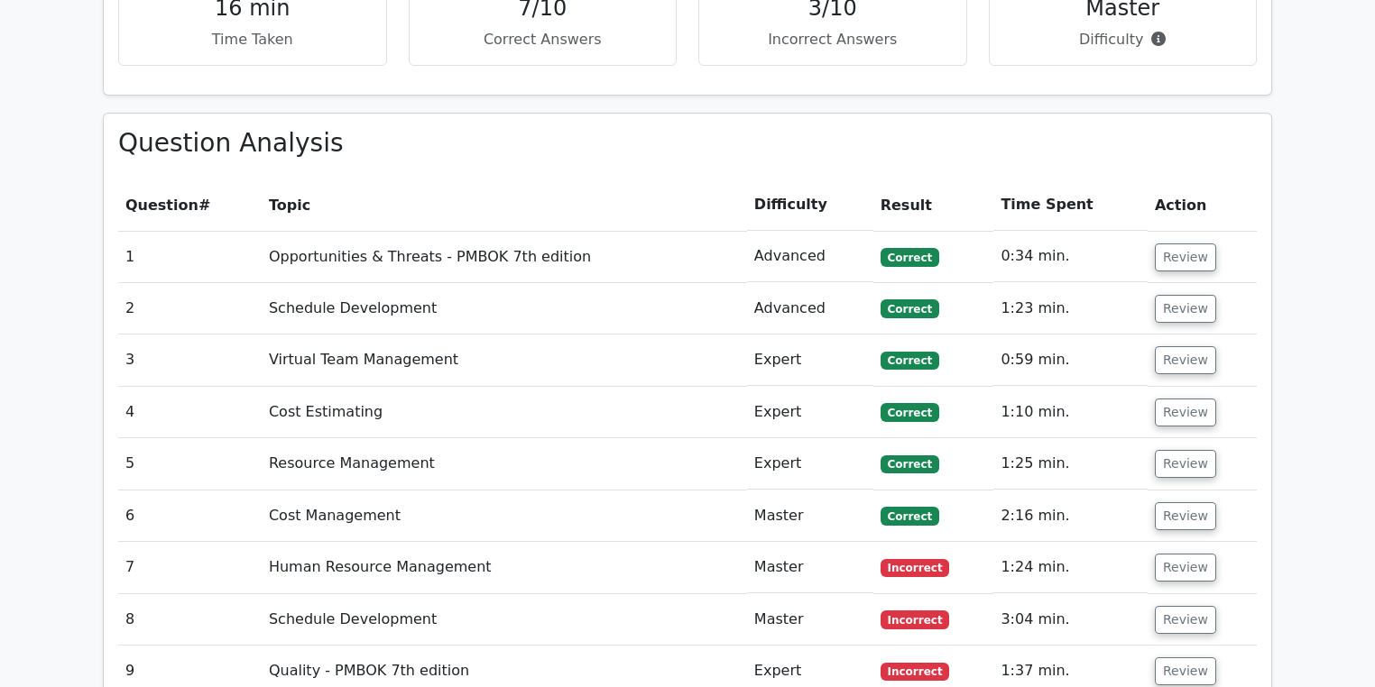
scroll to position [1407, 0]
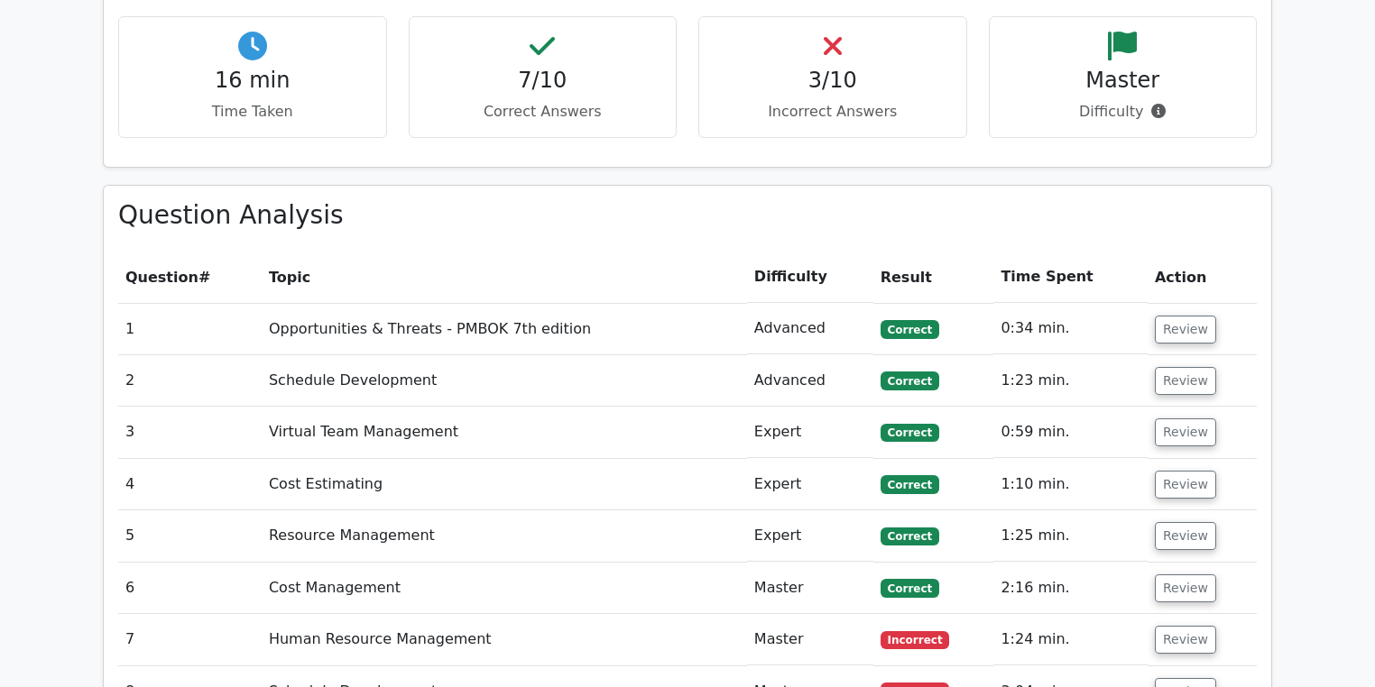
click at [1198, 252] on th "Action" at bounding box center [1201, 277] width 109 height 51
click at [1203, 316] on button "Review" at bounding box center [1184, 330] width 61 height 28
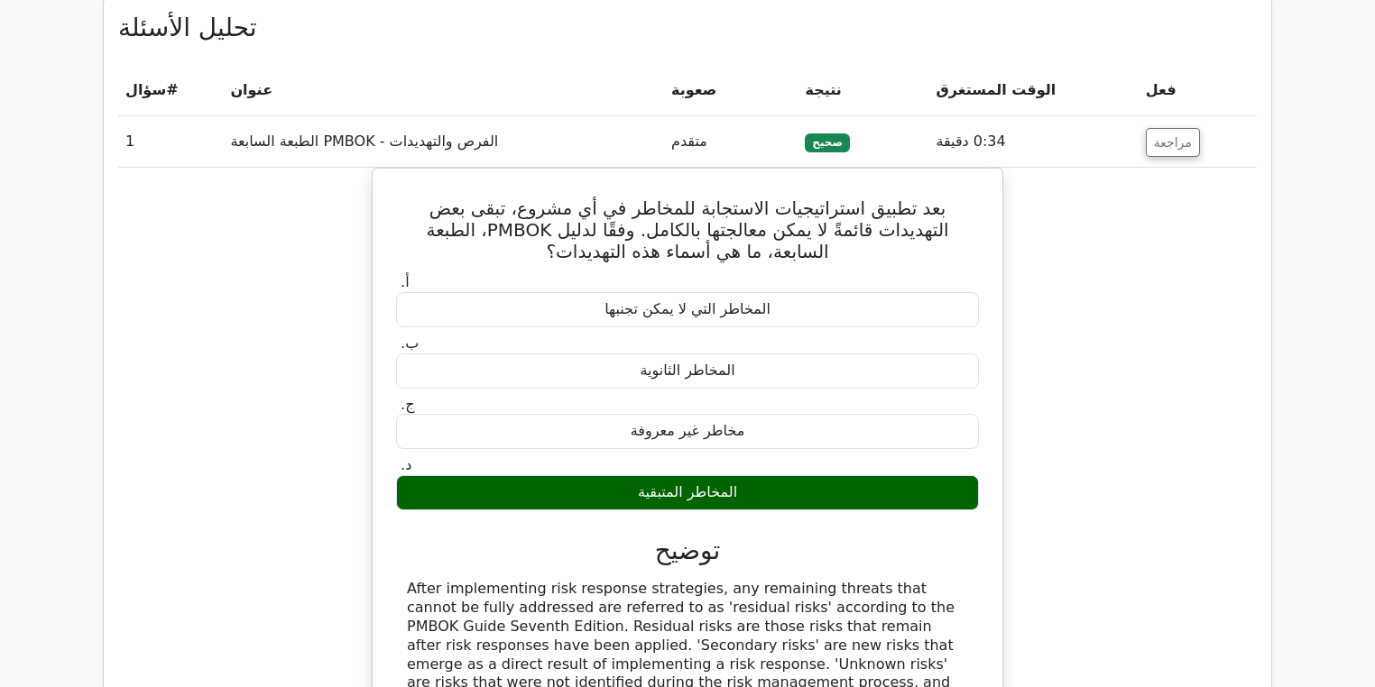
scroll to position [1577, 0]
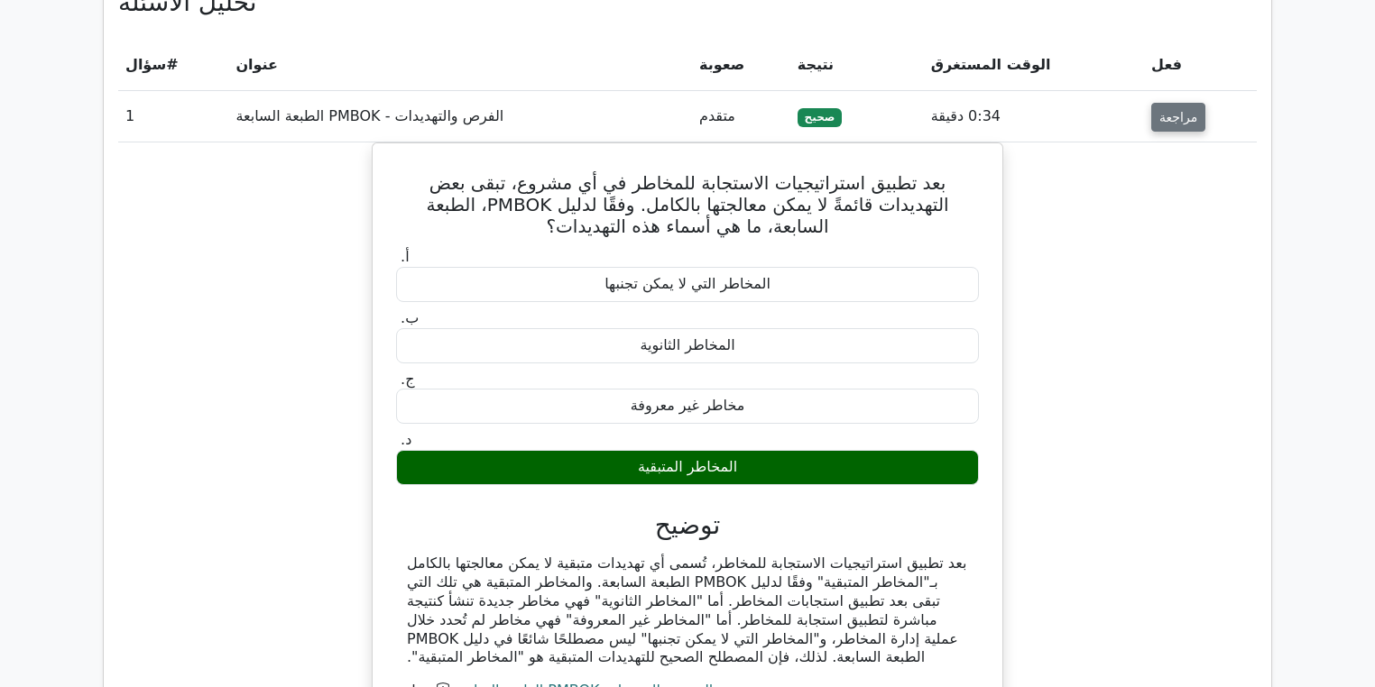
click at [1182, 110] on font "مراجعة" at bounding box center [1178, 117] width 38 height 14
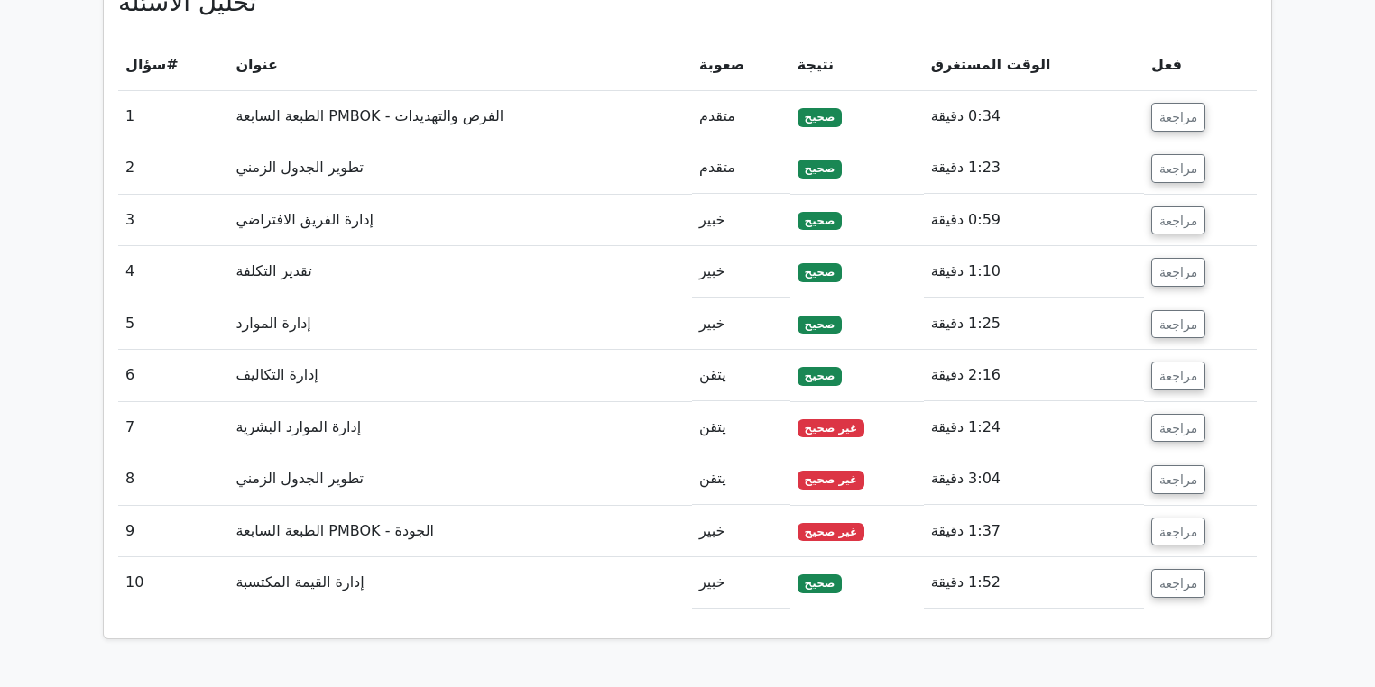
click at [1191, 195] on td "مراجعة" at bounding box center [1200, 220] width 113 height 51
click at [1180, 161] on font "مراجعة" at bounding box center [1178, 168] width 38 height 14
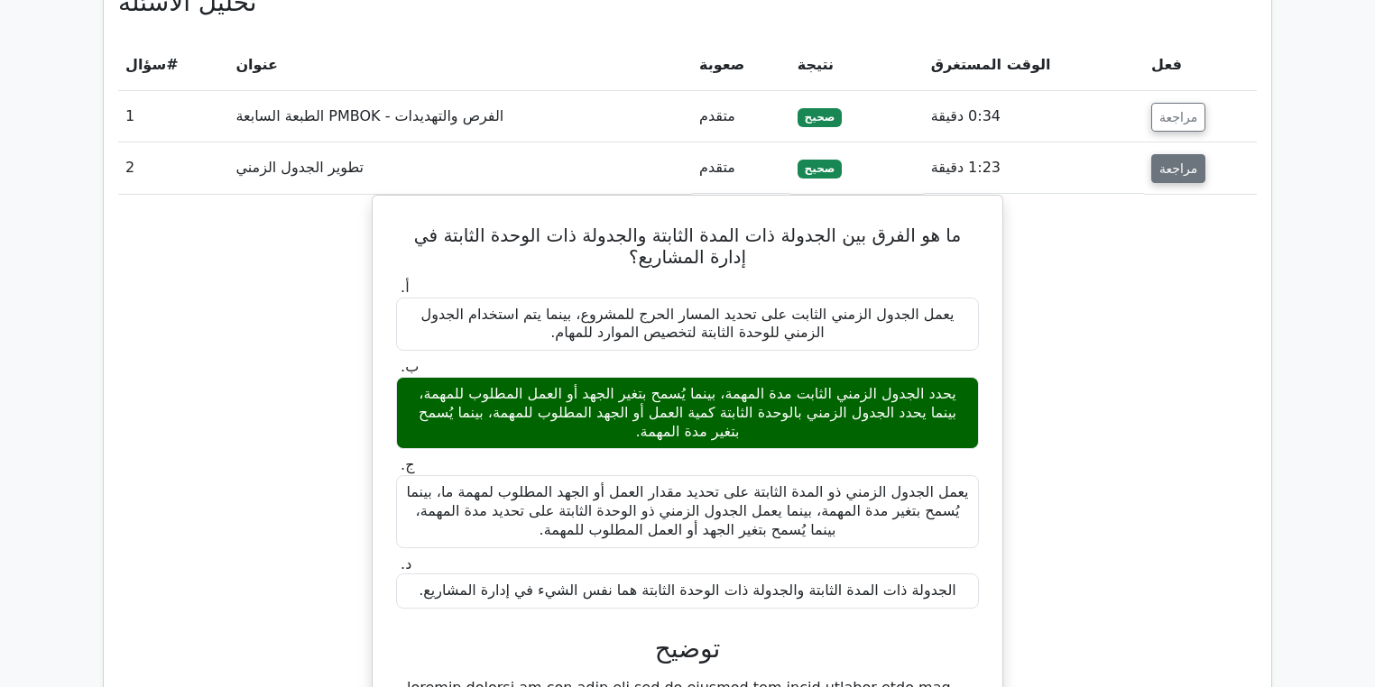
click at [1180, 161] on font "مراجعة" at bounding box center [1178, 168] width 38 height 14
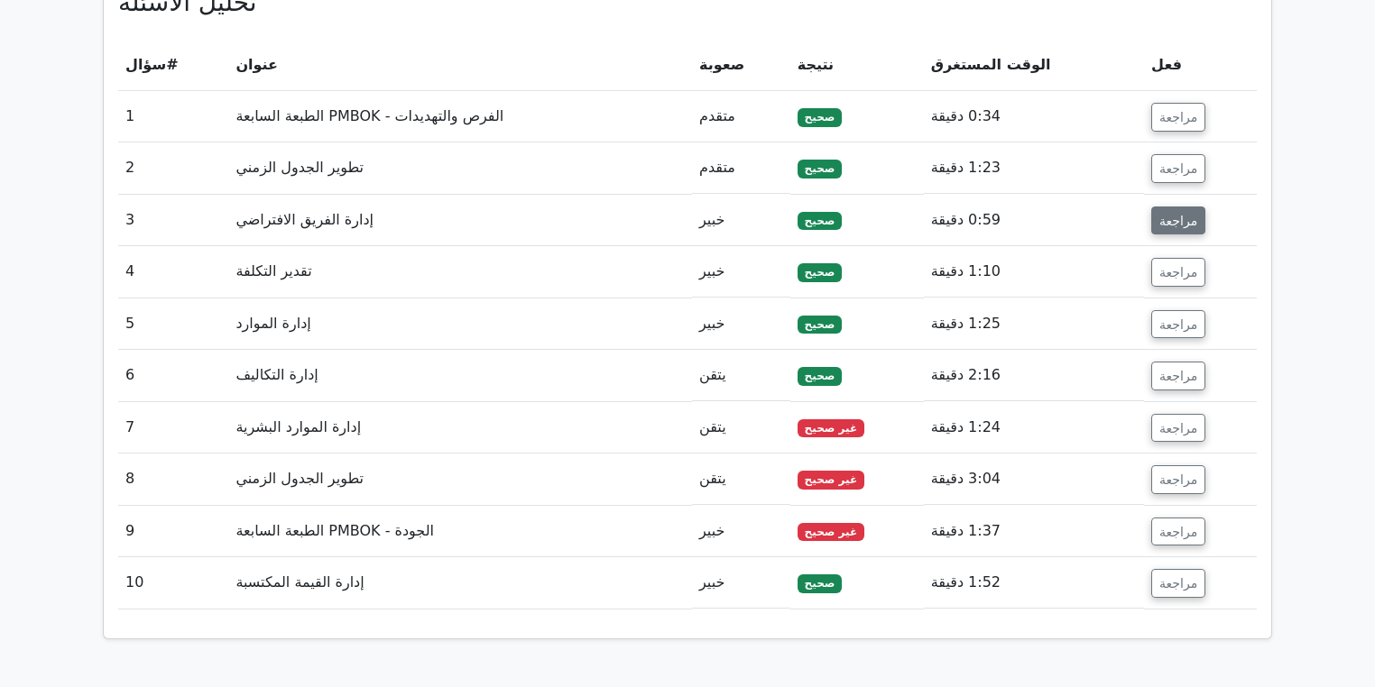
click at [1177, 207] on button "مراجعة" at bounding box center [1178, 221] width 54 height 29
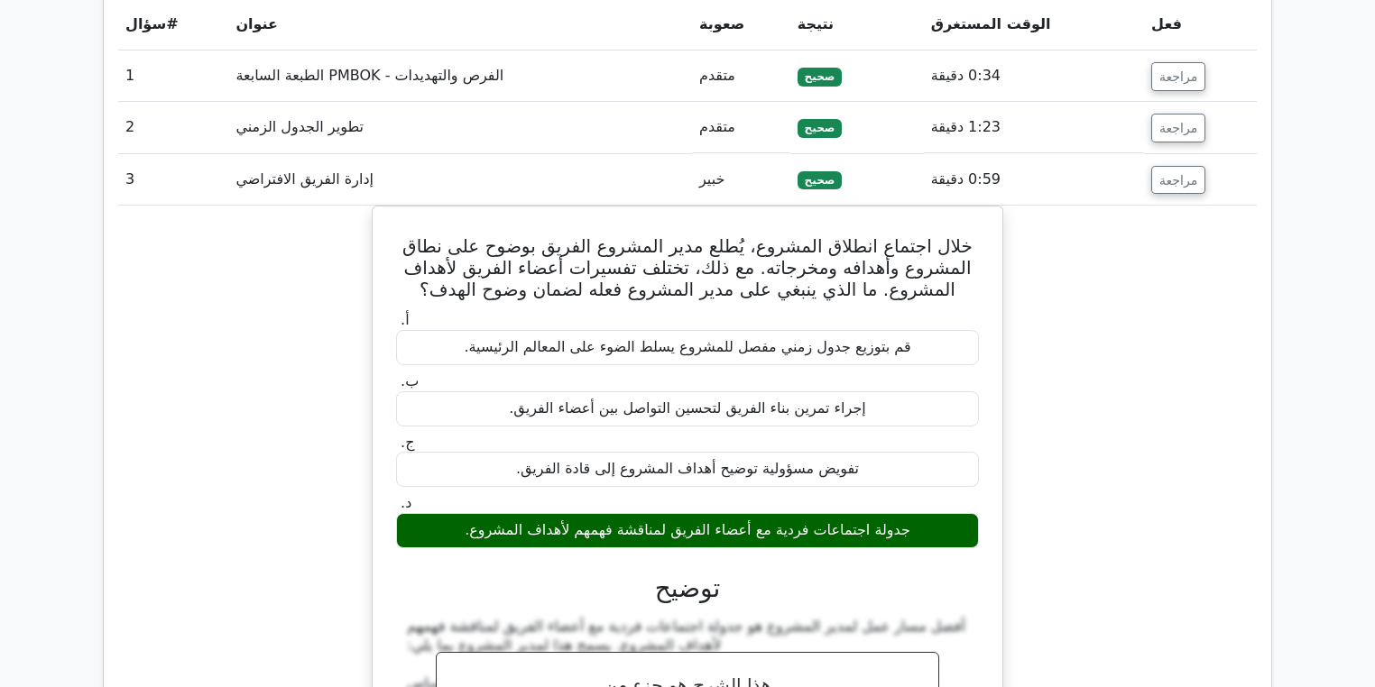
scroll to position [1649, 0]
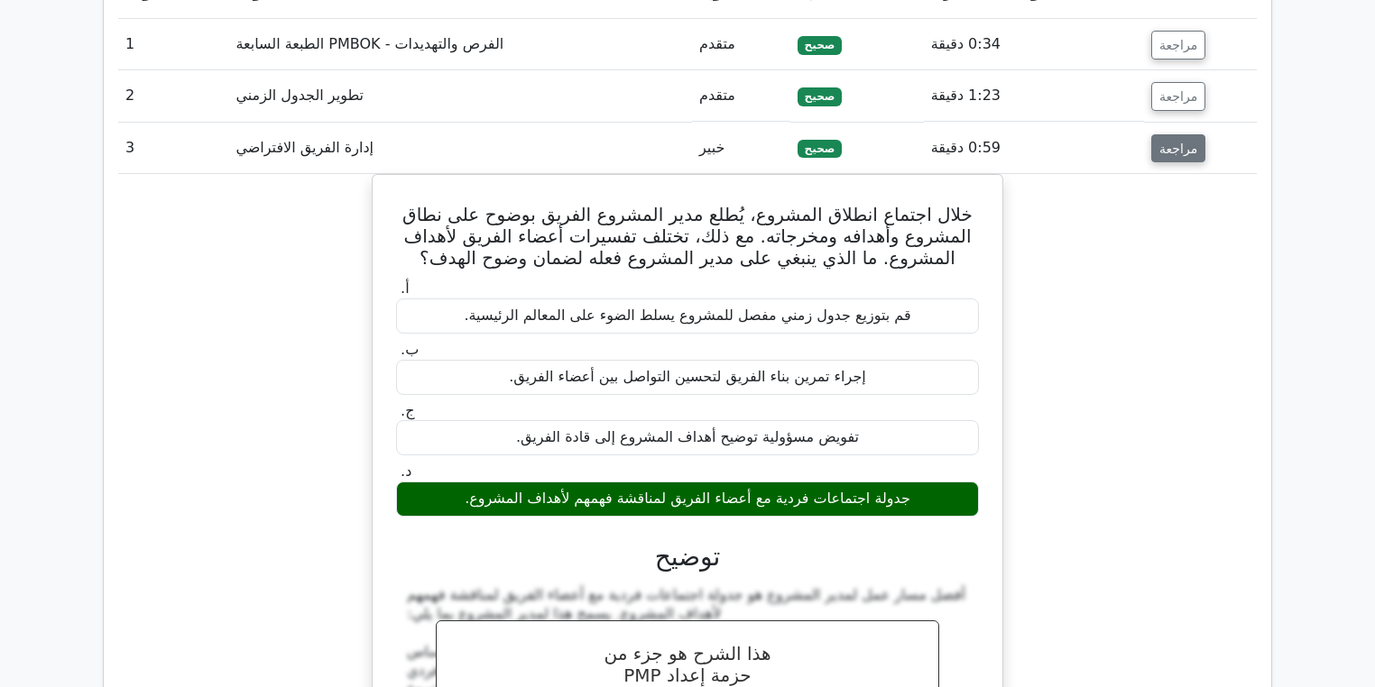
click at [1160, 141] on font "مراجعة" at bounding box center [1178, 148] width 38 height 14
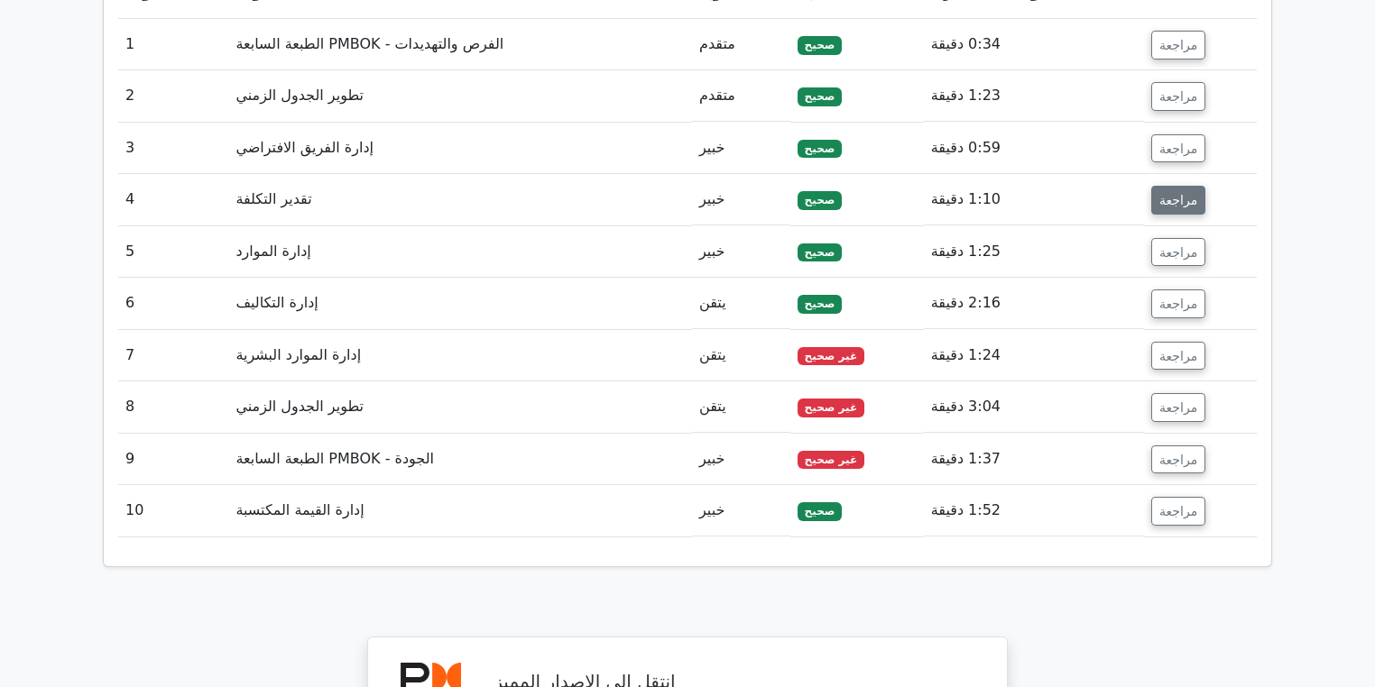
click at [1173, 193] on font "مراجعة" at bounding box center [1178, 200] width 38 height 14
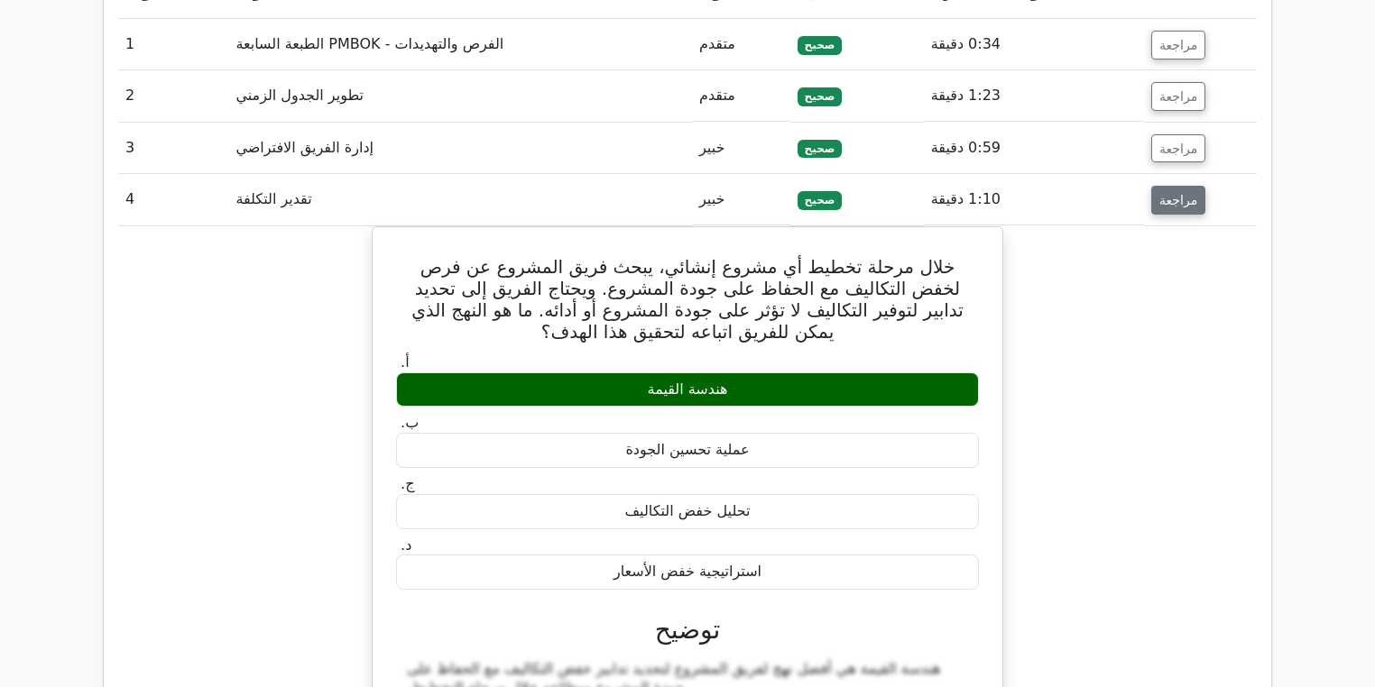
click at [1170, 193] on font "مراجعة" at bounding box center [1178, 200] width 38 height 14
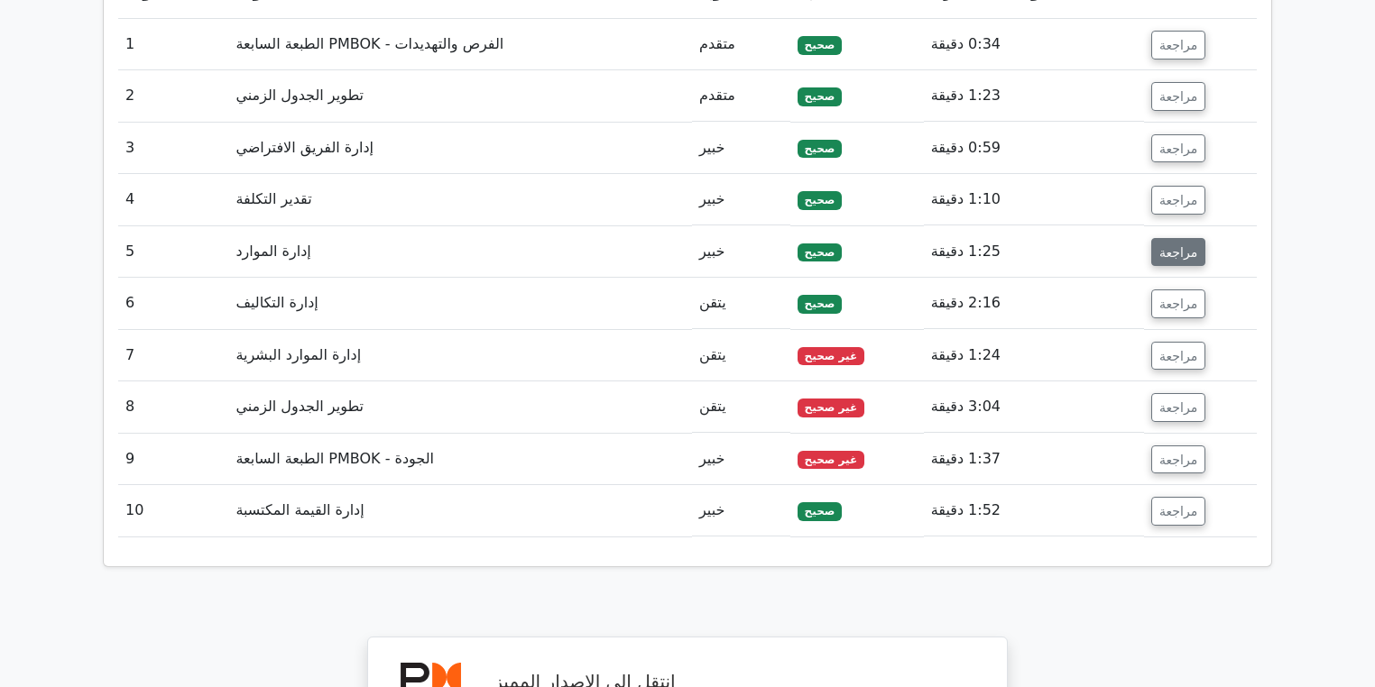
click at [1173, 244] on font "مراجعة" at bounding box center [1178, 251] width 38 height 14
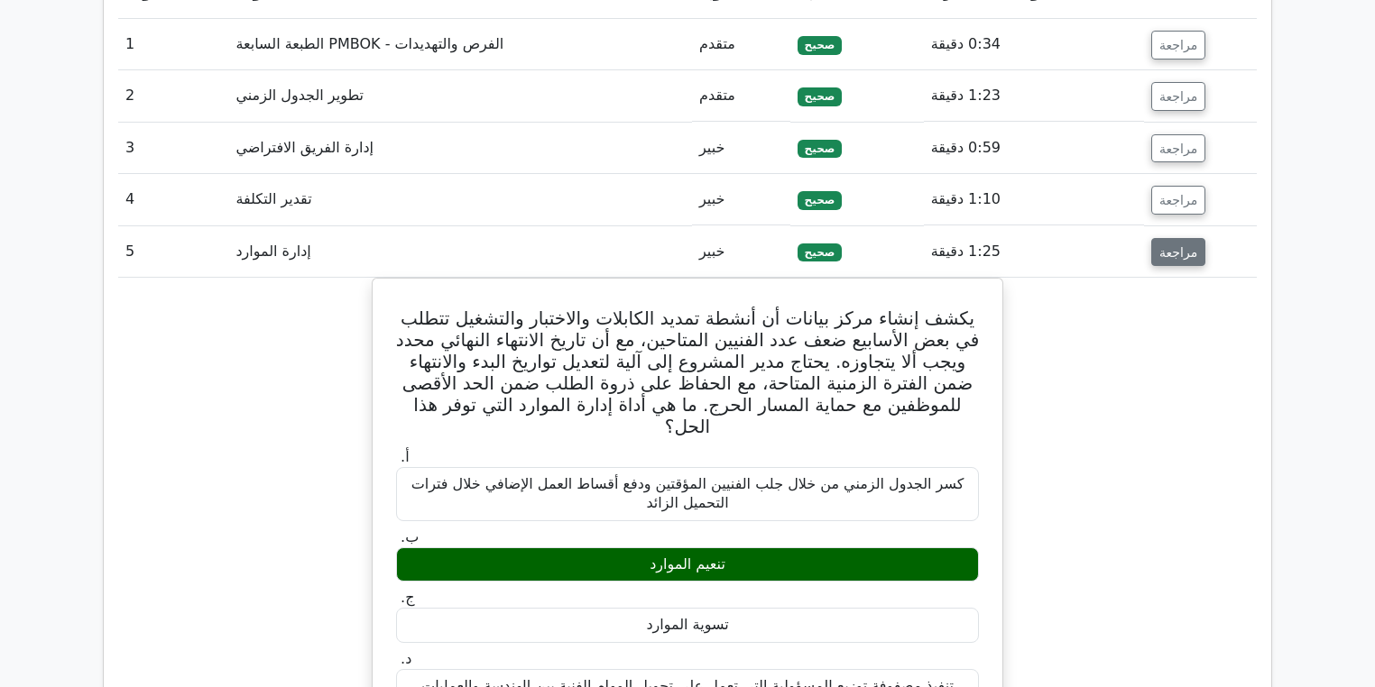
click at [1173, 244] on font "مراجعة" at bounding box center [1178, 251] width 38 height 14
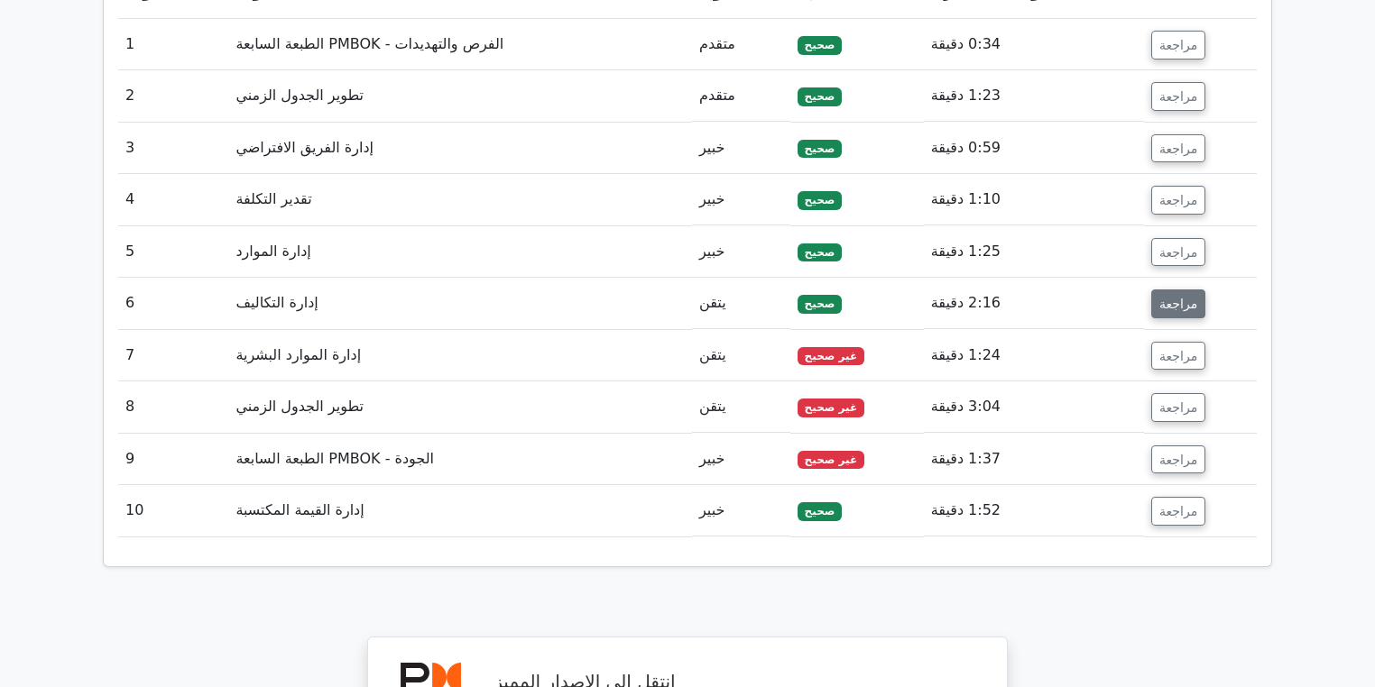
click at [1172, 290] on button "مراجعة" at bounding box center [1178, 304] width 54 height 29
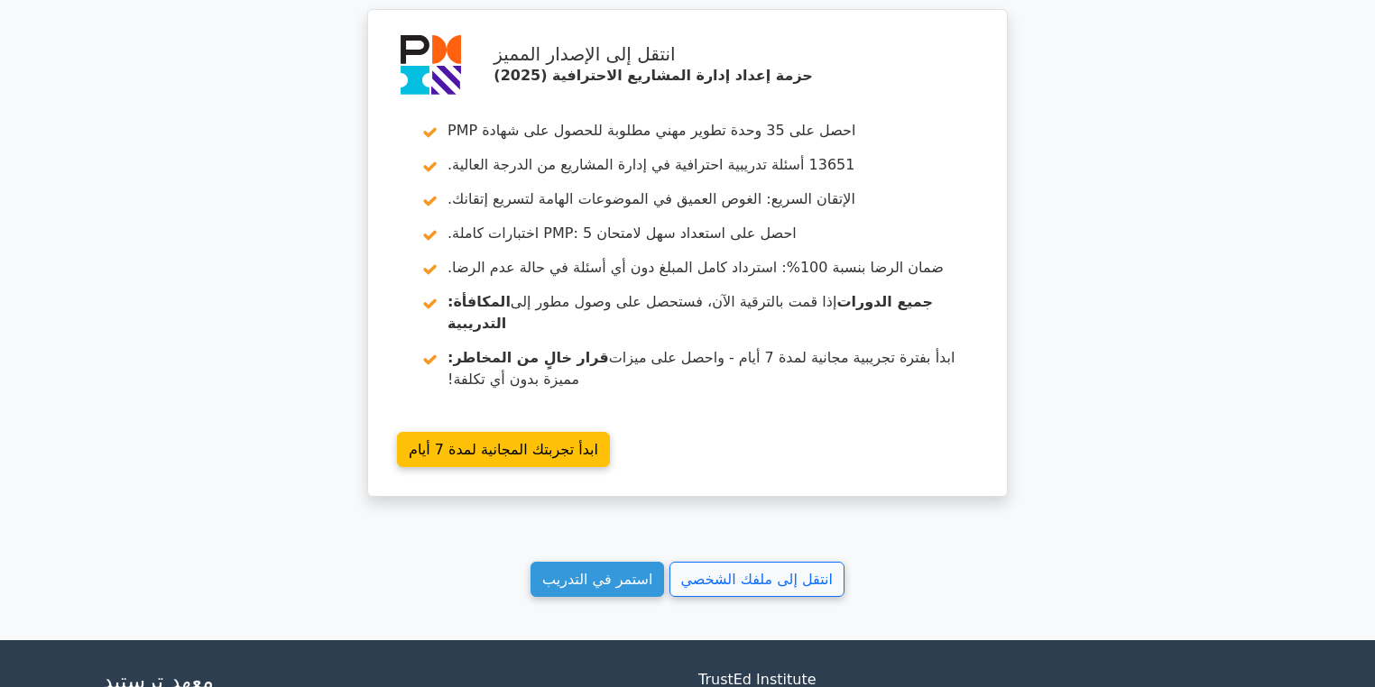
scroll to position [3218, 0]
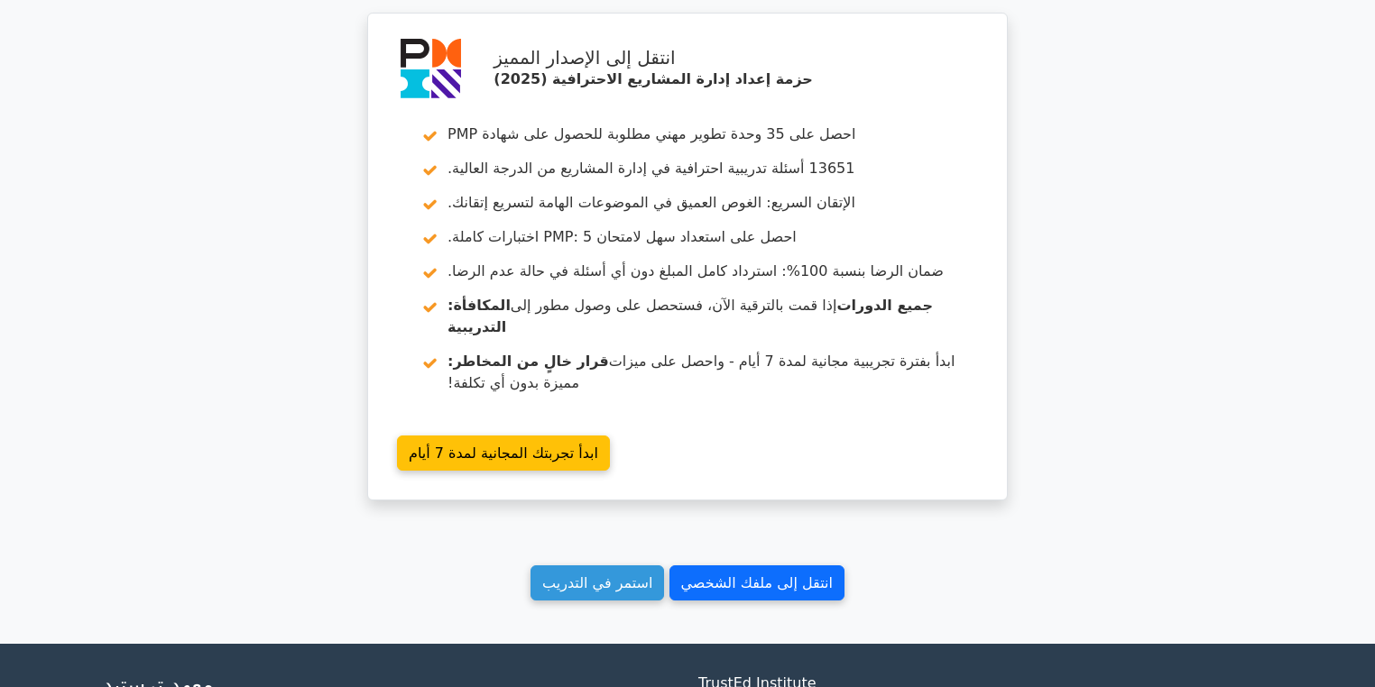
click at [726, 566] on link "انتقل إلى ملفك الشخصي" at bounding box center [756, 583] width 175 height 35
